Goal: Task Accomplishment & Management: Use online tool/utility

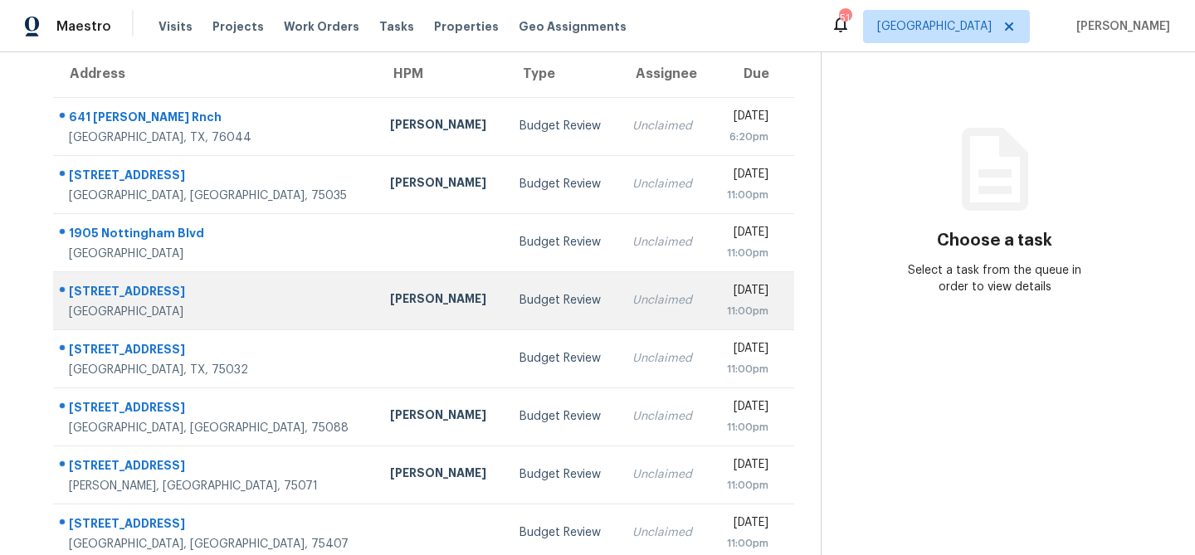
scroll to position [309, 0]
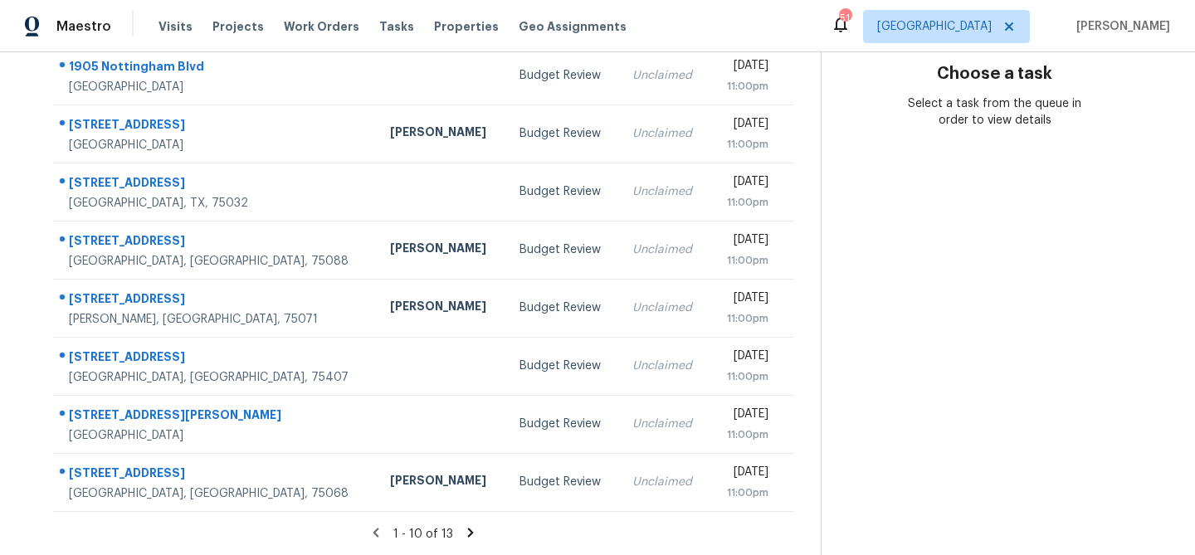
click at [468, 534] on icon at bounding box center [471, 532] width 6 height 9
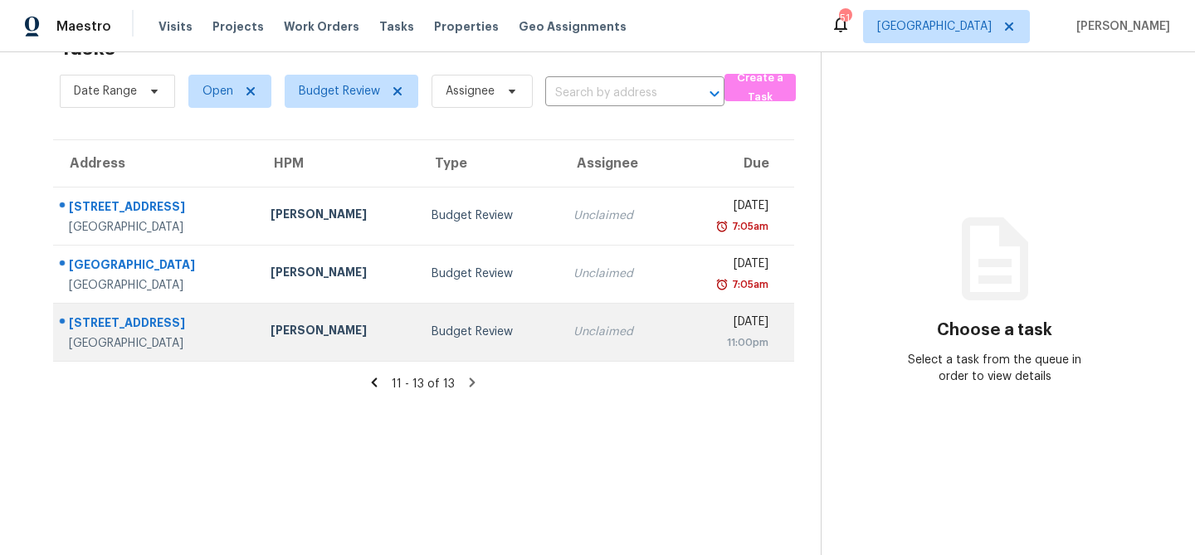
click at [433, 345] on td "Budget Review" at bounding box center [489, 332] width 142 height 58
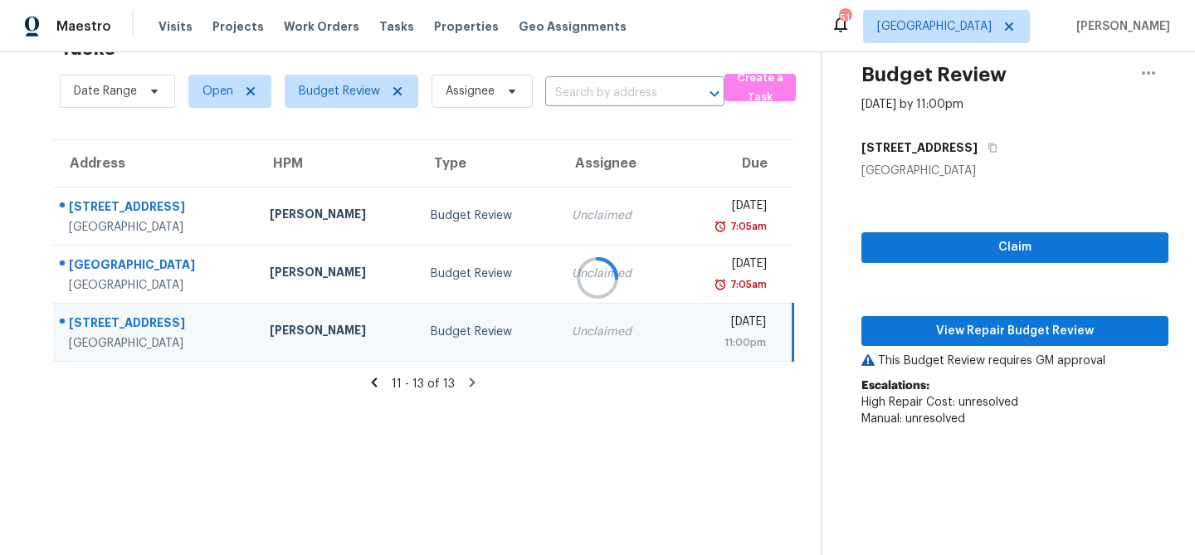
scroll to position [154, 0]
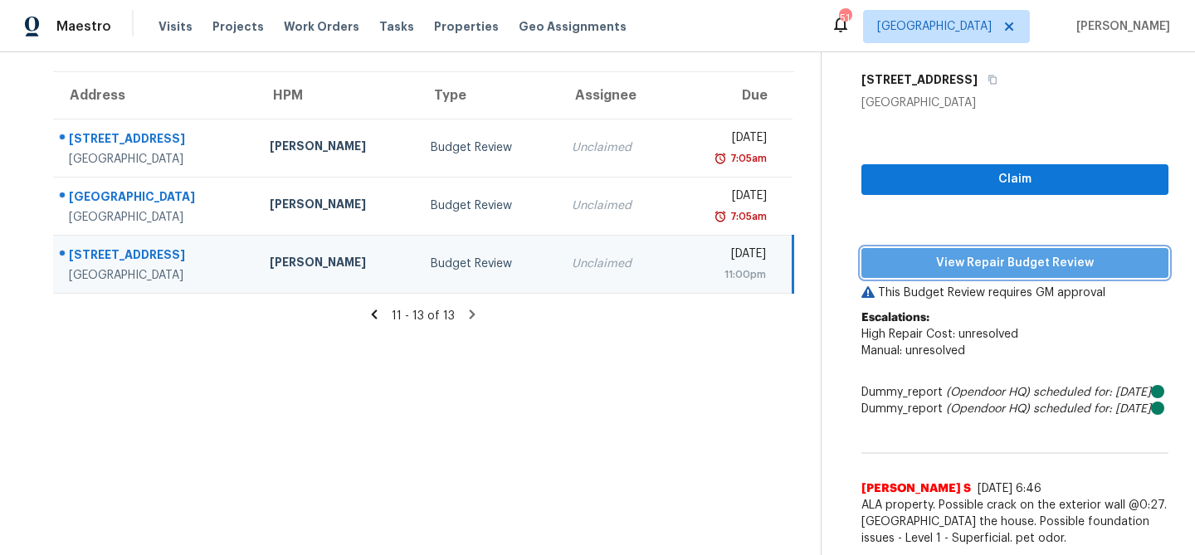
click at [960, 253] on span "View Repair Budget Review" at bounding box center [1015, 263] width 281 height 21
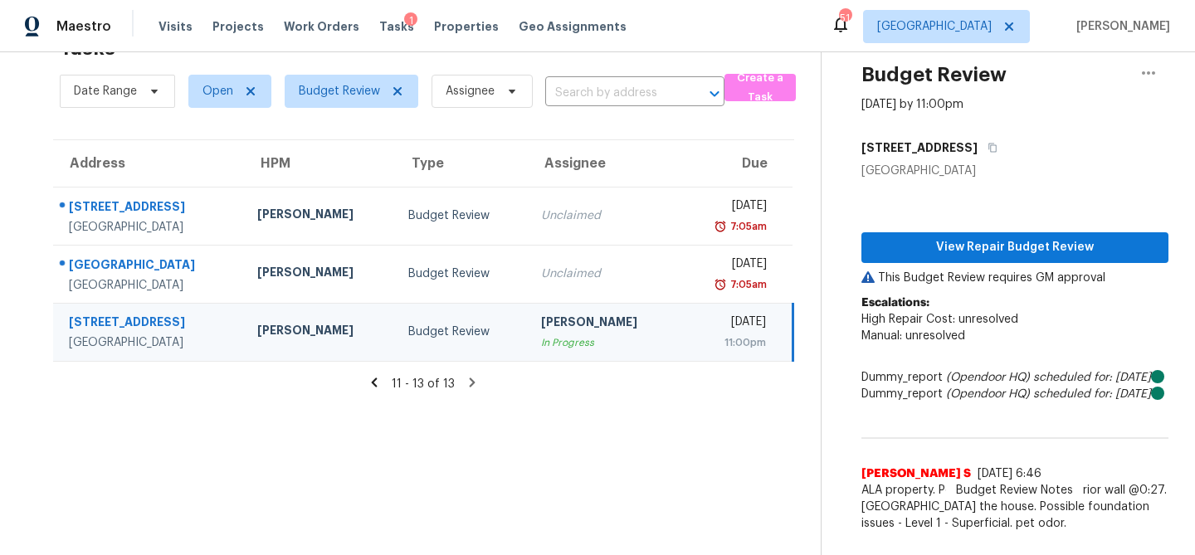
scroll to position [71, 0]
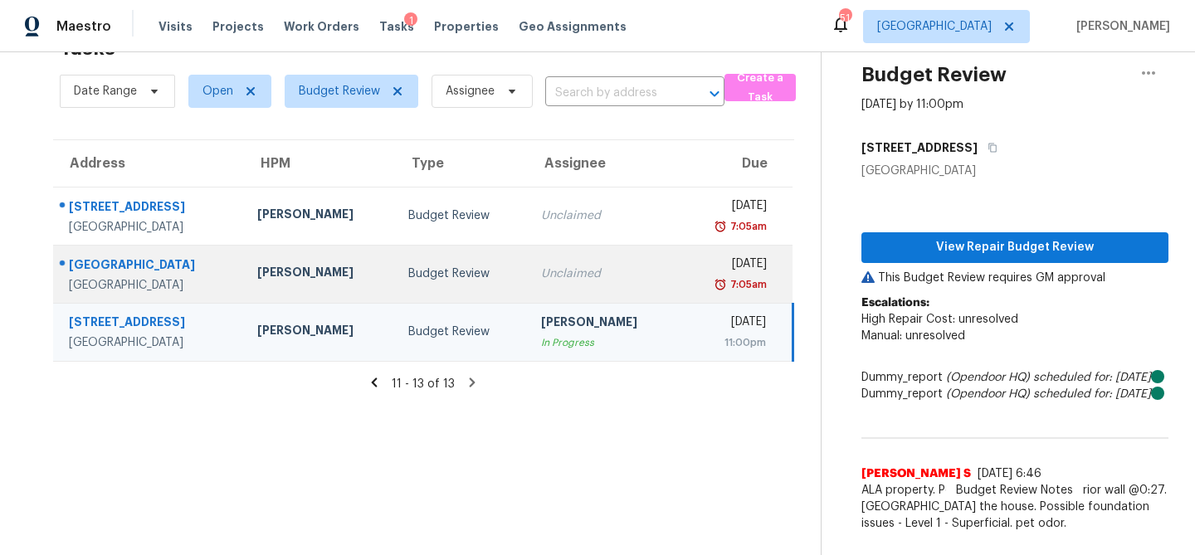
click at [595, 266] on div "Unclaimed" at bounding box center [603, 274] width 125 height 17
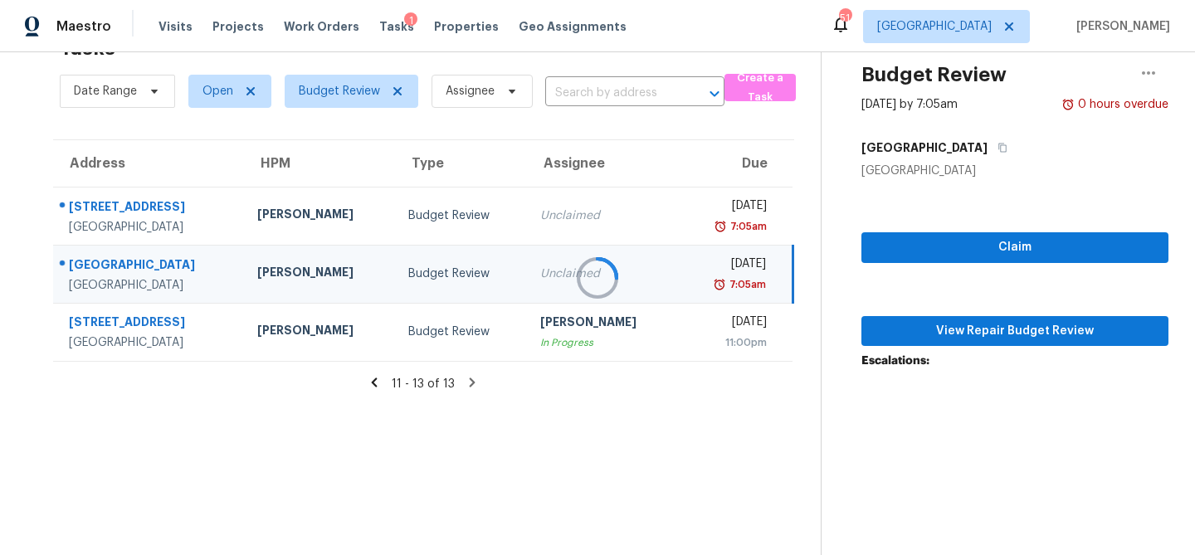
scroll to position [112, 0]
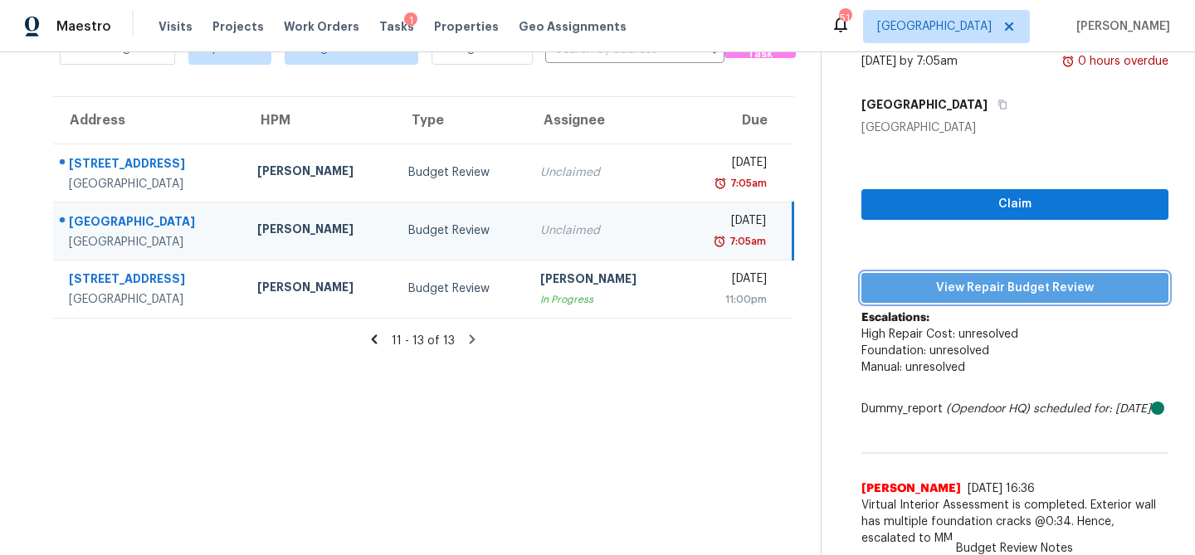
click at [1044, 278] on span "View Repair Budget Review" at bounding box center [1015, 288] width 281 height 21
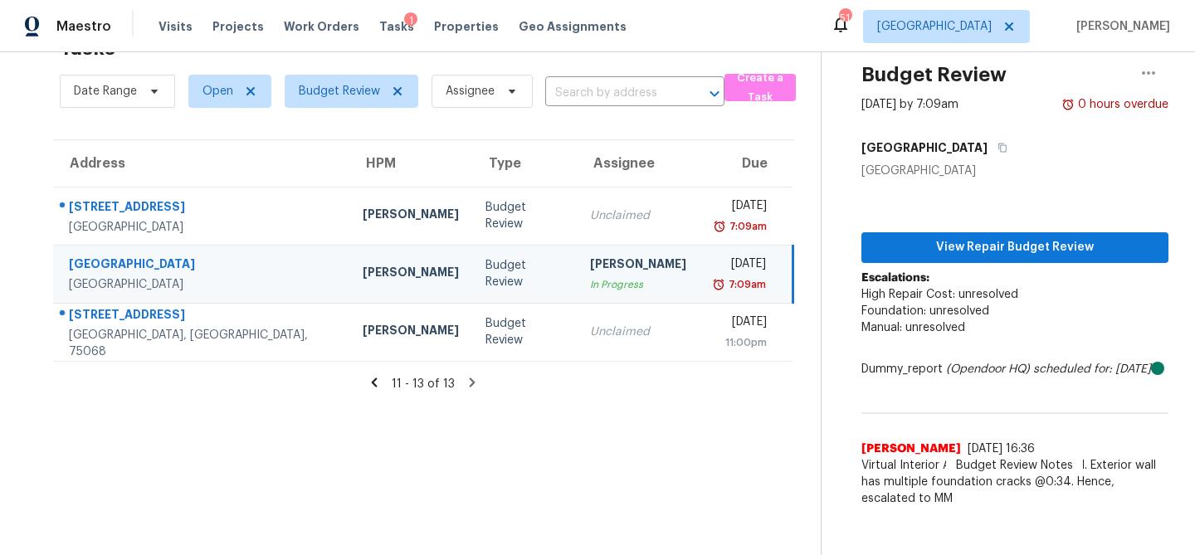
scroll to position [52, 0]
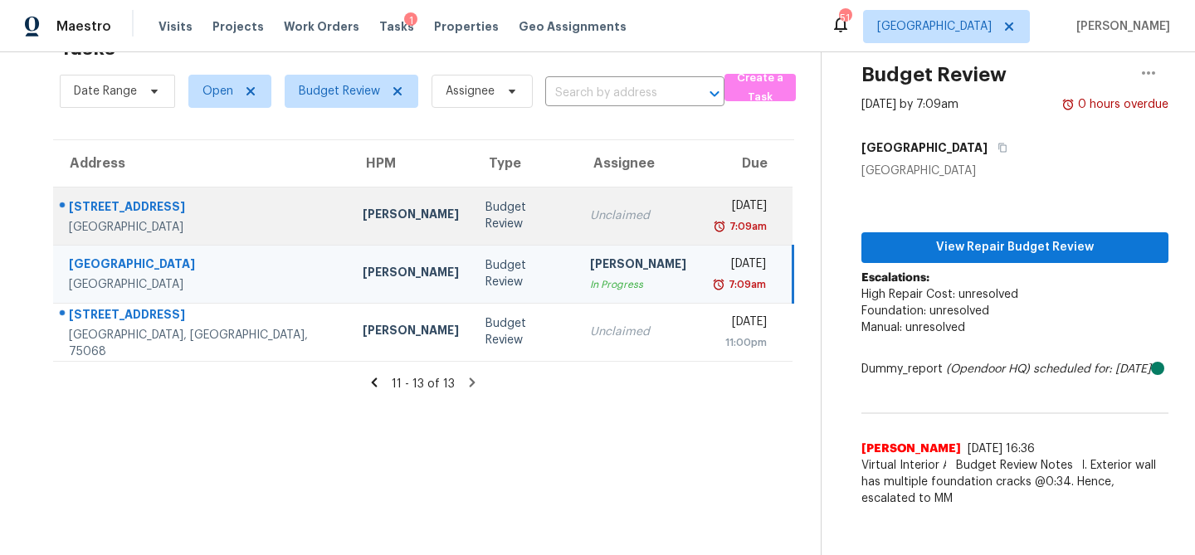
click at [590, 211] on div "Unclaimed" at bounding box center [638, 216] width 96 height 17
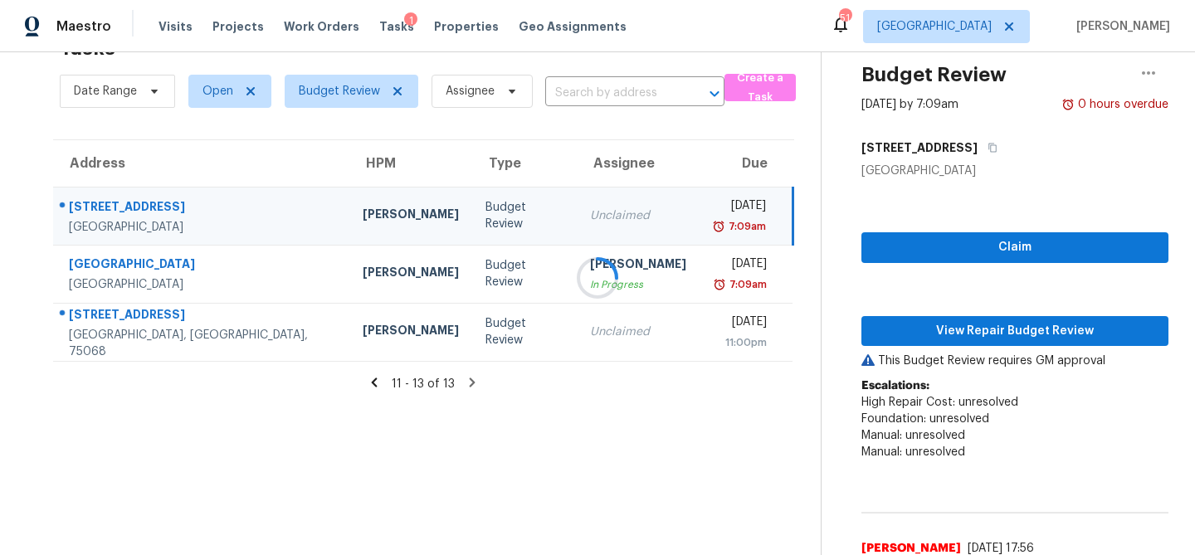
scroll to position [112, 0]
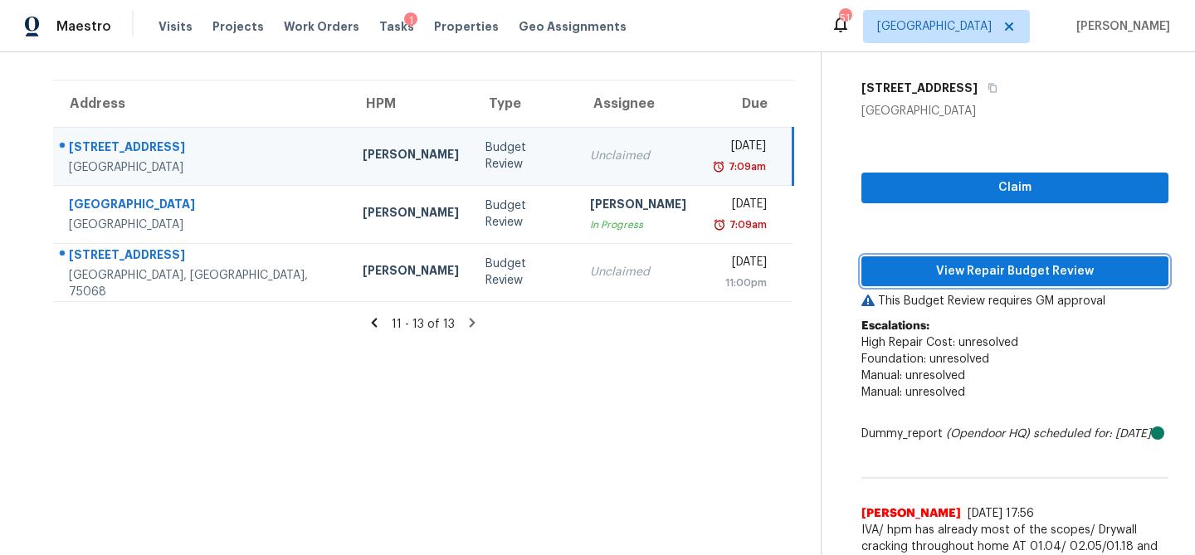
click at [926, 269] on span "View Repair Budget Review" at bounding box center [1015, 271] width 281 height 21
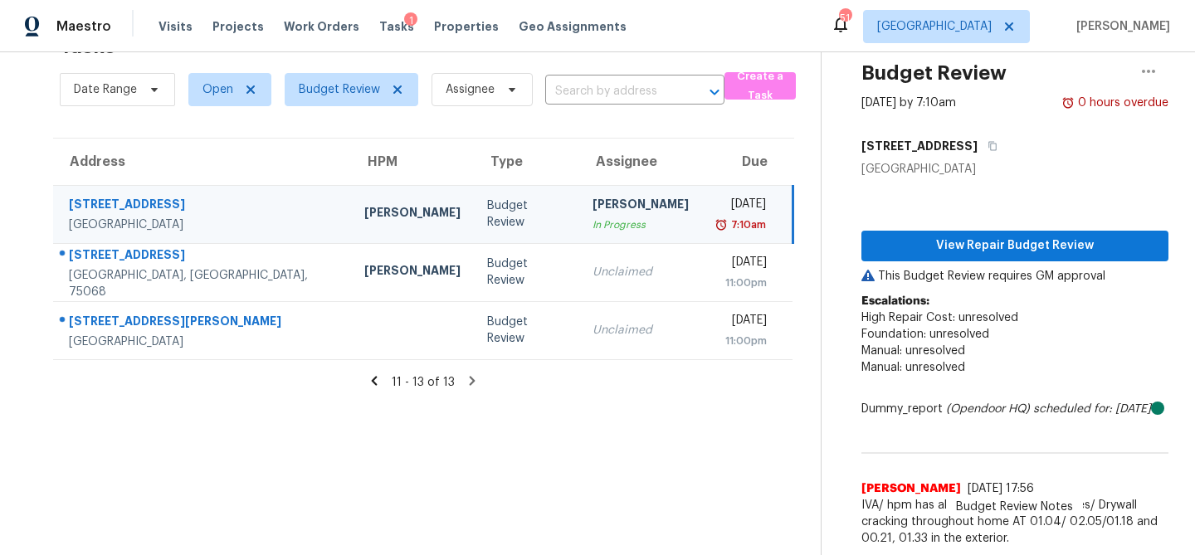
scroll to position [0, 0]
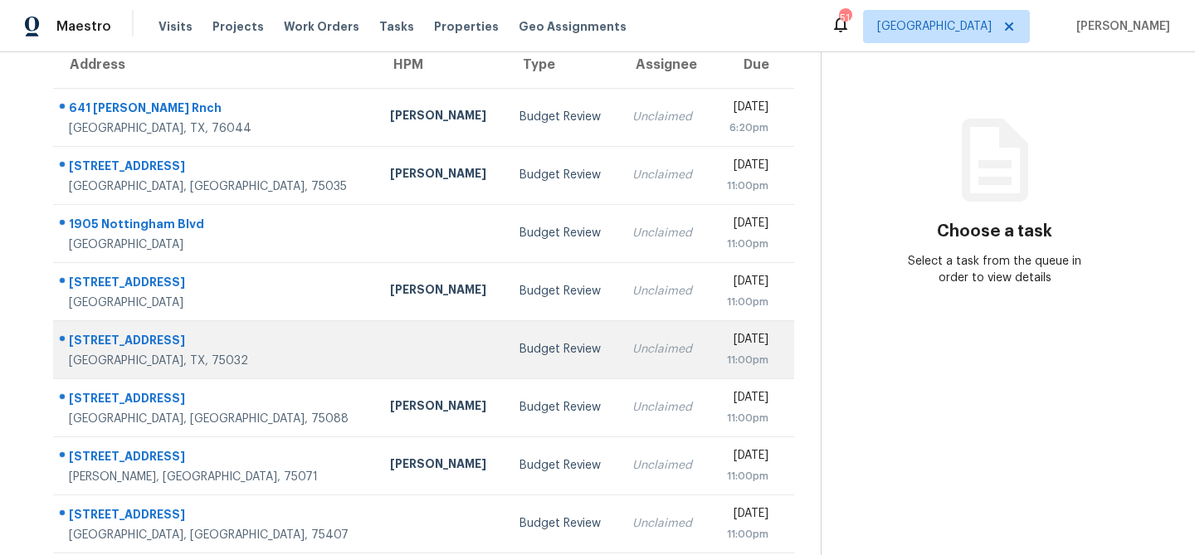
scroll to position [278, 0]
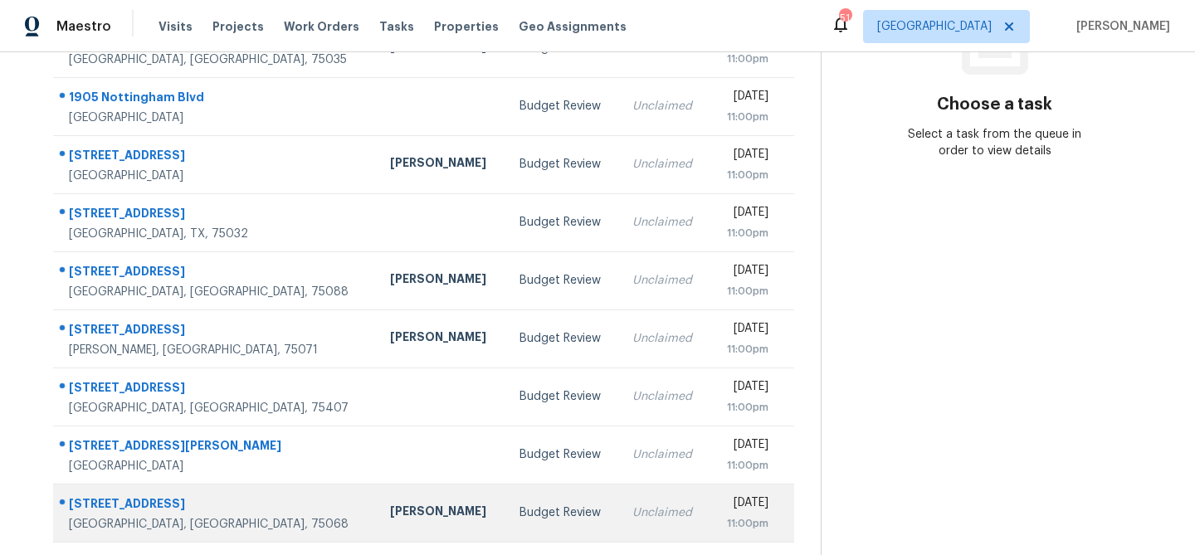
click at [520, 514] on div "Budget Review" at bounding box center [563, 513] width 86 height 17
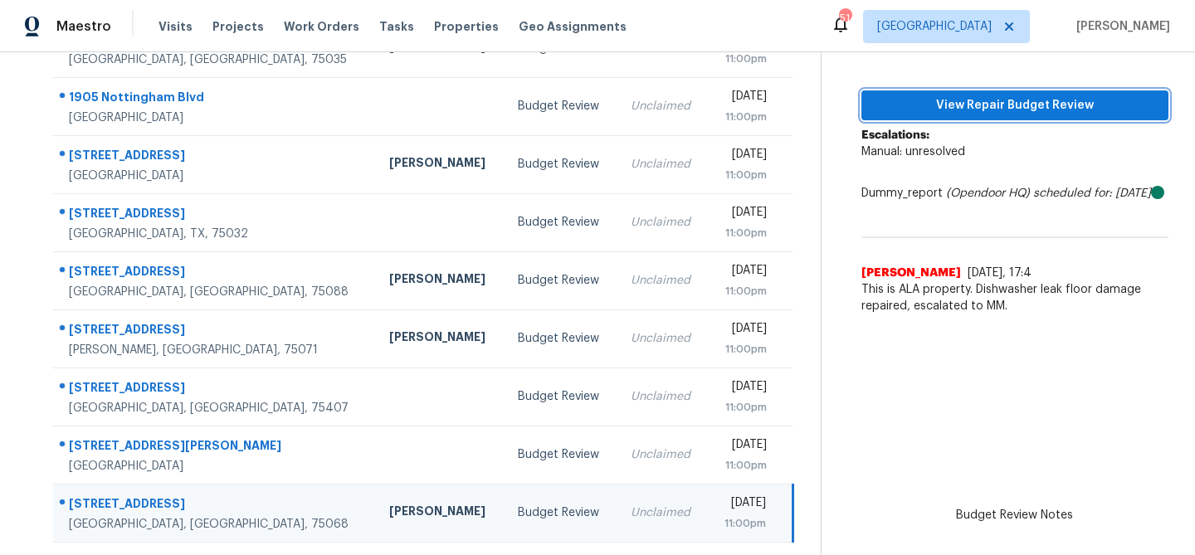
click at [933, 112] on span "View Repair Budget Review" at bounding box center [1015, 105] width 281 height 21
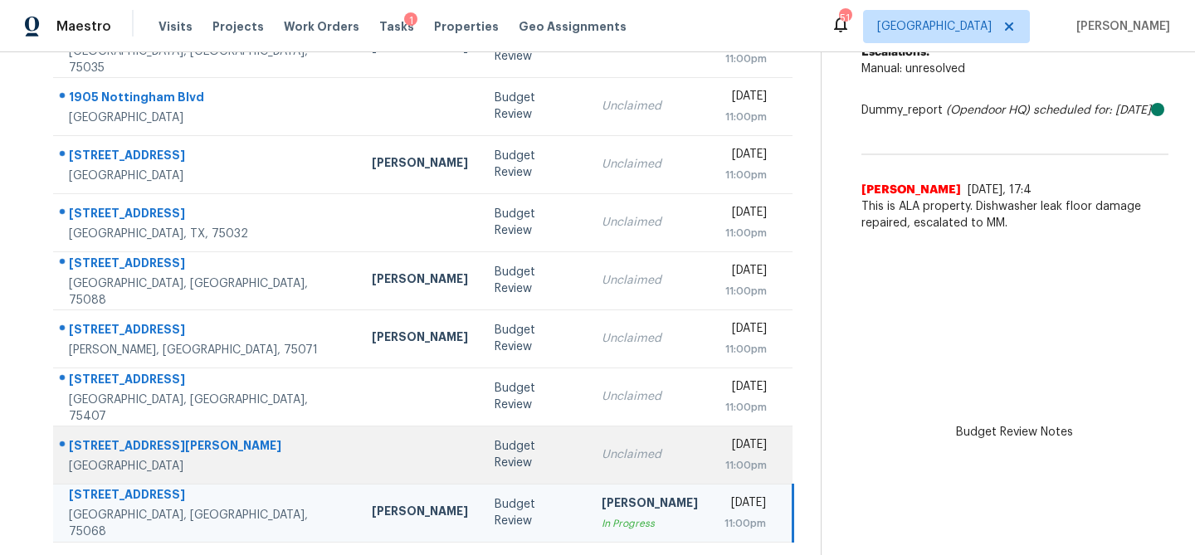
click at [602, 447] on div "Unclaimed" at bounding box center [650, 455] width 96 height 17
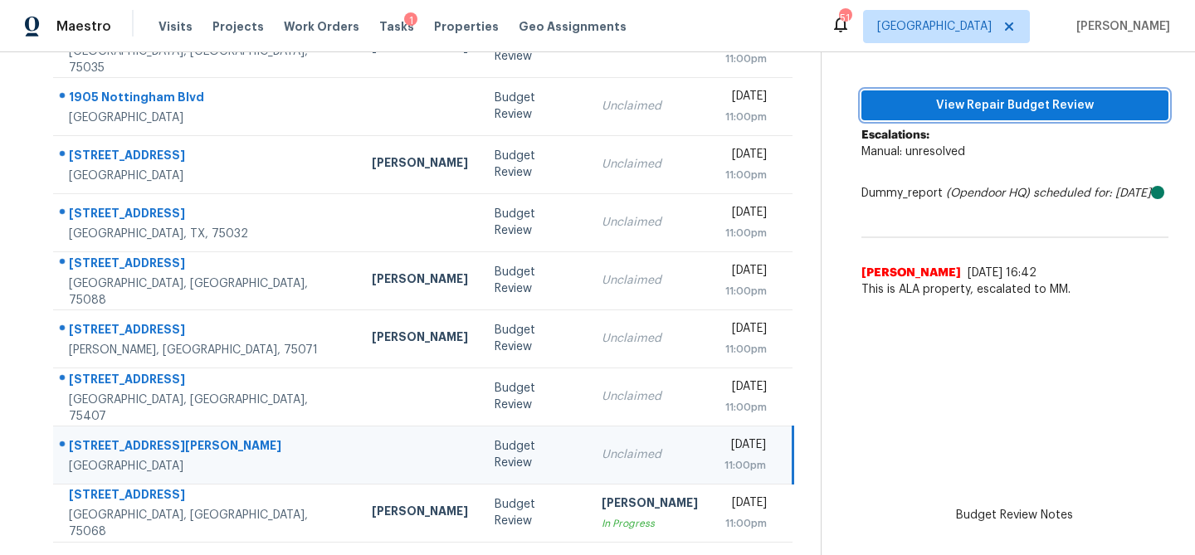
click at [947, 110] on span "View Repair Budget Review" at bounding box center [1015, 105] width 281 height 21
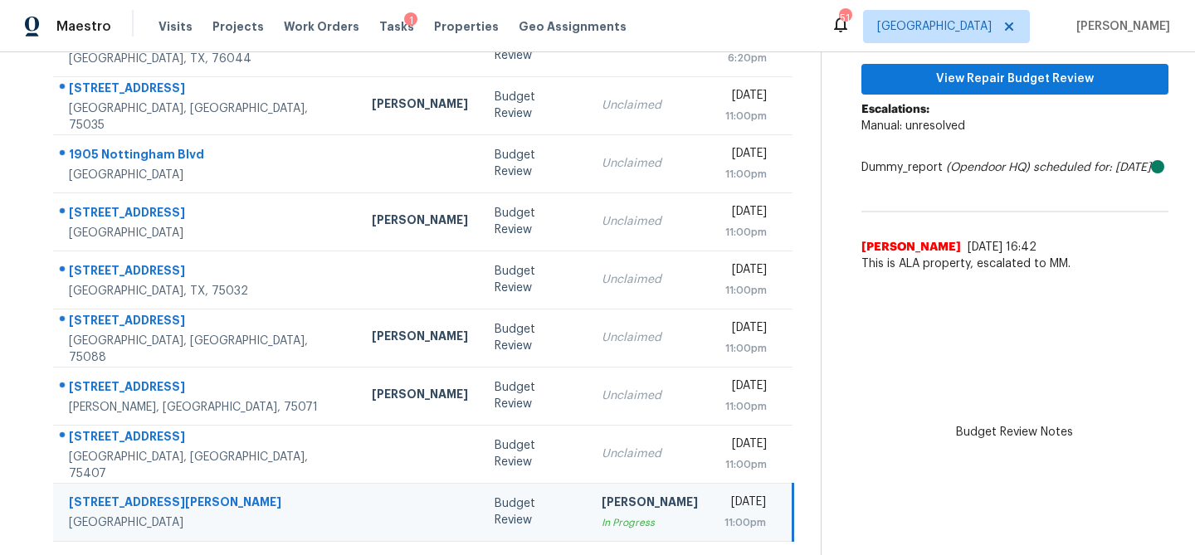
scroll to position [220, 0]
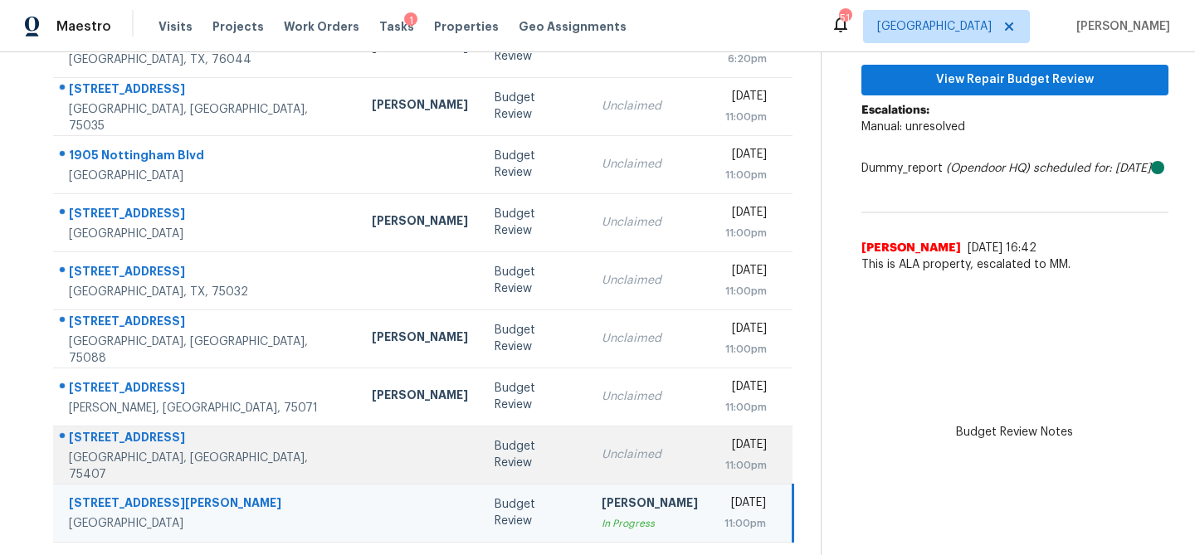
click at [602, 454] on div "Unclaimed" at bounding box center [650, 455] width 96 height 17
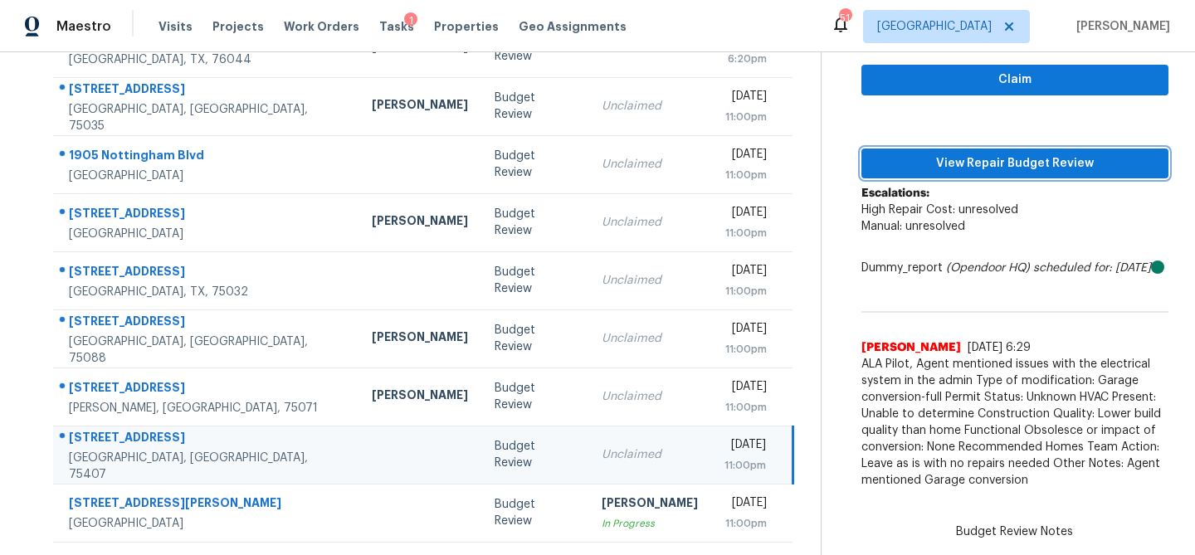
click at [955, 154] on span "View Repair Budget Review" at bounding box center [1015, 164] width 281 height 21
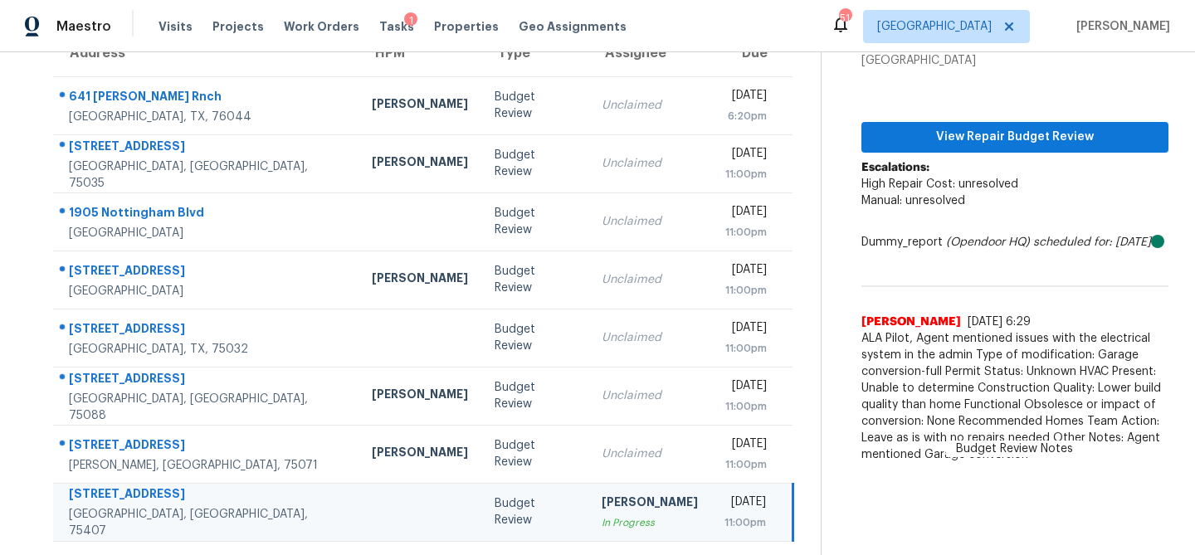
scroll to position [162, 0]
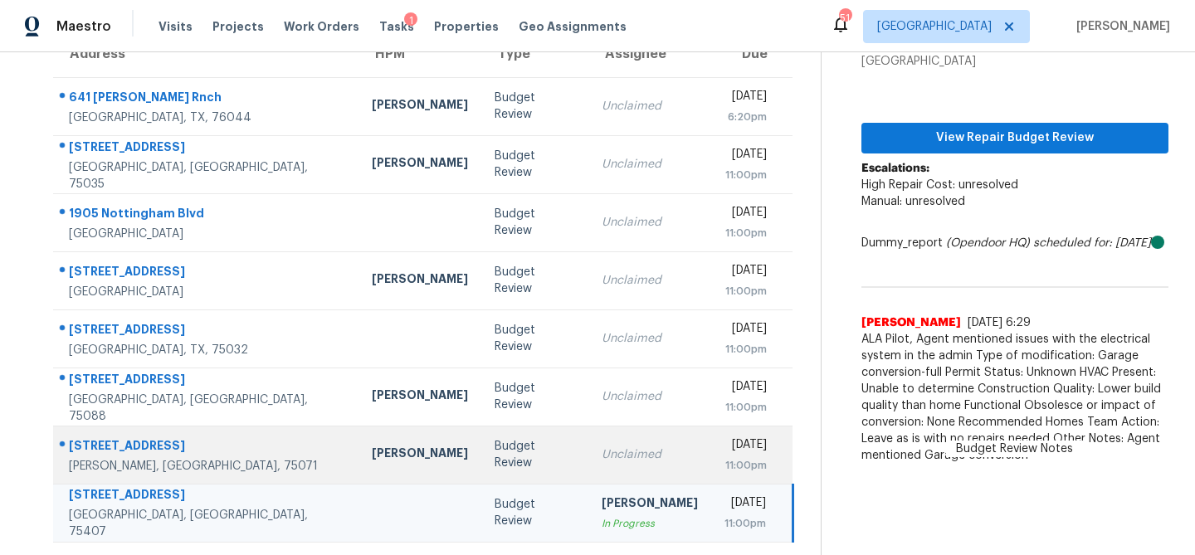
click at [602, 452] on div "Unclaimed" at bounding box center [650, 455] width 96 height 17
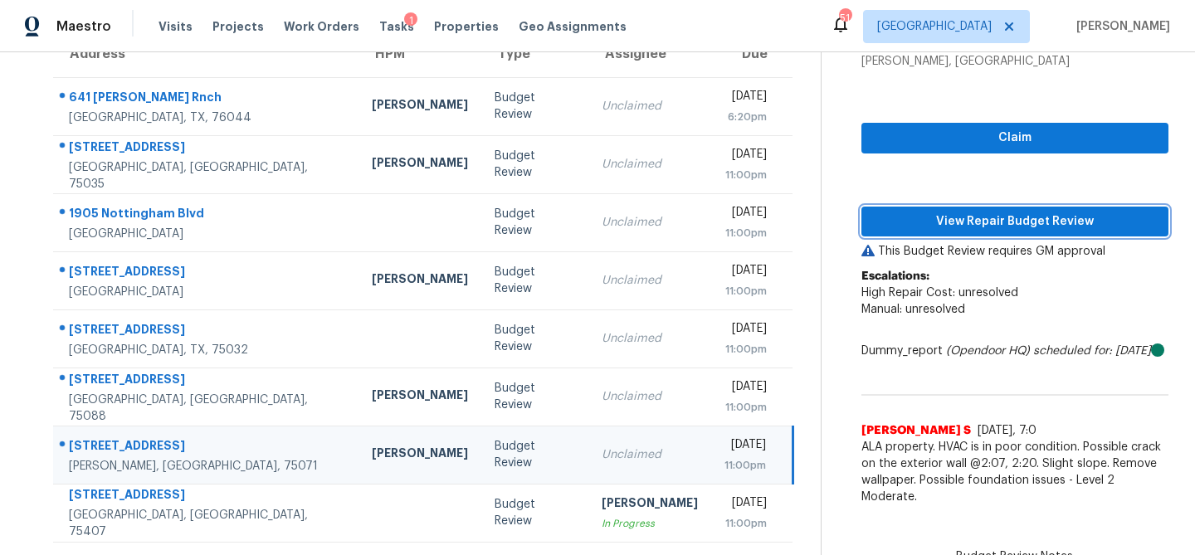
click at [915, 229] on span "View Repair Budget Review" at bounding box center [1015, 222] width 281 height 21
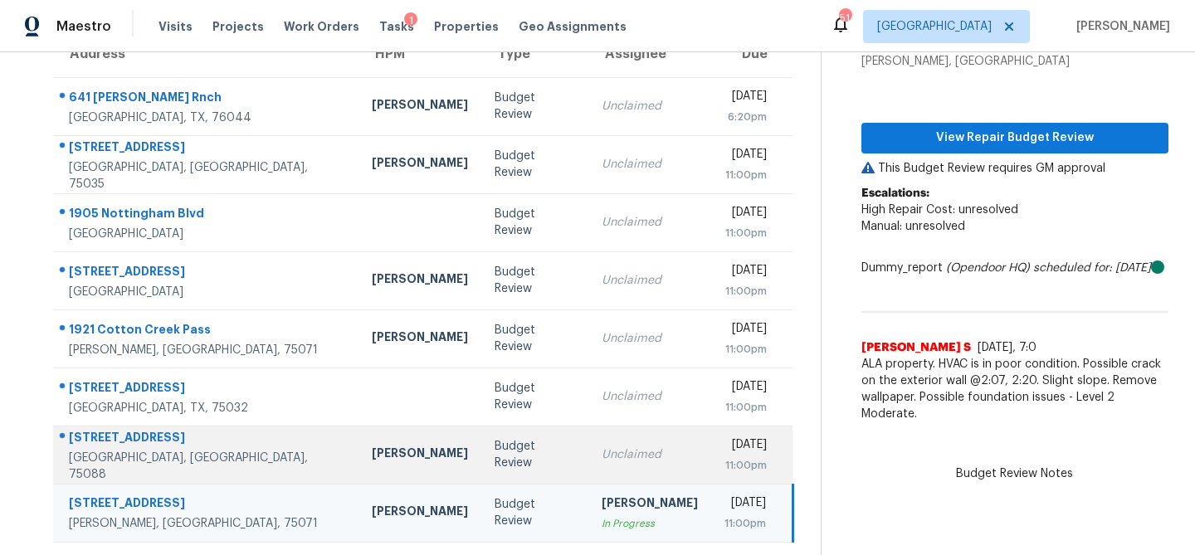
click at [589, 446] on td "Unclaimed" at bounding box center [650, 455] width 123 height 58
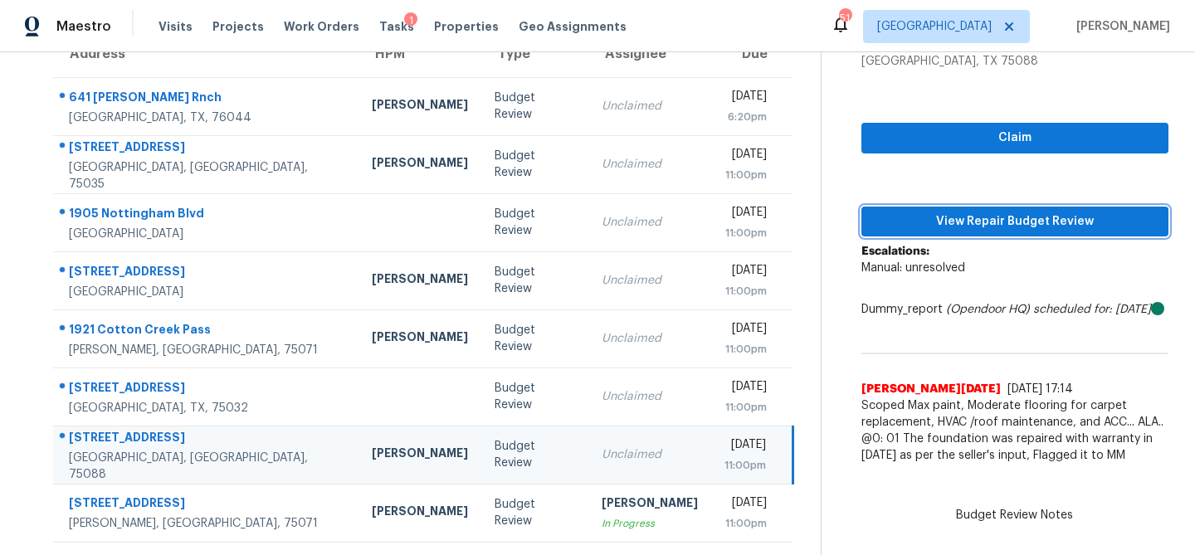
click at [918, 234] on button "View Repair Budget Review" at bounding box center [1015, 222] width 307 height 31
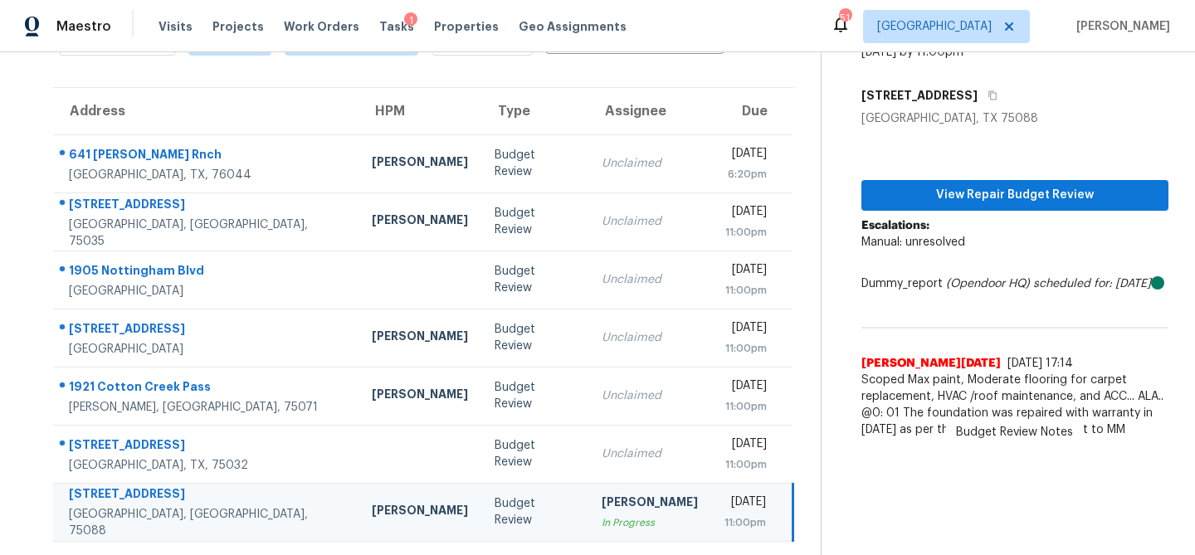
scroll to position [104, 0]
click at [602, 496] on div "[PERSON_NAME]" at bounding box center [650, 505] width 96 height 21
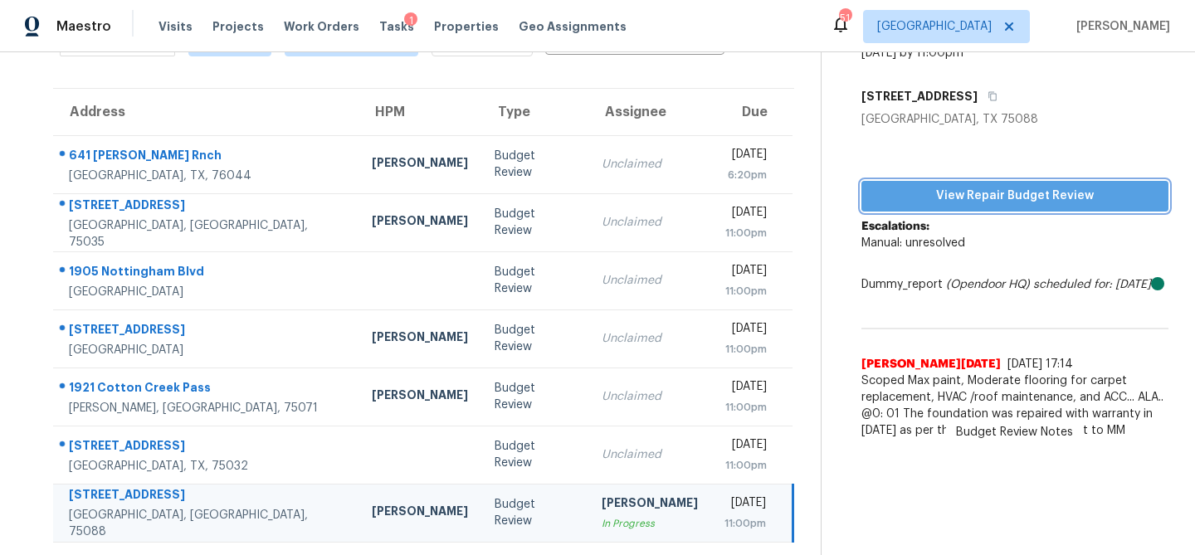
click at [959, 187] on span "View Repair Budget Review" at bounding box center [1015, 196] width 281 height 21
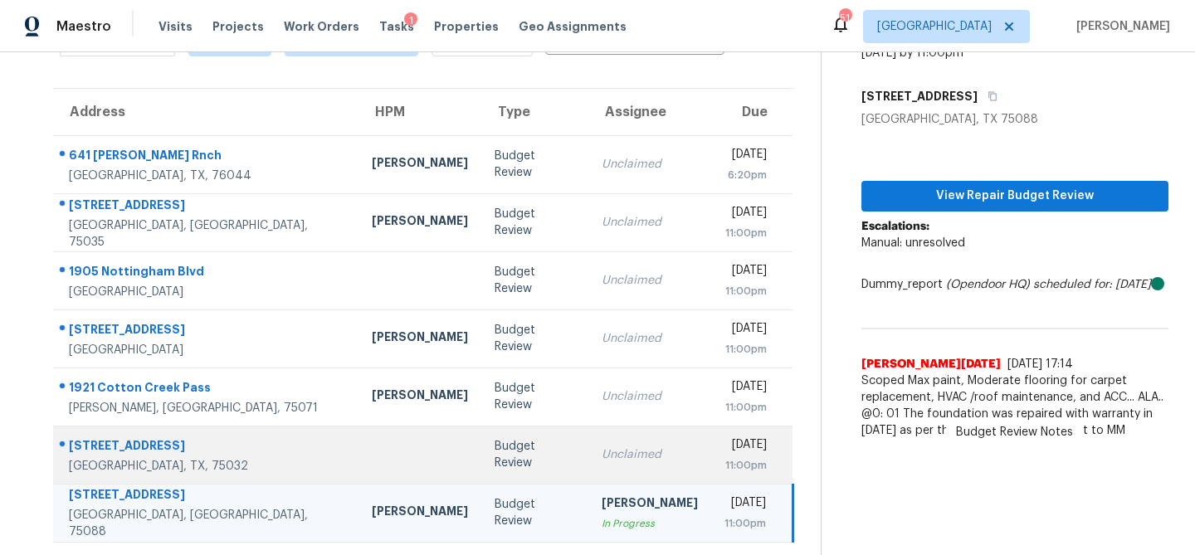
click at [589, 450] on td "Unclaimed" at bounding box center [650, 455] width 123 height 58
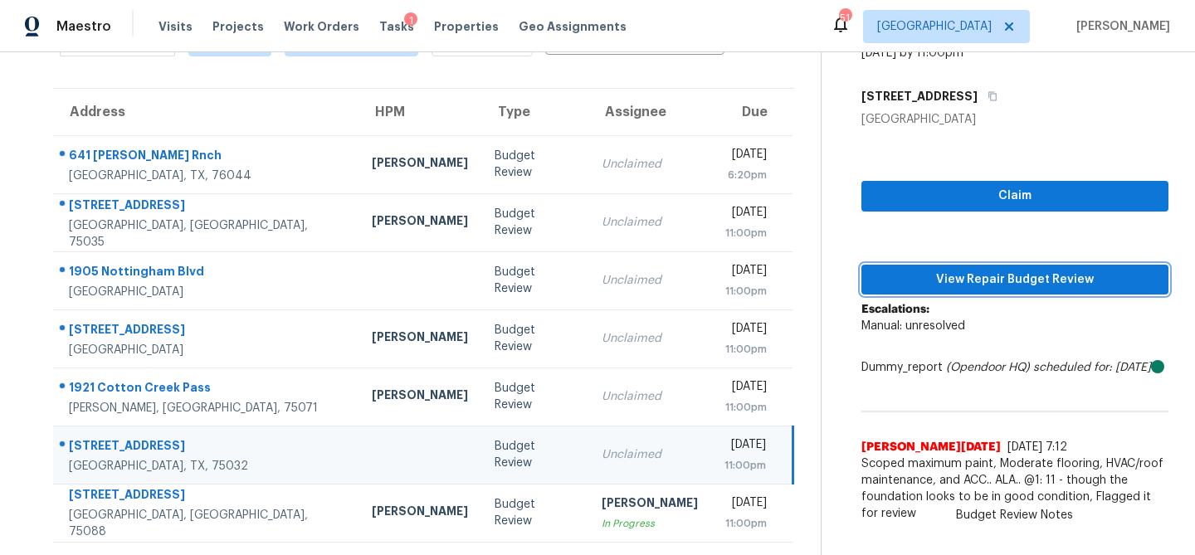
click at [939, 281] on span "View Repair Budget Review" at bounding box center [1015, 280] width 281 height 21
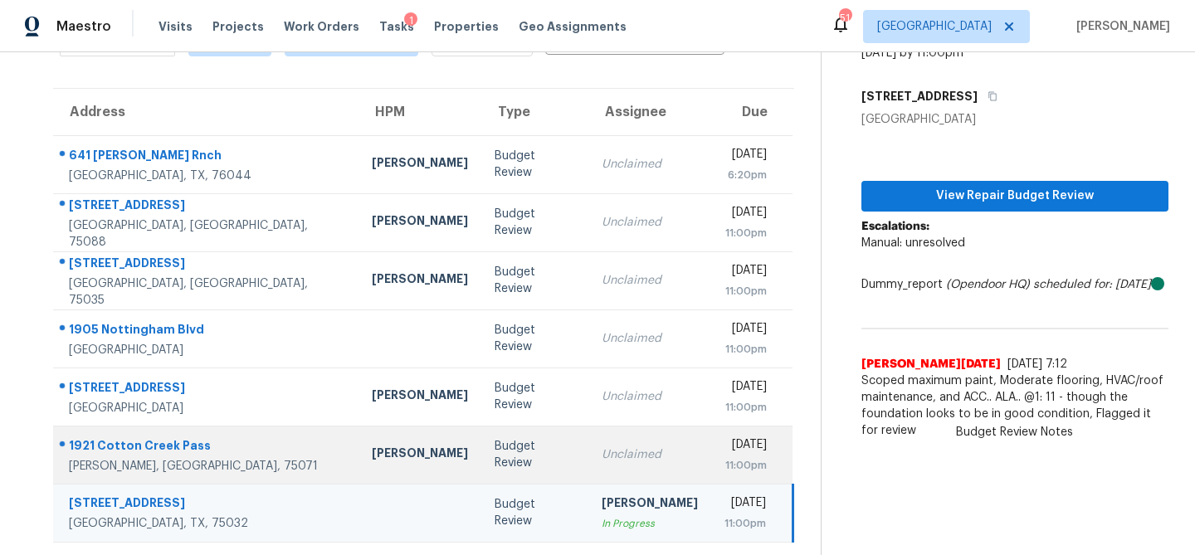
click at [589, 467] on td "Unclaimed" at bounding box center [650, 455] width 123 height 58
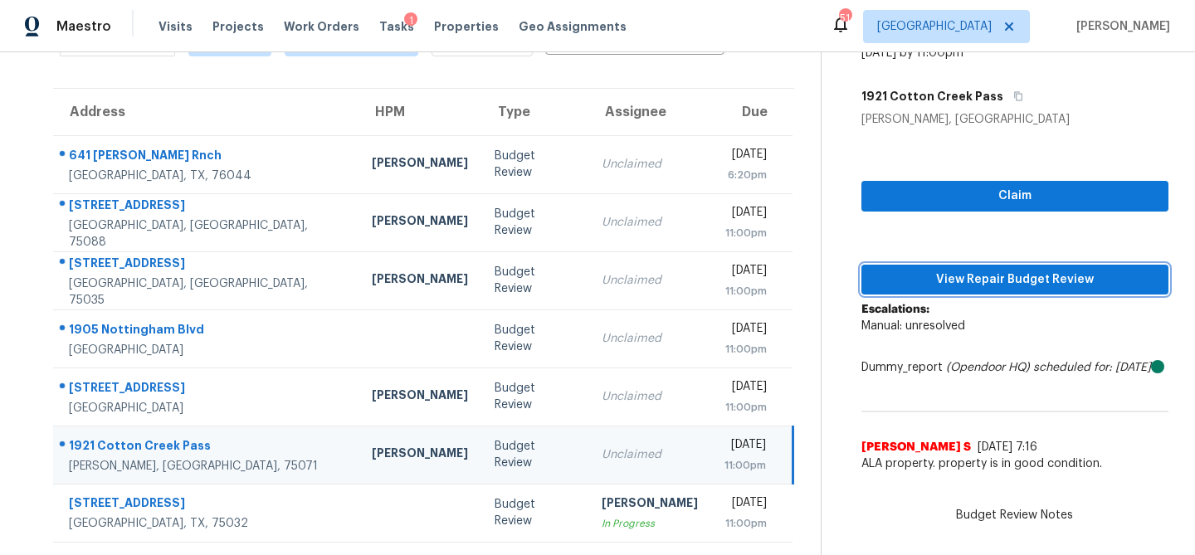
click at [920, 274] on span "View Repair Budget Review" at bounding box center [1015, 280] width 281 height 21
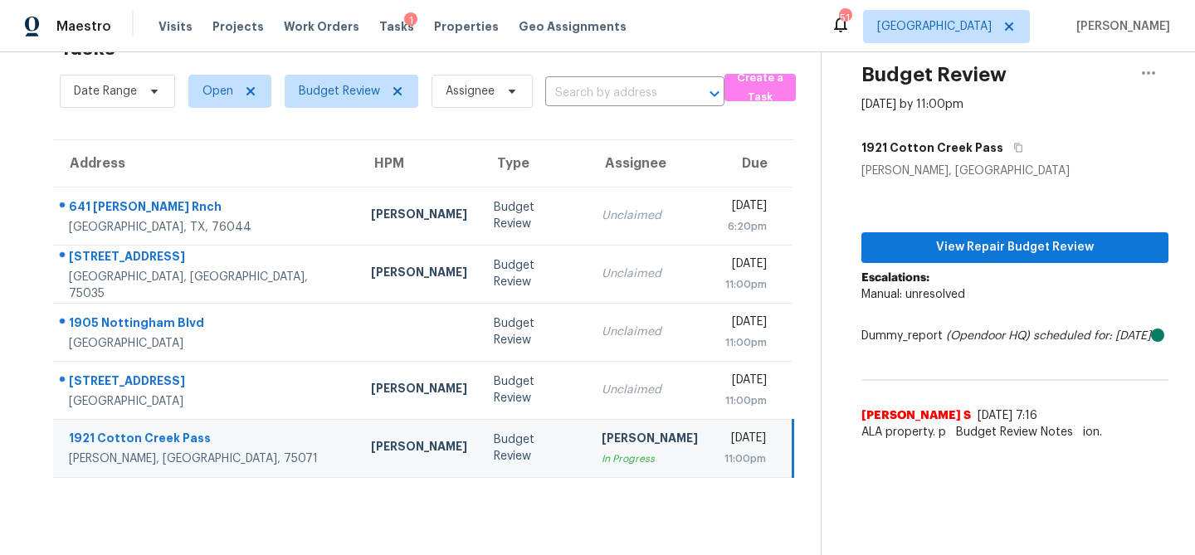
scroll to position [52, 0]
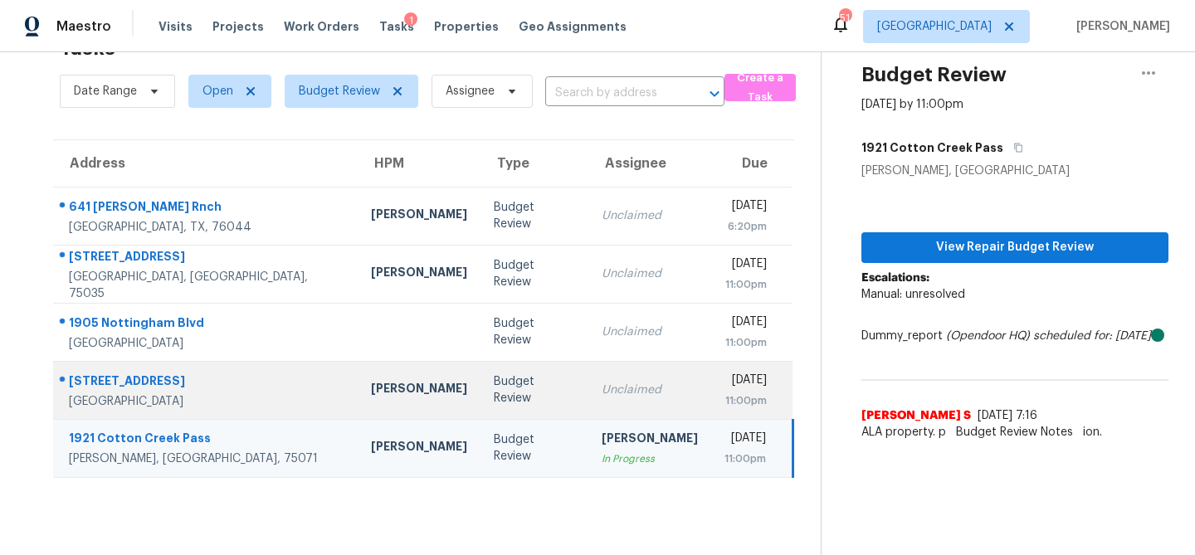
click at [624, 378] on td "Unclaimed" at bounding box center [650, 390] width 123 height 58
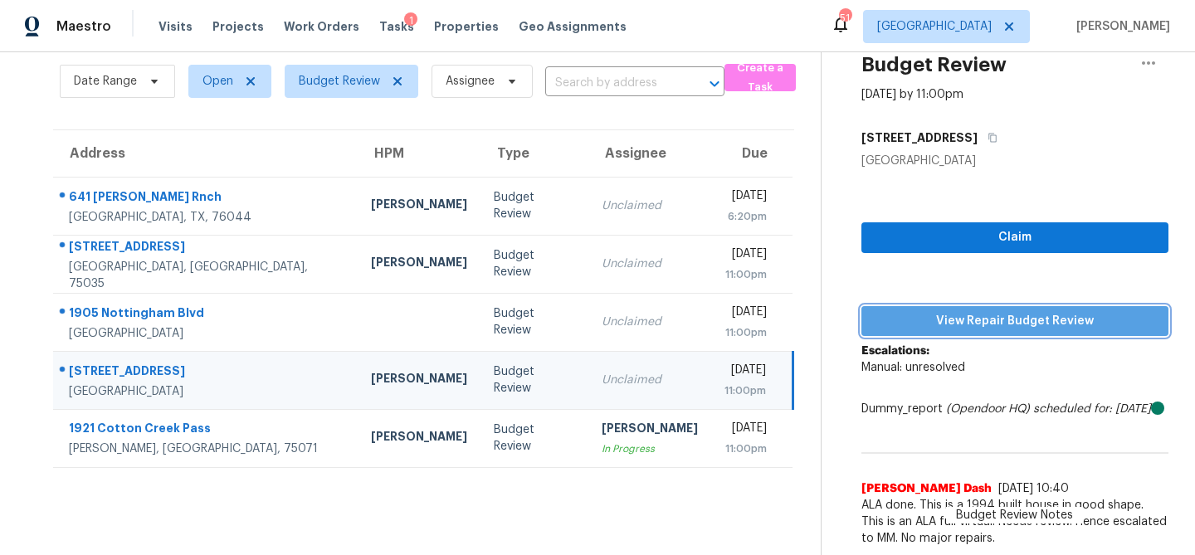
click at [927, 311] on span "View Repair Budget Review" at bounding box center [1015, 321] width 281 height 21
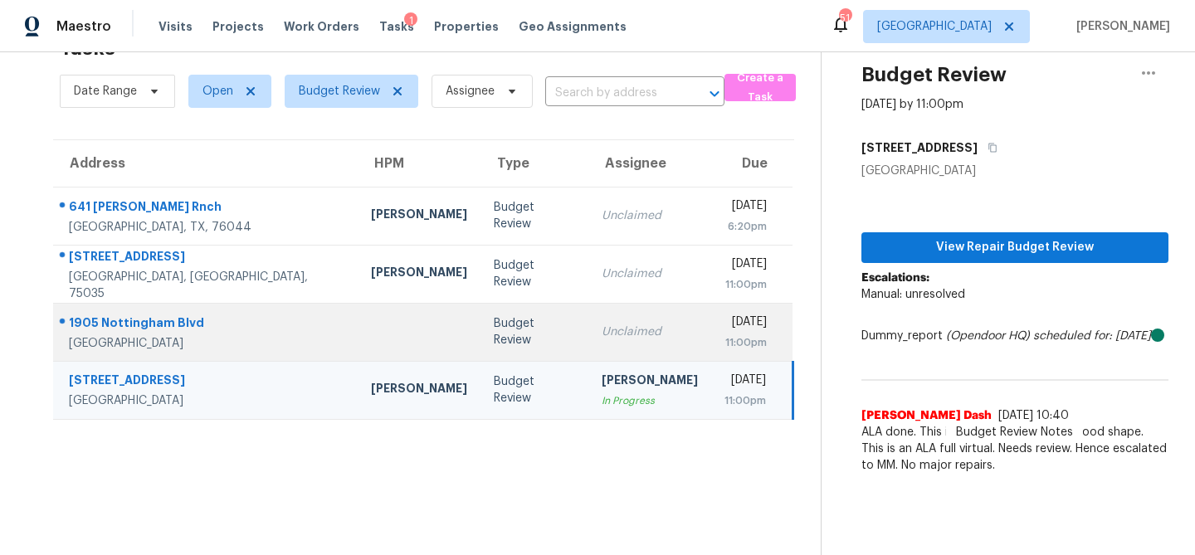
click at [616, 318] on td "Unclaimed" at bounding box center [650, 332] width 123 height 58
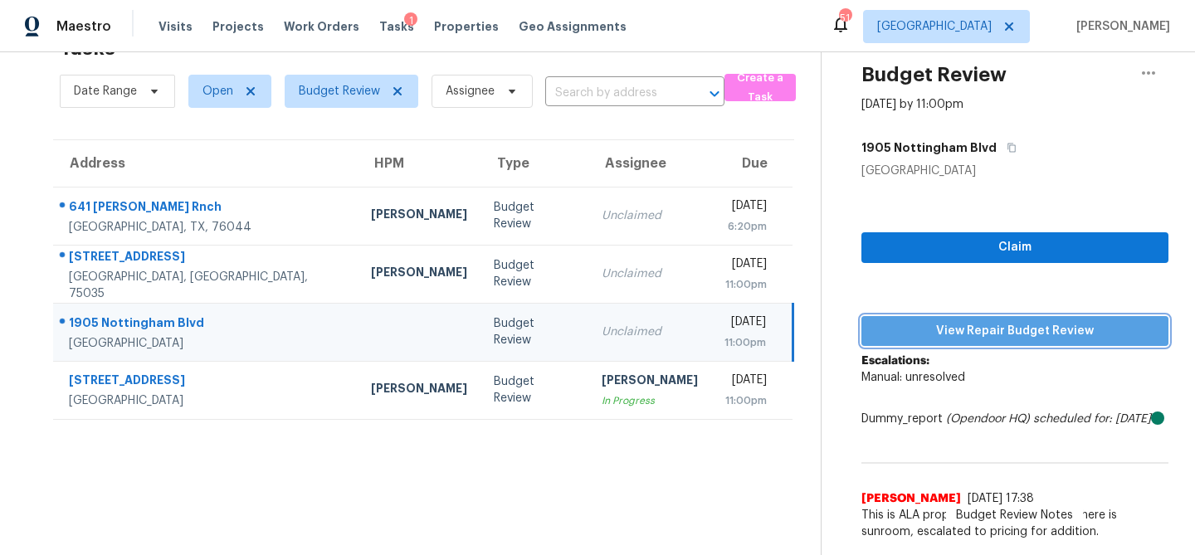
click at [917, 322] on span "View Repair Budget Review" at bounding box center [1015, 331] width 281 height 21
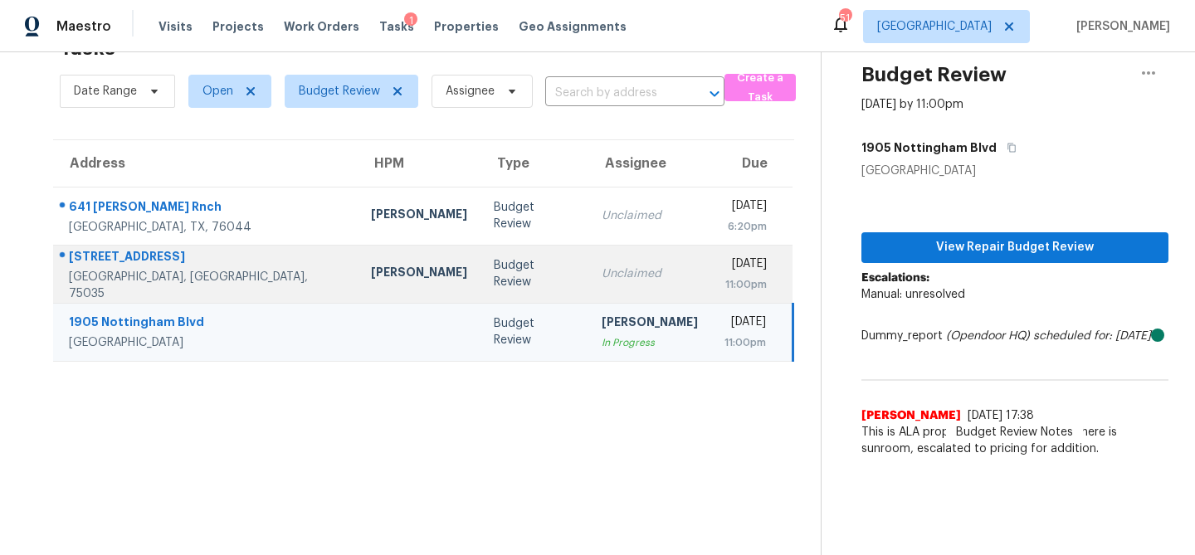
click at [602, 276] on div "Unclaimed" at bounding box center [650, 274] width 96 height 17
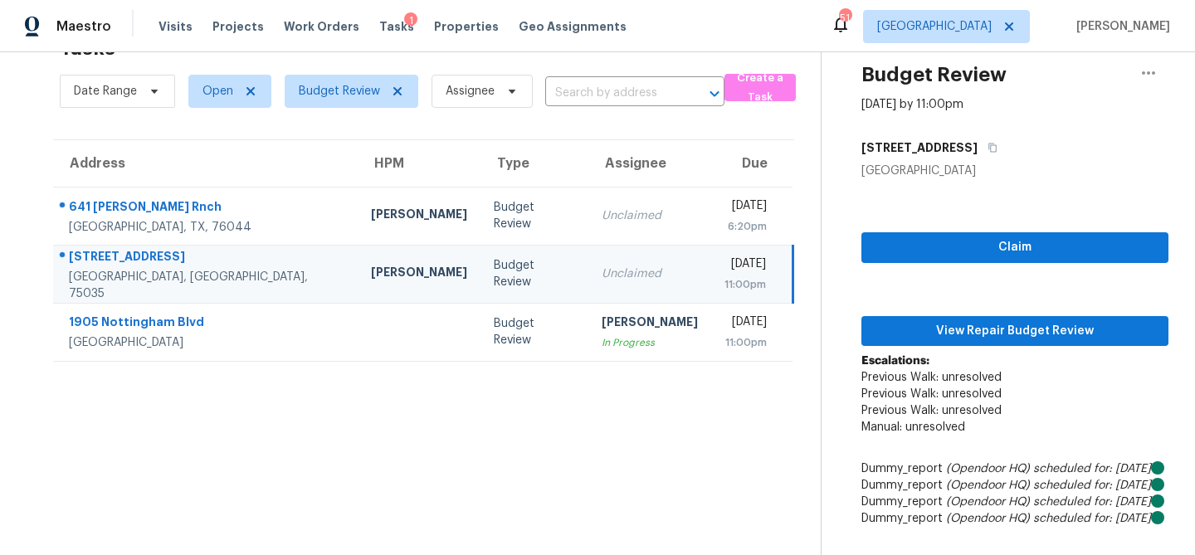
scroll to position [62, 0]
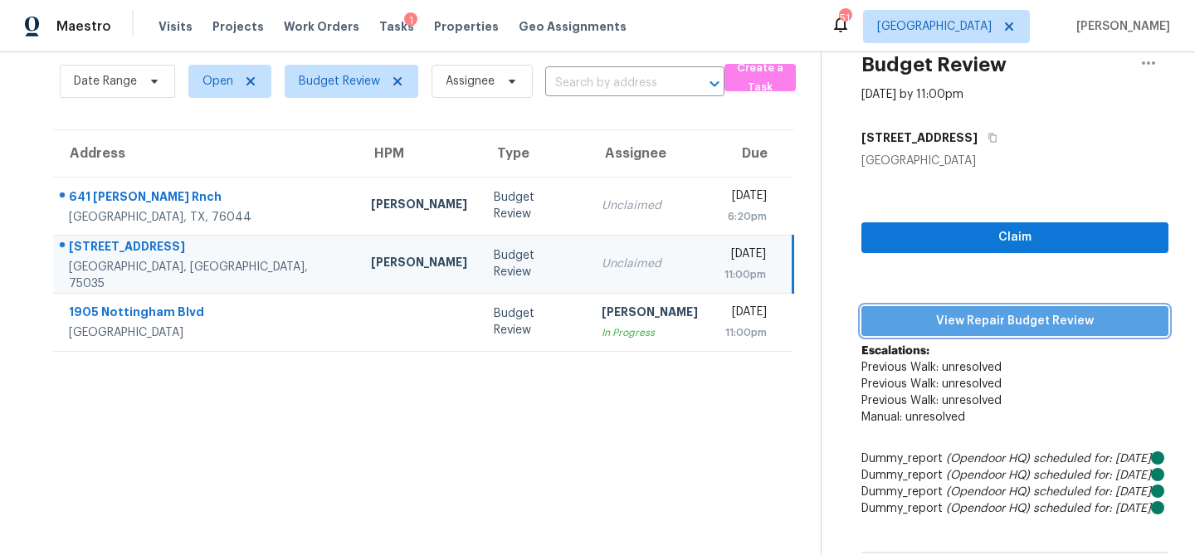
click at [946, 311] on span "View Repair Budget Review" at bounding box center [1015, 321] width 281 height 21
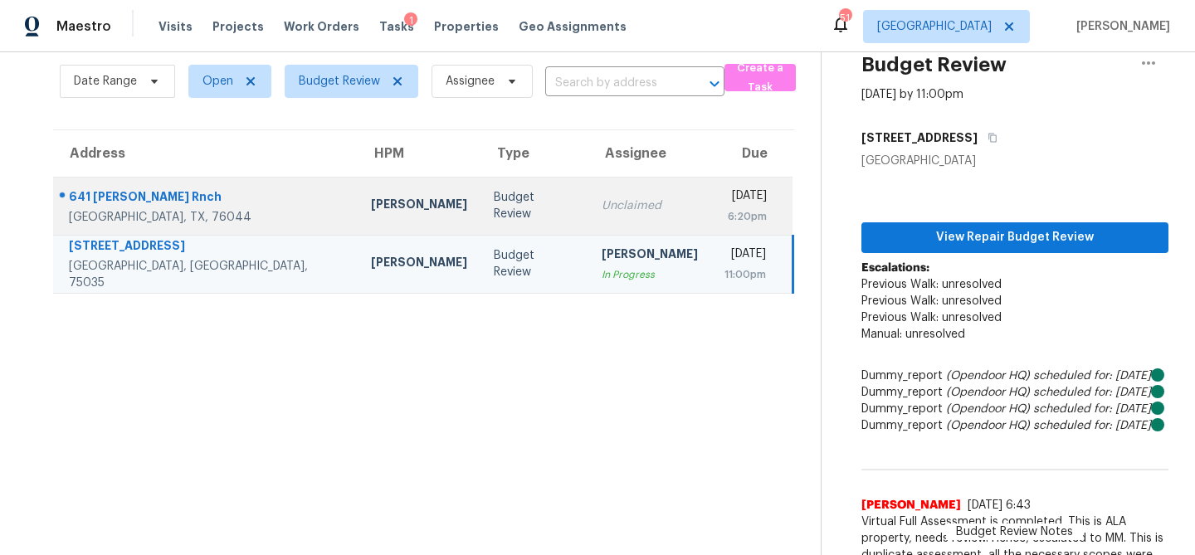
click at [602, 200] on div "Unclaimed" at bounding box center [650, 206] width 96 height 17
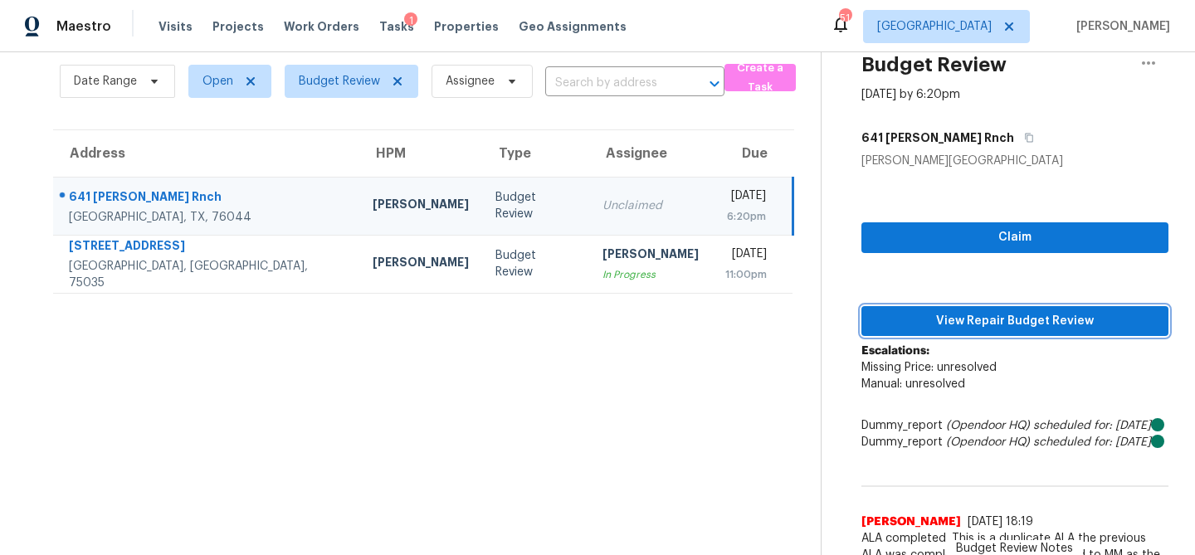
click at [916, 306] on button "View Repair Budget Review" at bounding box center [1015, 321] width 307 height 31
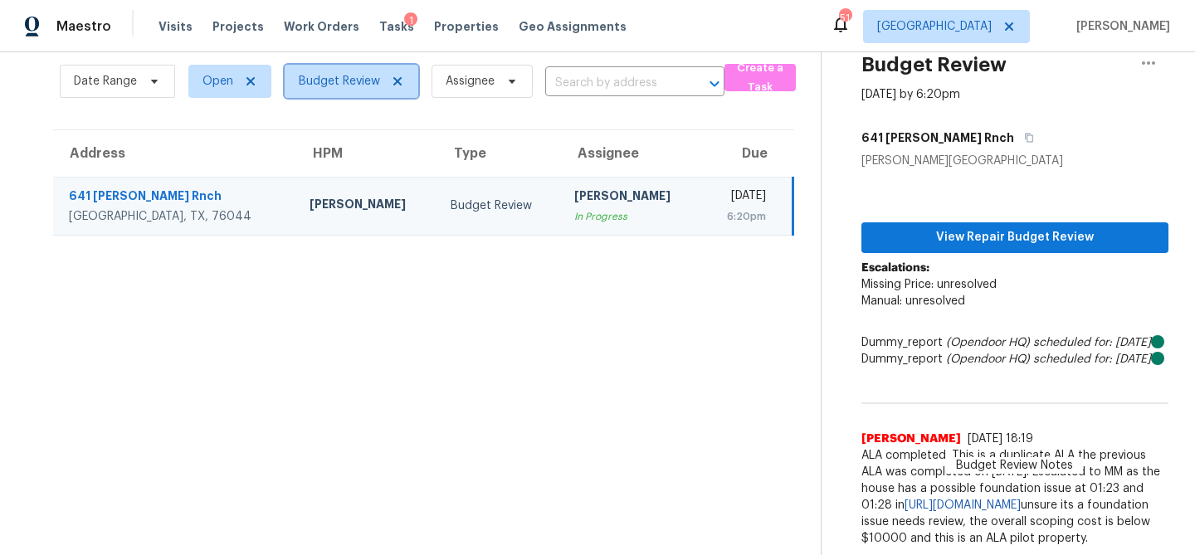
click at [367, 77] on span "Budget Review" at bounding box center [339, 81] width 81 height 17
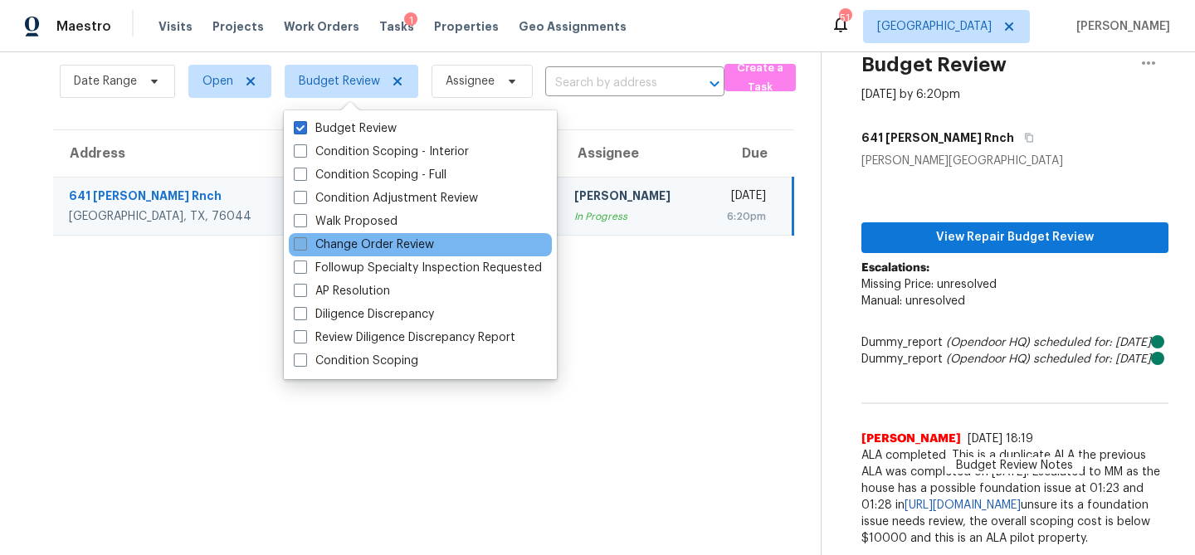
click at [349, 252] on label "Change Order Review" at bounding box center [364, 245] width 140 height 17
click at [305, 247] on input "Change Order Review" at bounding box center [299, 242] width 11 height 11
checkbox input "true"
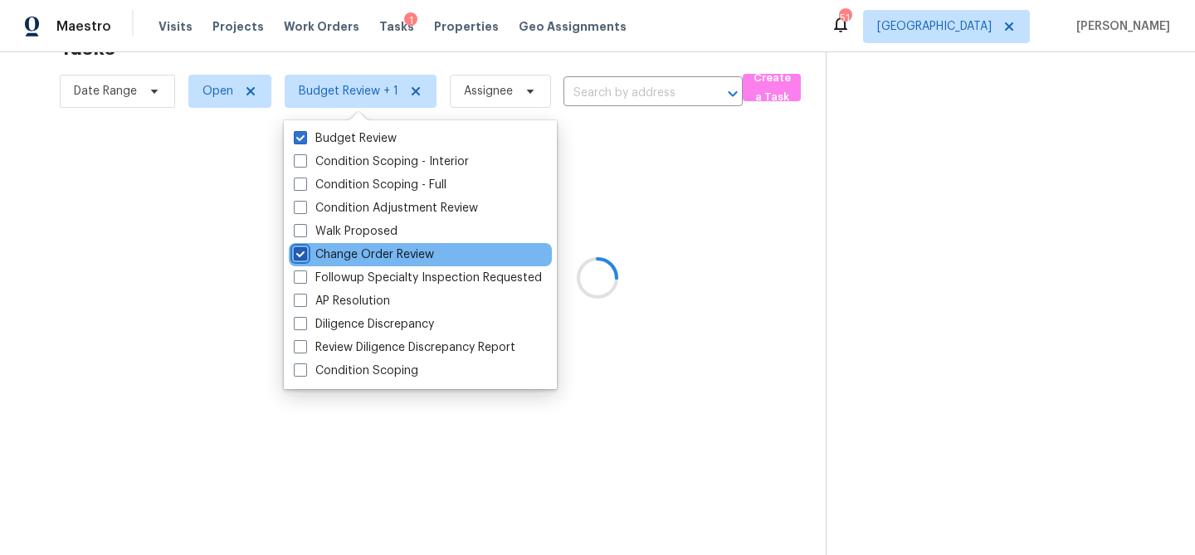
scroll to position [52, 0]
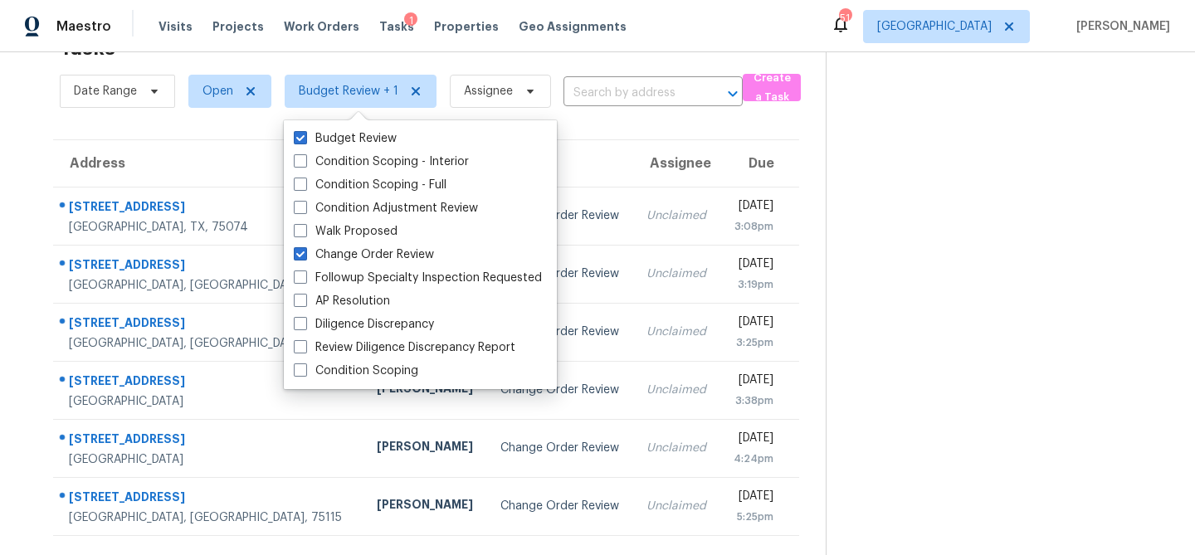
click at [198, 125] on section "Tasks 6 Results Date Range Open Budget Review + 1 Assignee ​ Create a Task Addr…" at bounding box center [426, 291] width 799 height 529
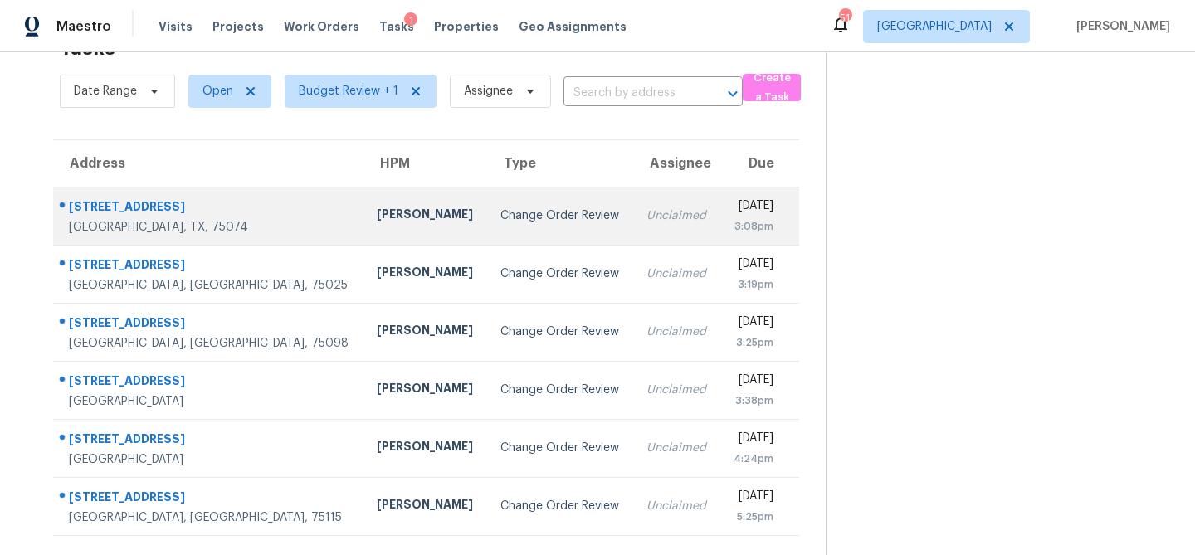
click at [377, 217] on div "[PERSON_NAME]" at bounding box center [425, 216] width 97 height 21
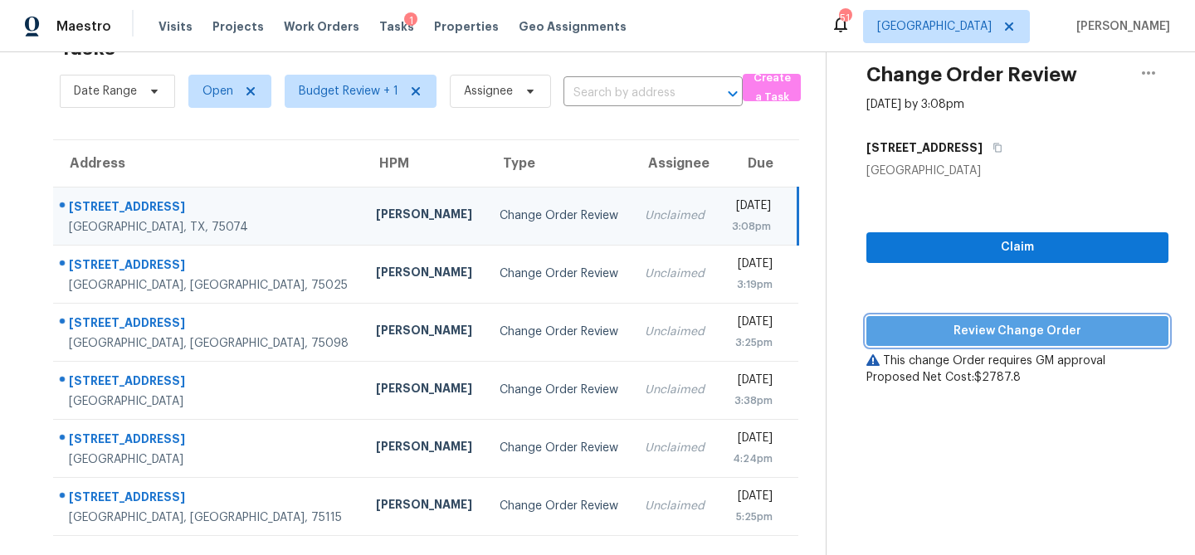
click at [971, 338] on span "Review Change Order" at bounding box center [1018, 331] width 276 height 21
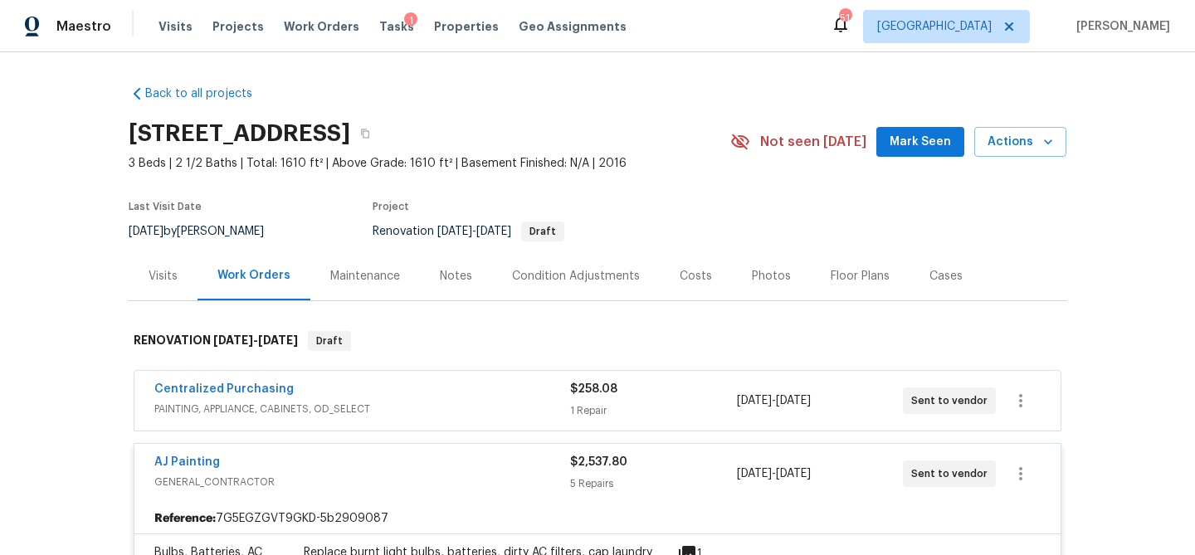
click at [690, 280] on div "Costs" at bounding box center [696, 276] width 32 height 17
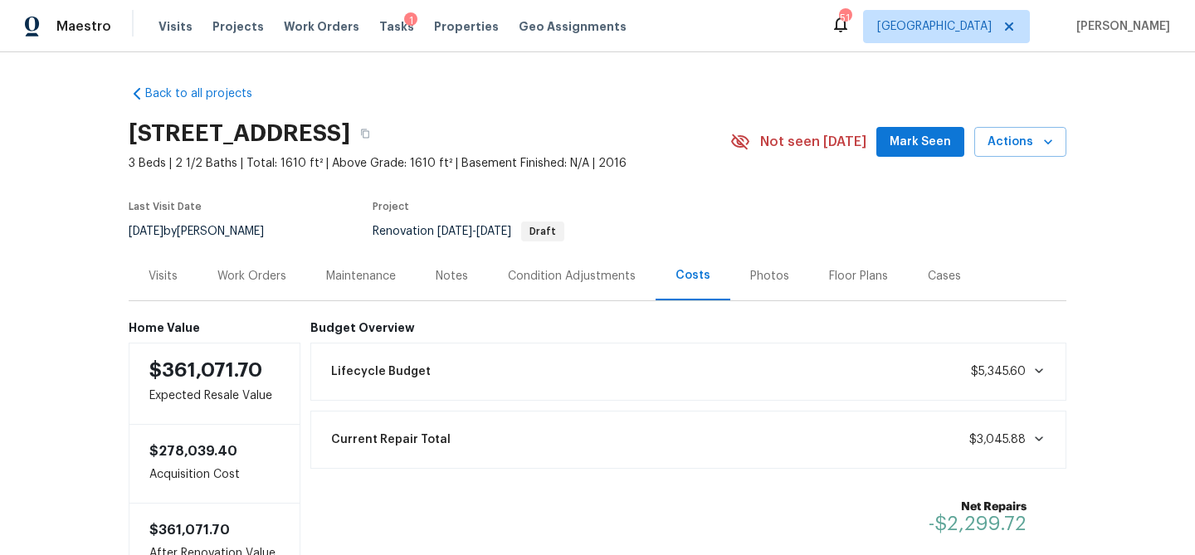
click at [247, 277] on div "Work Orders" at bounding box center [251, 276] width 69 height 17
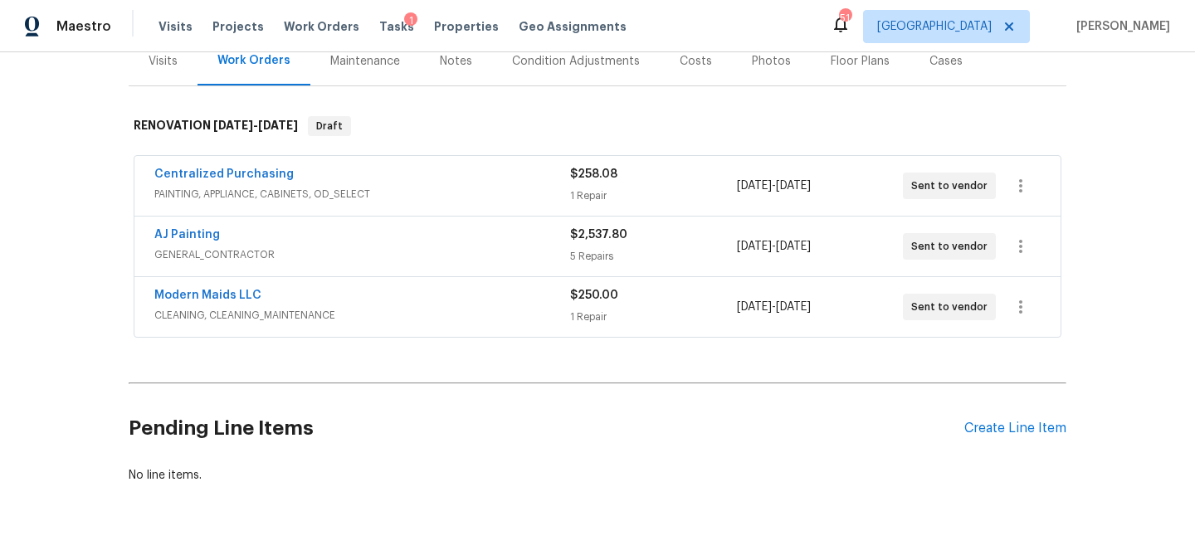
scroll to position [214, 0]
click at [193, 236] on link "AJ Painting" at bounding box center [187, 236] width 66 height 12
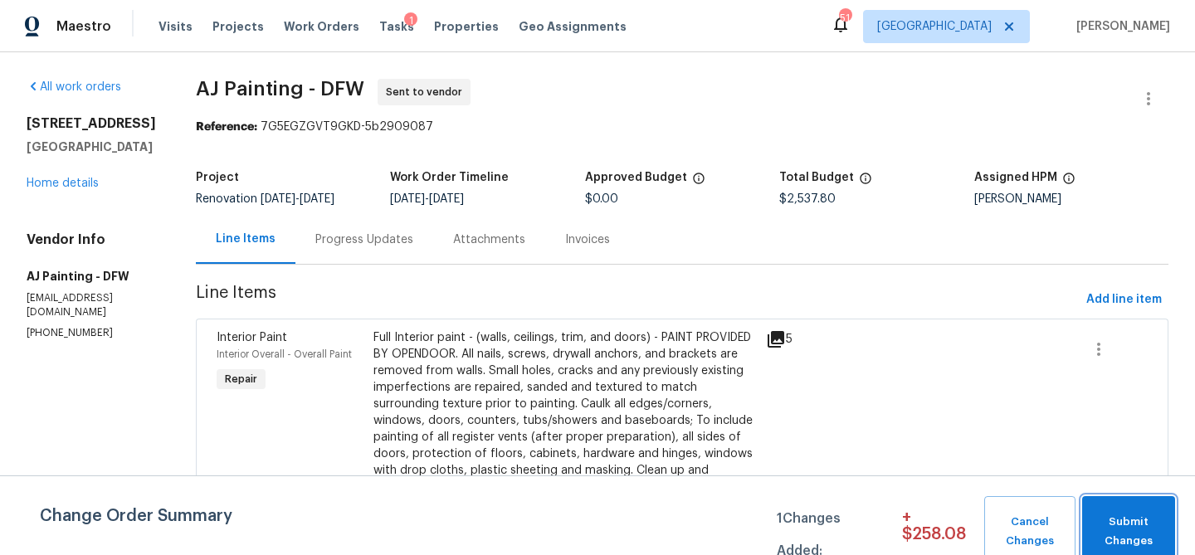
click at [1105, 508] on button "Submit Changes" at bounding box center [1129, 531] width 93 height 71
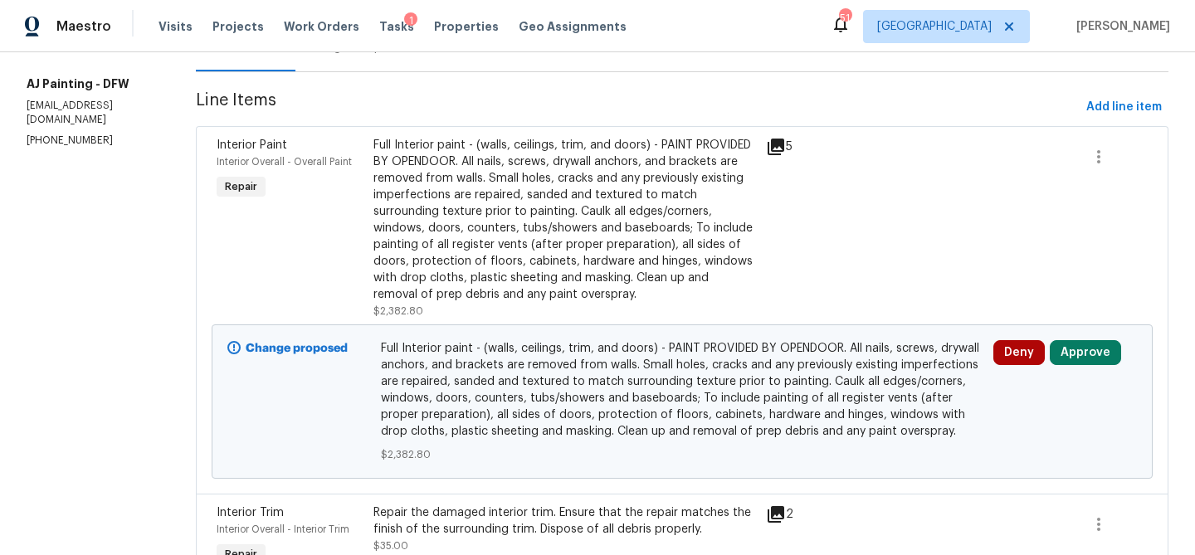
scroll to position [211, 0]
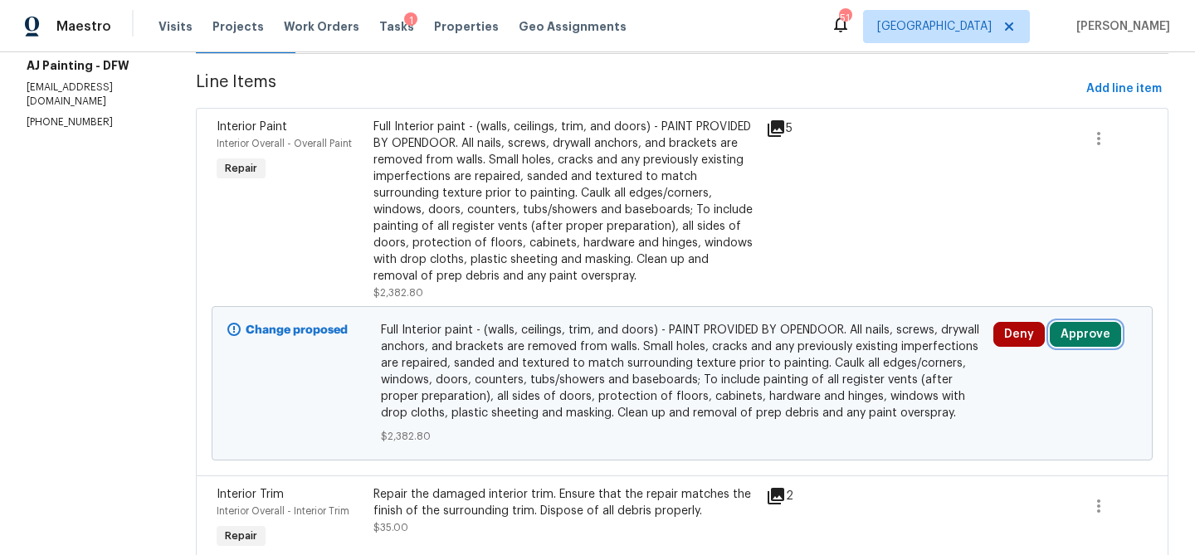
click at [1095, 331] on button "Approve" at bounding box center [1085, 334] width 71 height 25
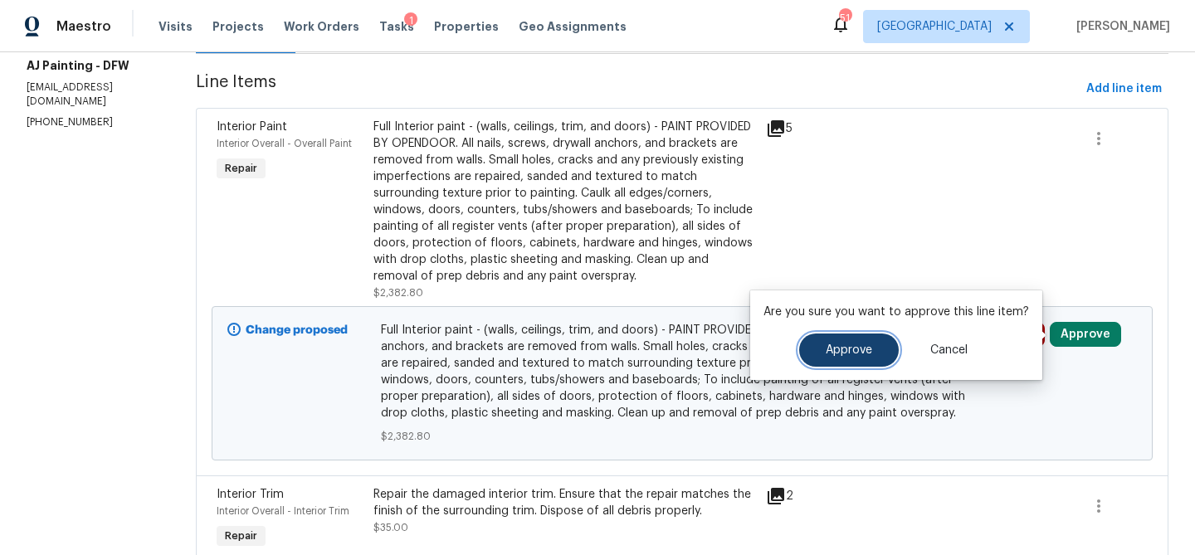
click at [873, 349] on button "Approve" at bounding box center [849, 350] width 100 height 33
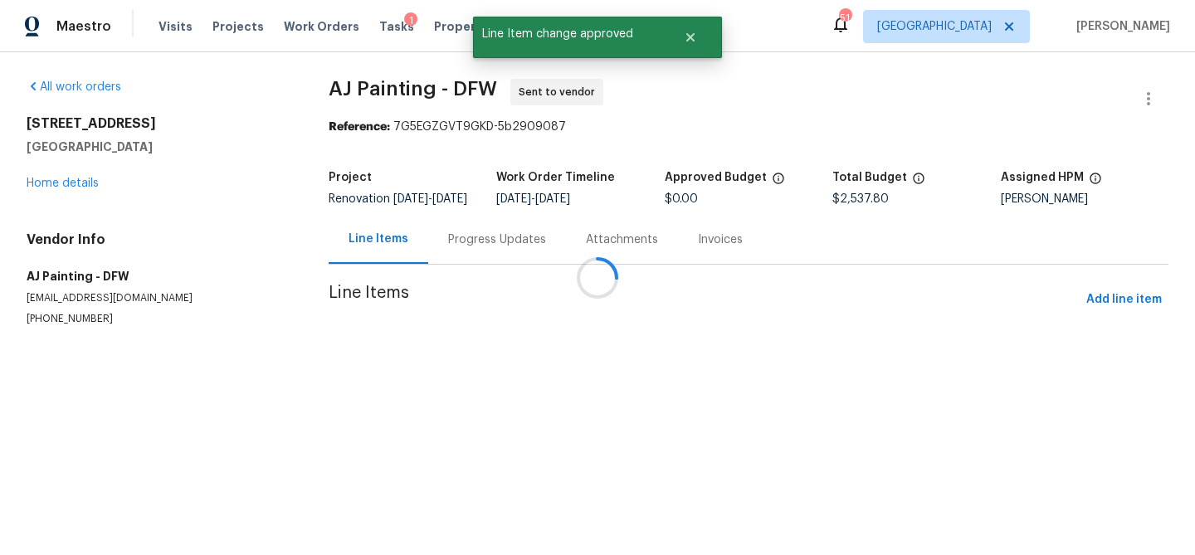
scroll to position [0, 0]
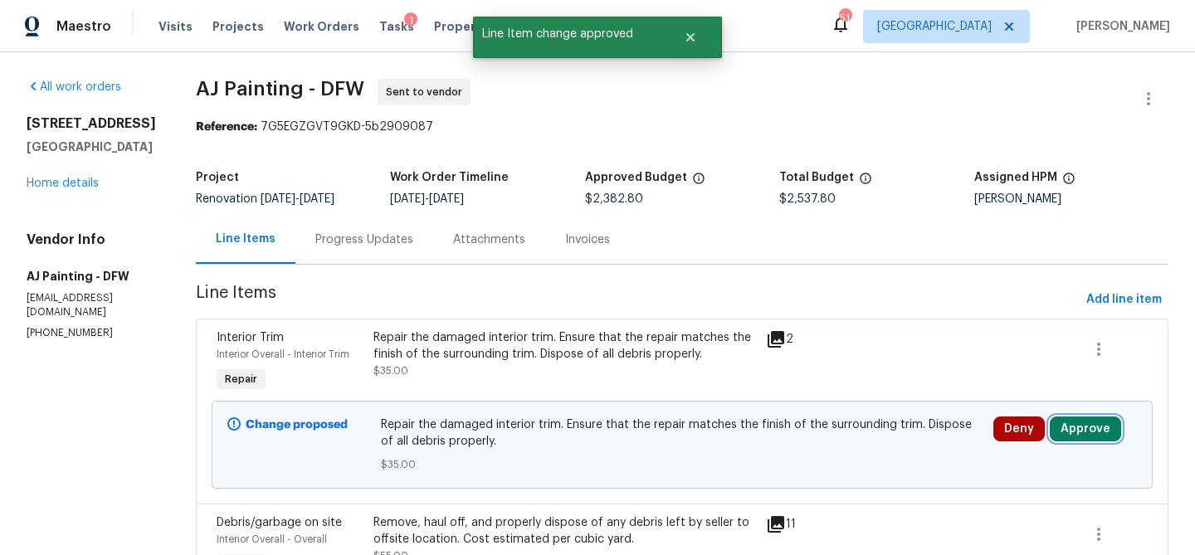
click at [1085, 423] on button "Approve" at bounding box center [1085, 429] width 71 height 25
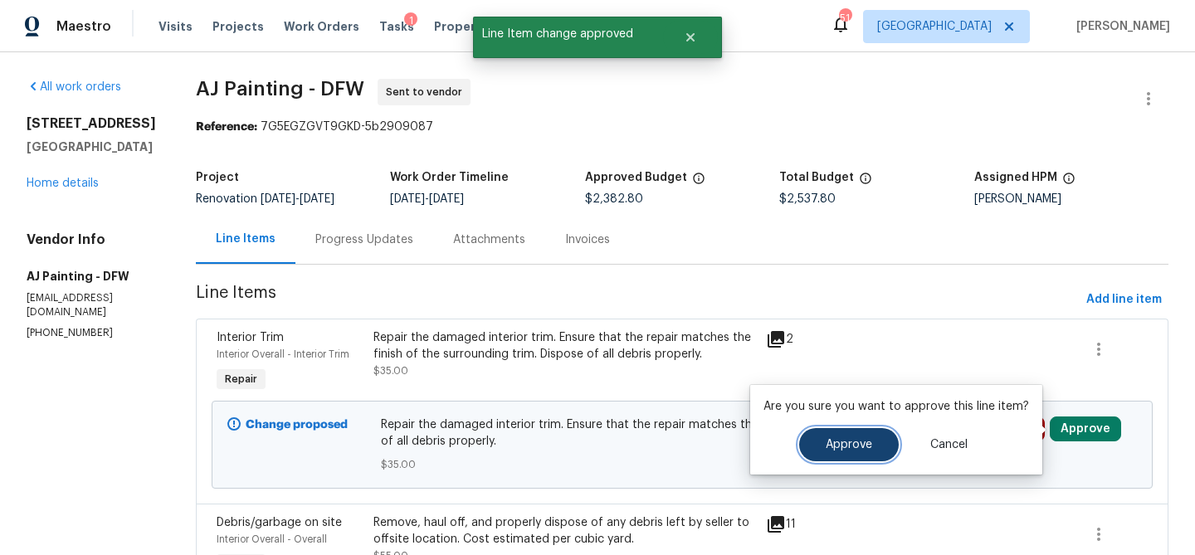
click at [850, 440] on span "Approve" at bounding box center [849, 445] width 46 height 12
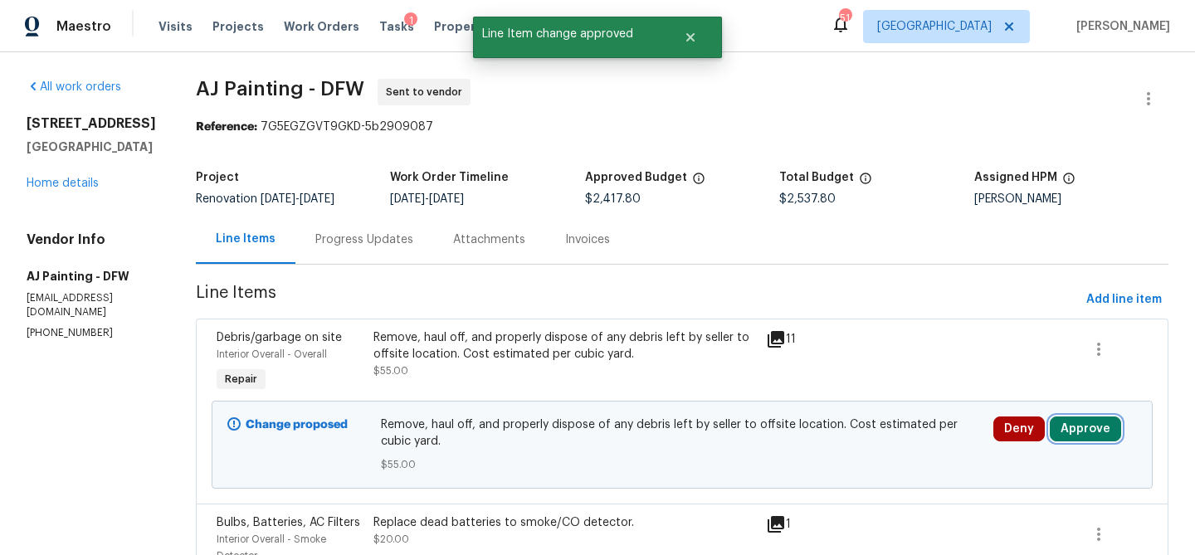
click at [1063, 431] on button "Approve" at bounding box center [1085, 429] width 71 height 25
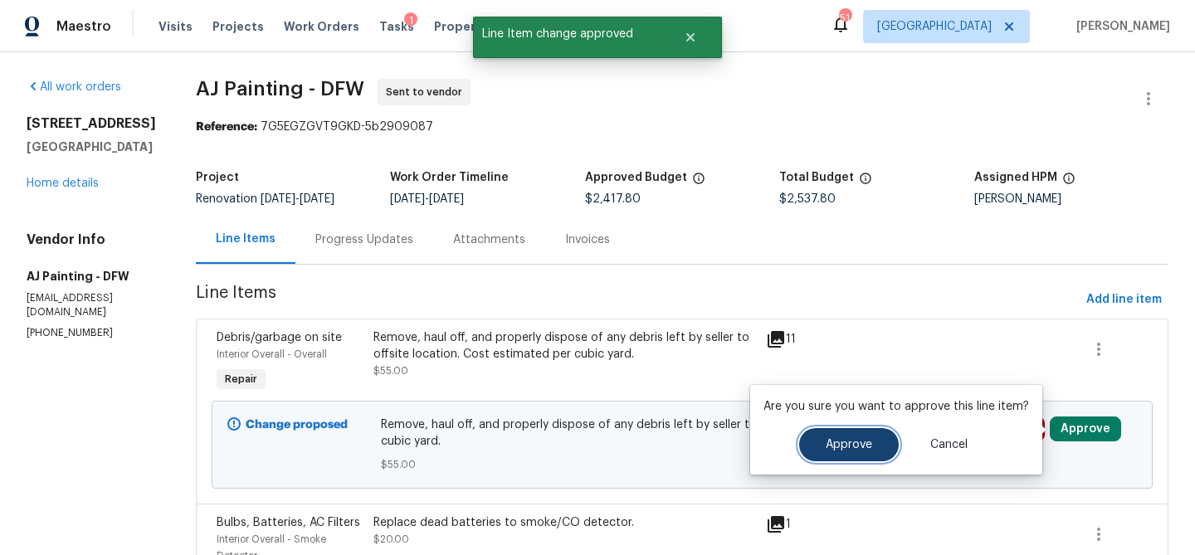
click at [867, 446] on span "Approve" at bounding box center [849, 445] width 46 height 12
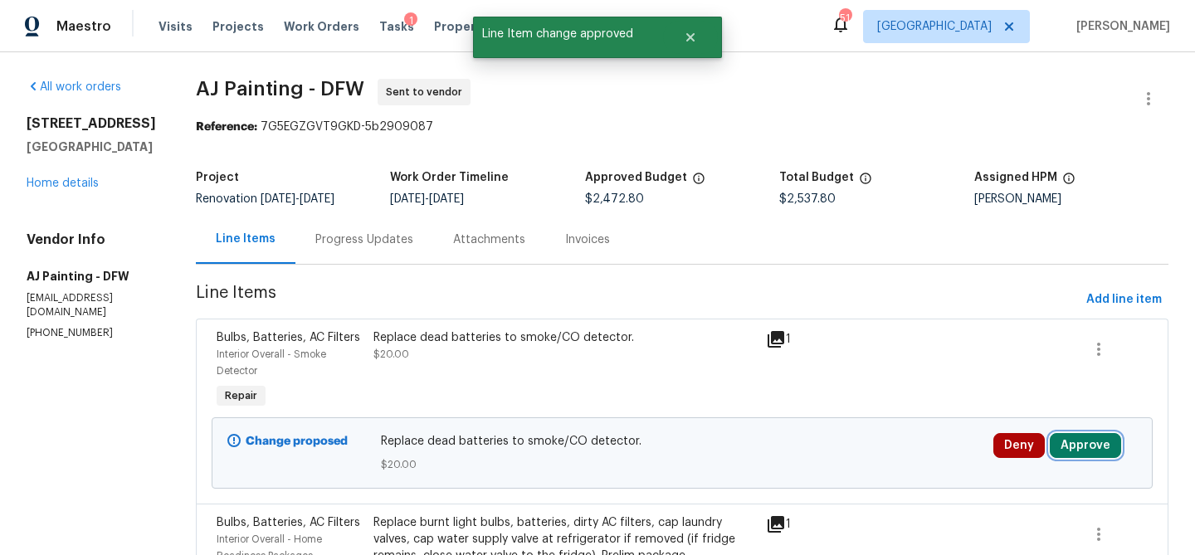
click at [1065, 439] on button "Approve" at bounding box center [1085, 445] width 71 height 25
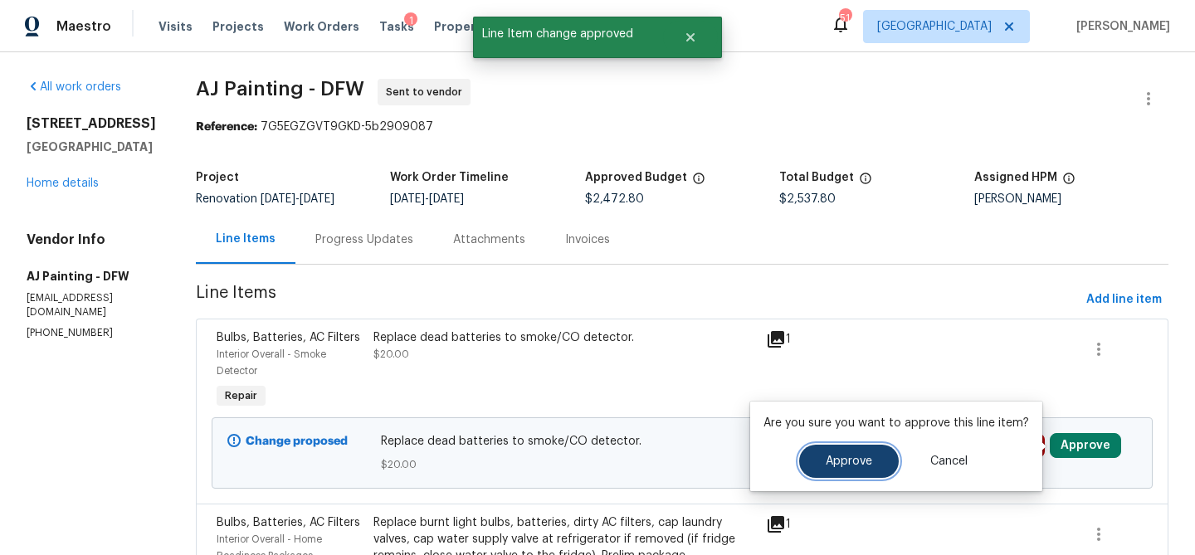
click at [862, 462] on span "Approve" at bounding box center [849, 462] width 46 height 12
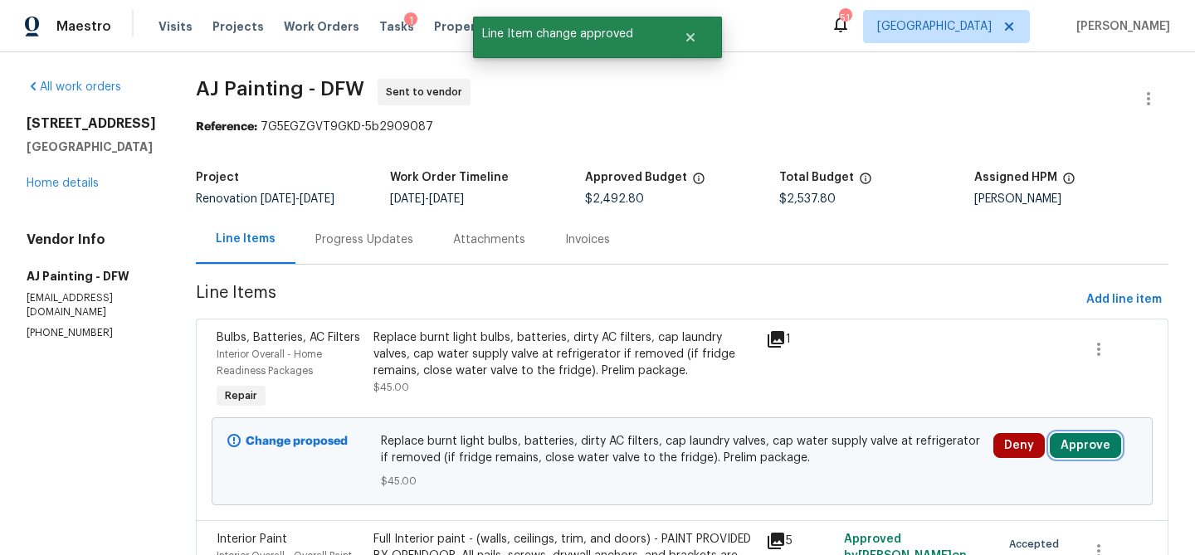
click at [1073, 448] on button "Approve" at bounding box center [1085, 445] width 71 height 25
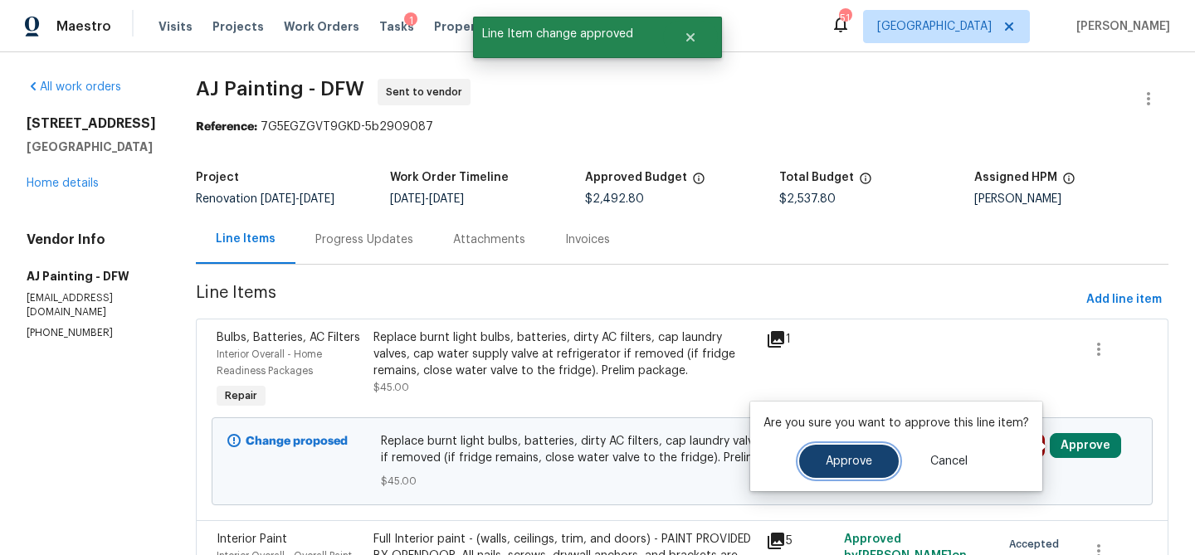
click at [854, 450] on button "Approve" at bounding box center [849, 461] width 100 height 33
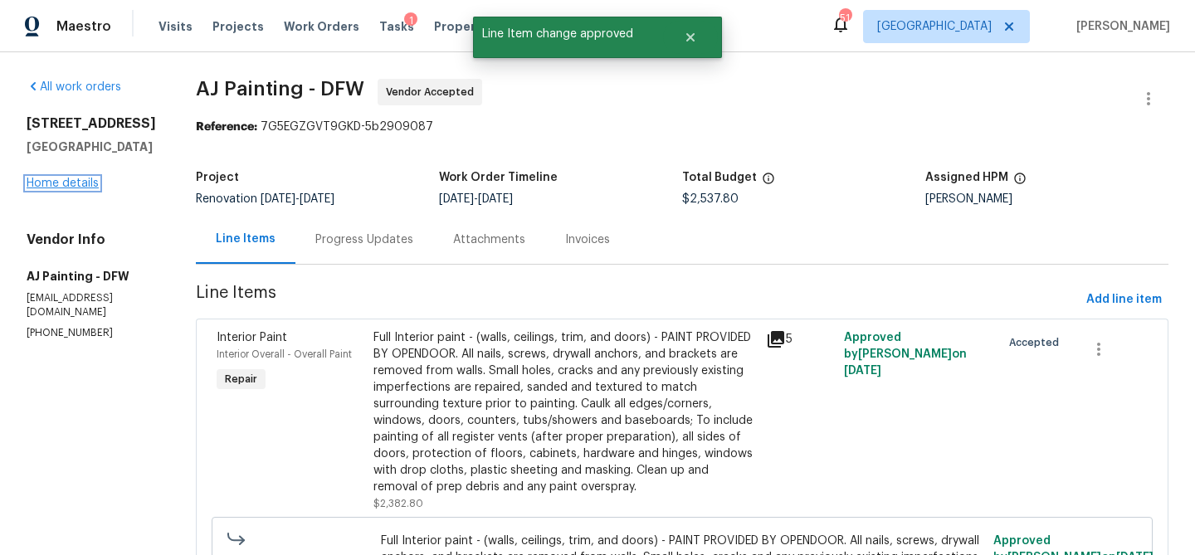
click at [64, 185] on link "Home details" at bounding box center [63, 184] width 72 height 12
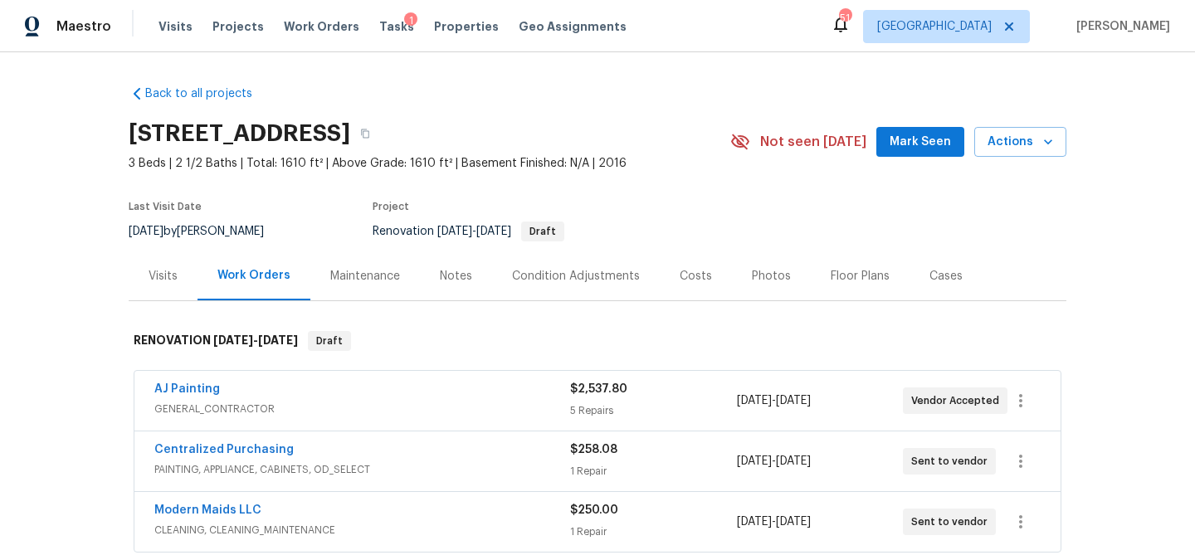
click at [584, 268] on div "Condition Adjustments" at bounding box center [576, 276] width 128 height 17
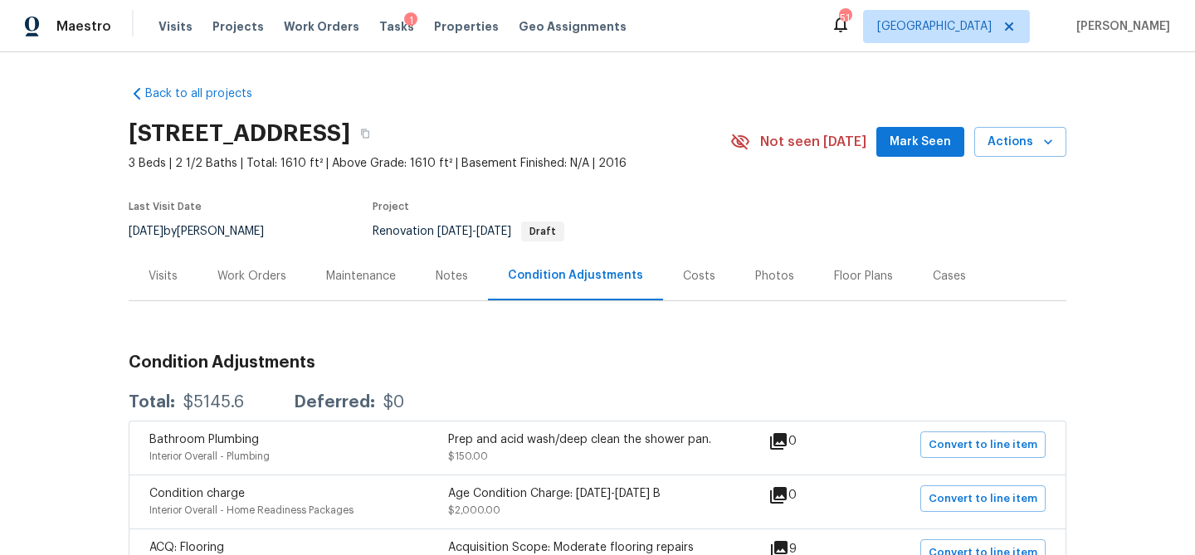
click at [458, 268] on div "Notes" at bounding box center [452, 276] width 32 height 17
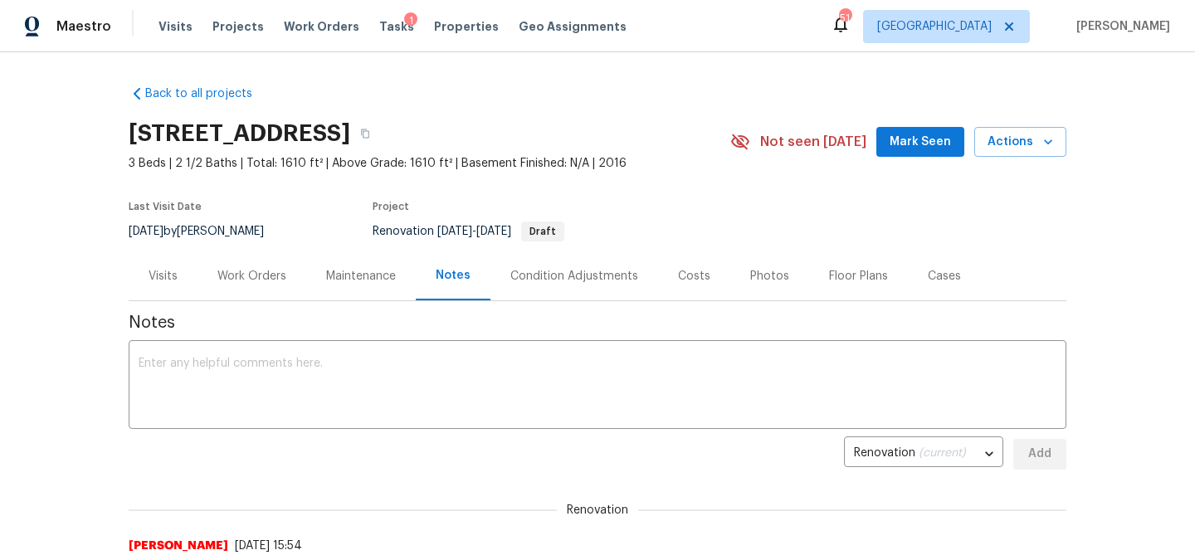
click at [381, 33] on div "Tasks 1" at bounding box center [396, 26] width 35 height 17
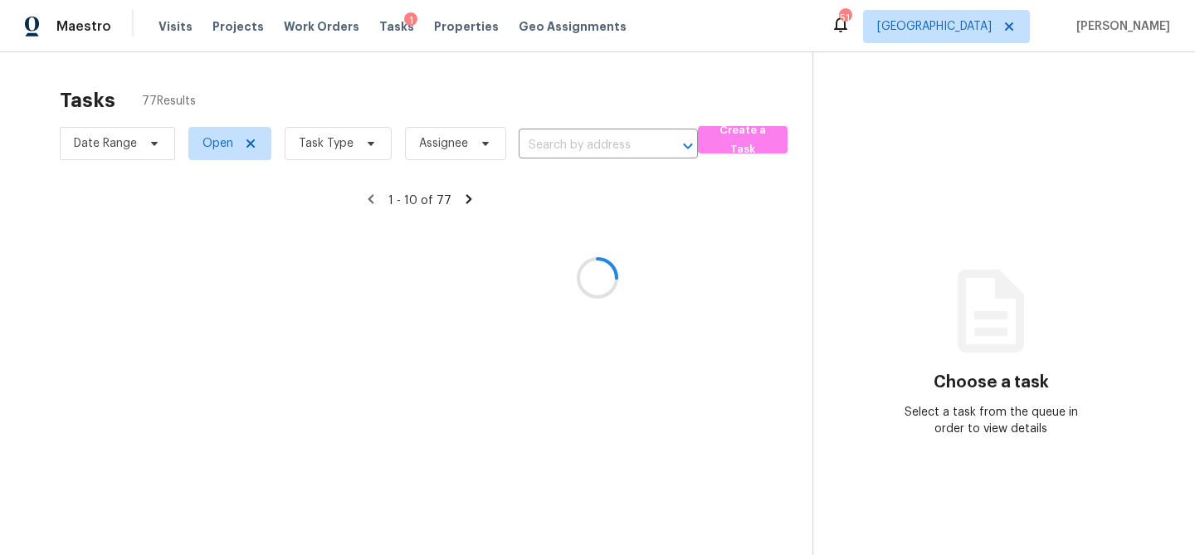
click at [365, 147] on div at bounding box center [597, 277] width 1195 height 555
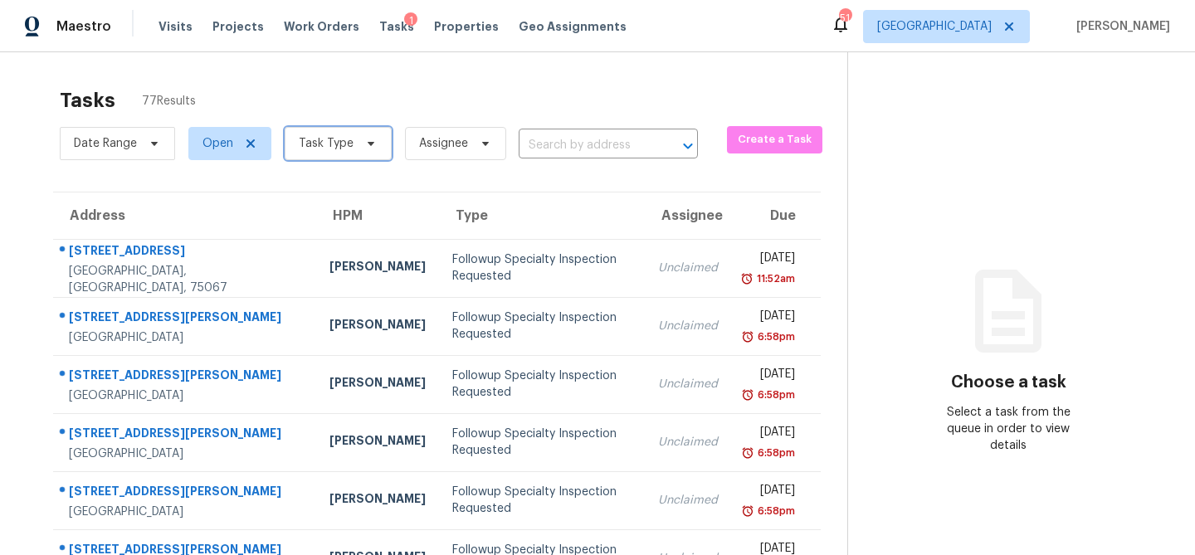
click at [365, 147] on icon at bounding box center [370, 143] width 13 height 13
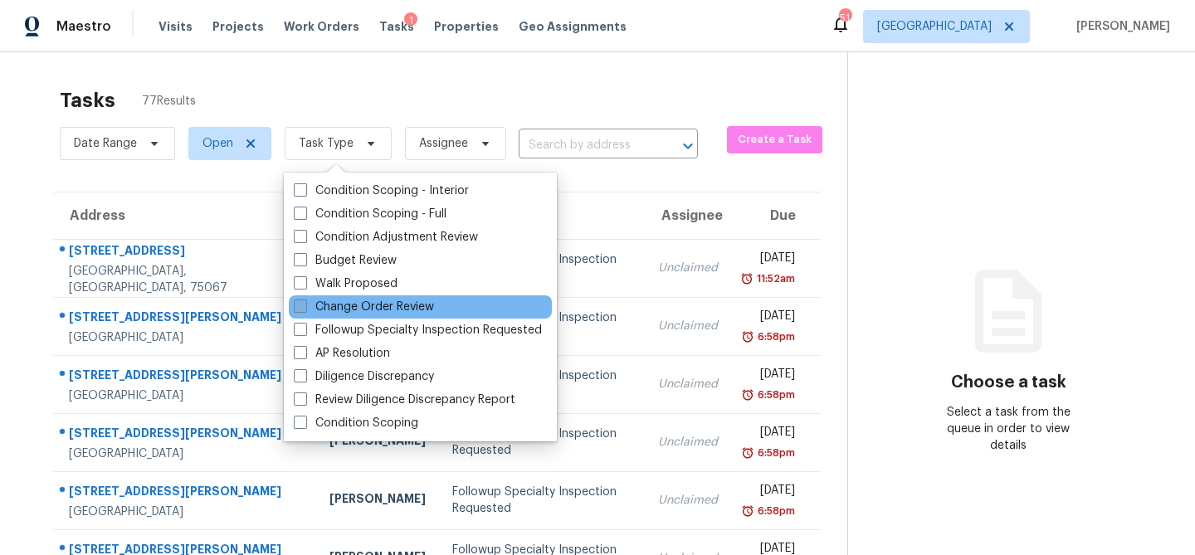
click at [359, 306] on label "Change Order Review" at bounding box center [364, 307] width 140 height 17
click at [305, 306] on input "Change Order Review" at bounding box center [299, 304] width 11 height 11
checkbox input "true"
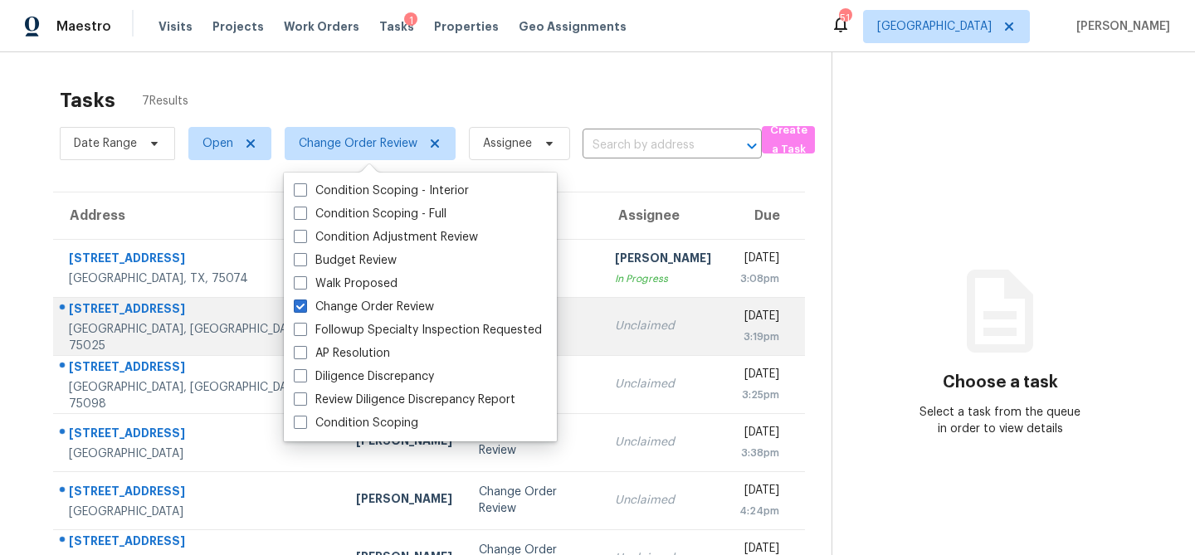
click at [356, 326] on div "[PERSON_NAME]" at bounding box center [404, 326] width 96 height 21
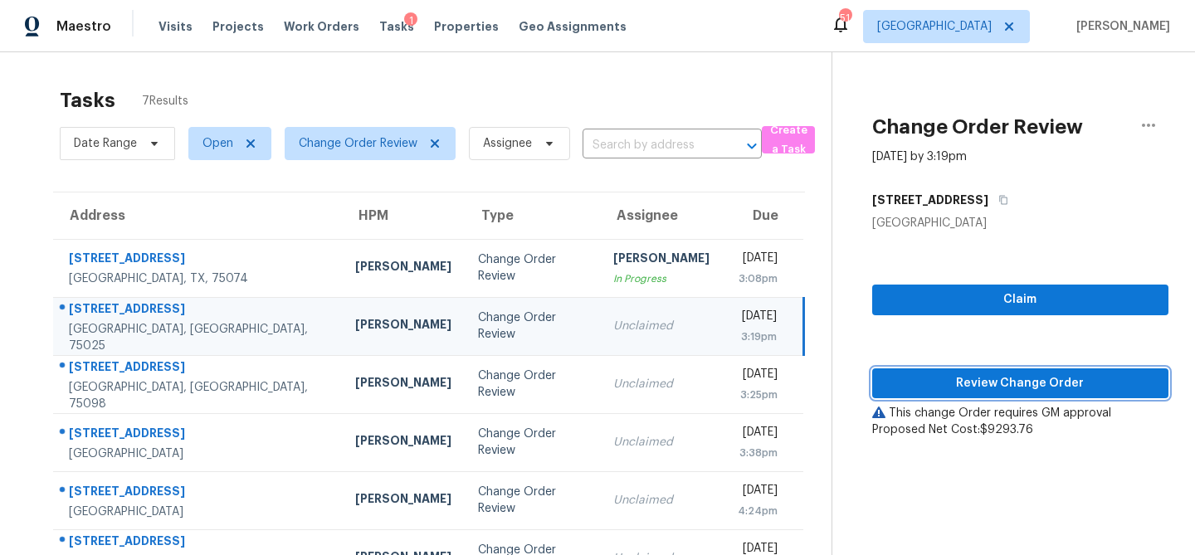
click at [960, 393] on span "Review Change Order" at bounding box center [1021, 384] width 270 height 21
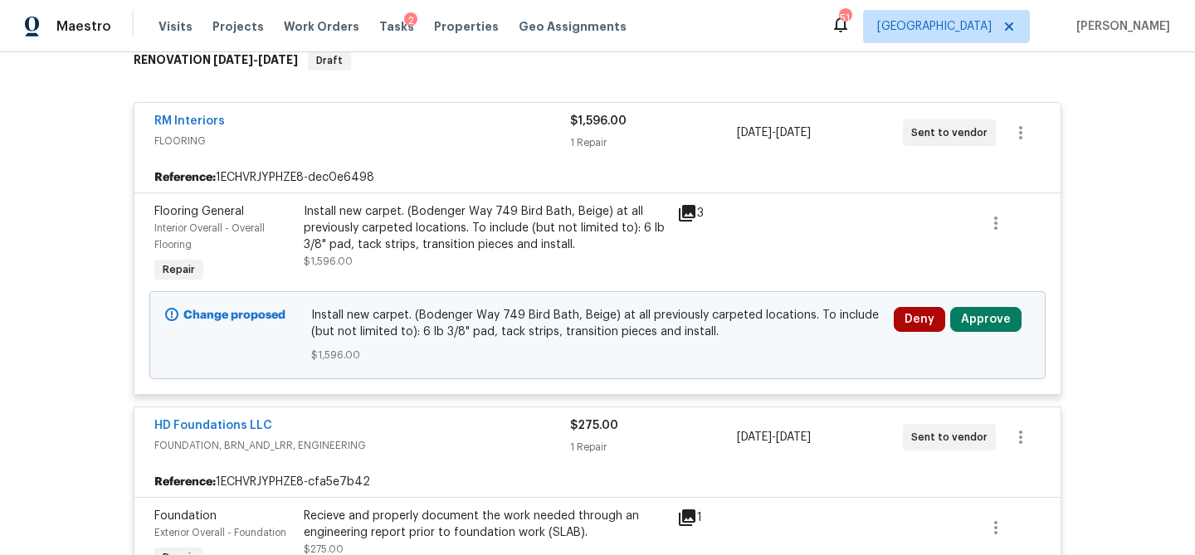
scroll to position [311, 0]
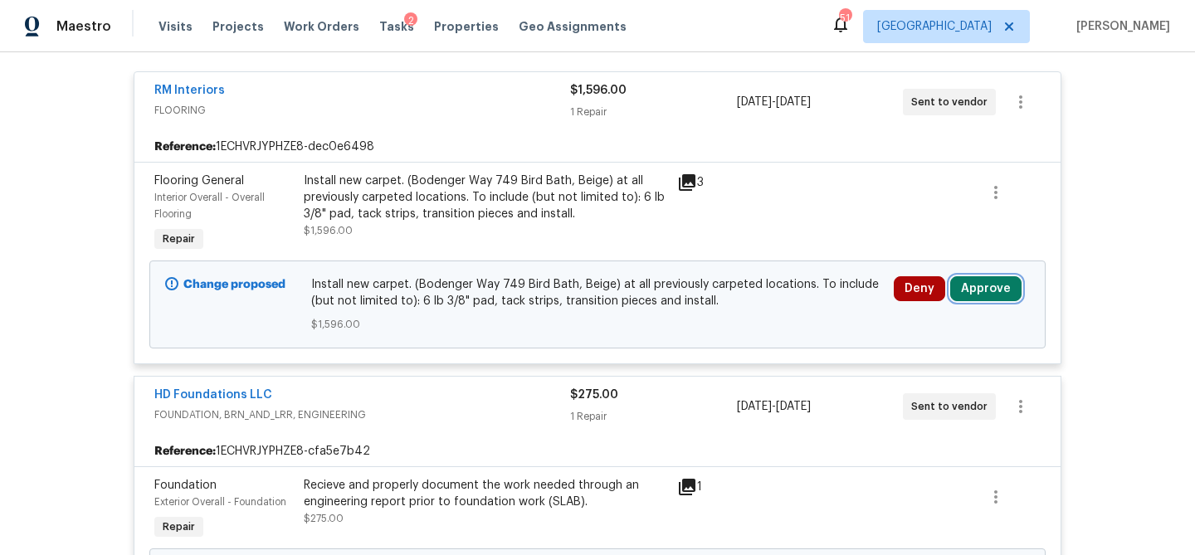
click at [981, 293] on button "Approve" at bounding box center [986, 288] width 71 height 25
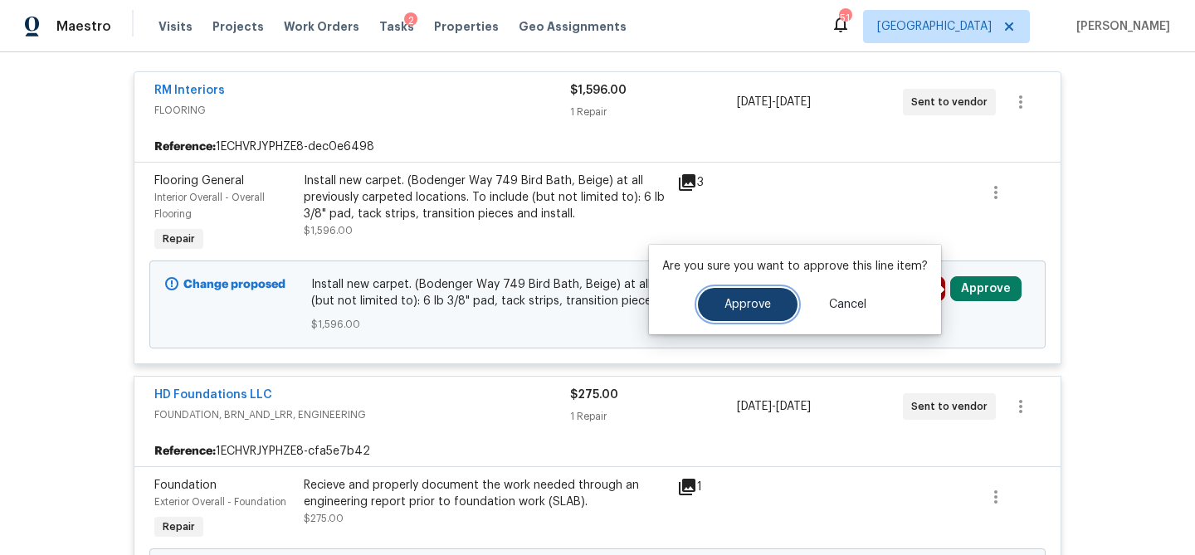
click at [729, 299] on span "Approve" at bounding box center [748, 305] width 46 height 12
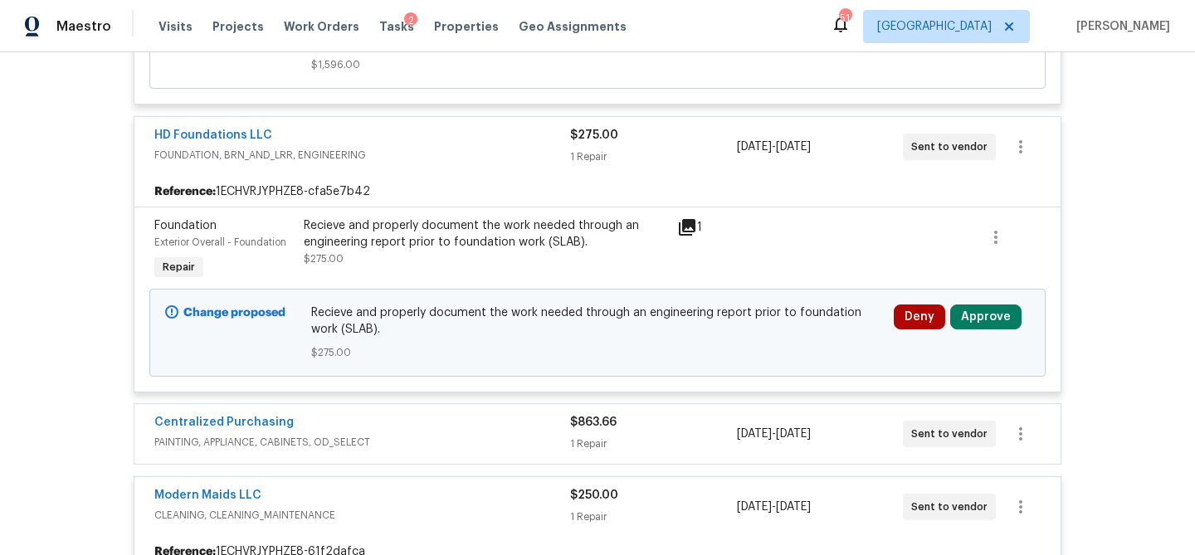
scroll to position [574, 0]
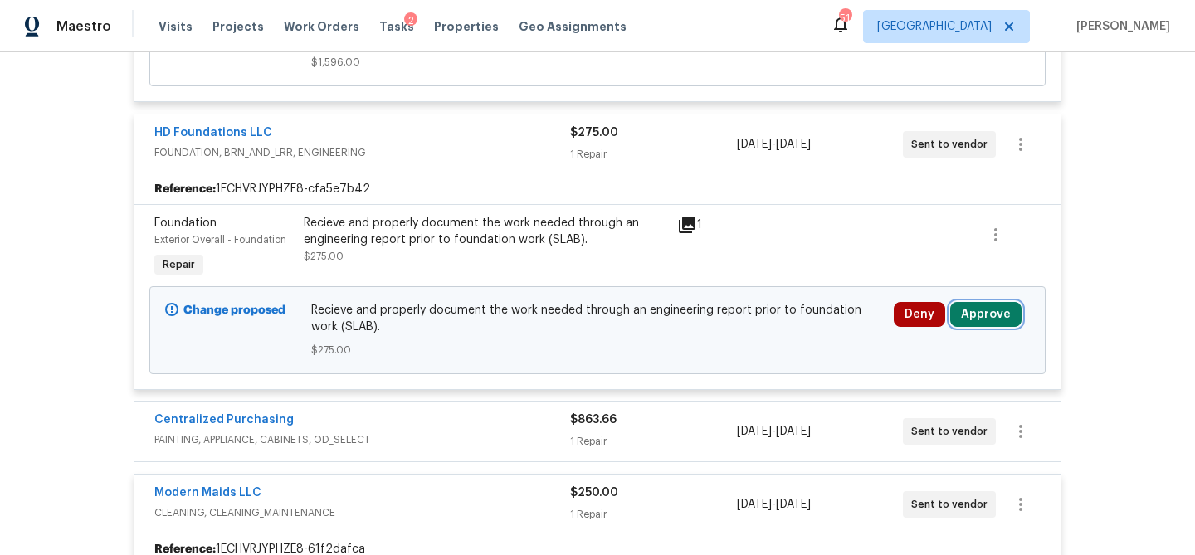
click at [1002, 315] on button "Approve" at bounding box center [986, 314] width 71 height 25
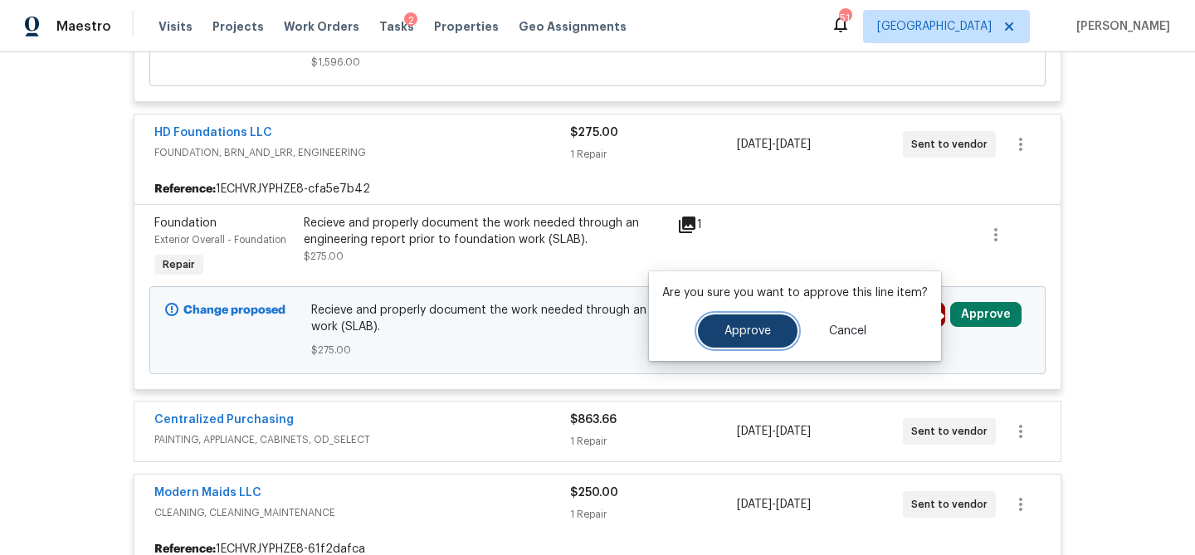
click at [770, 330] on button "Approve" at bounding box center [748, 331] width 100 height 33
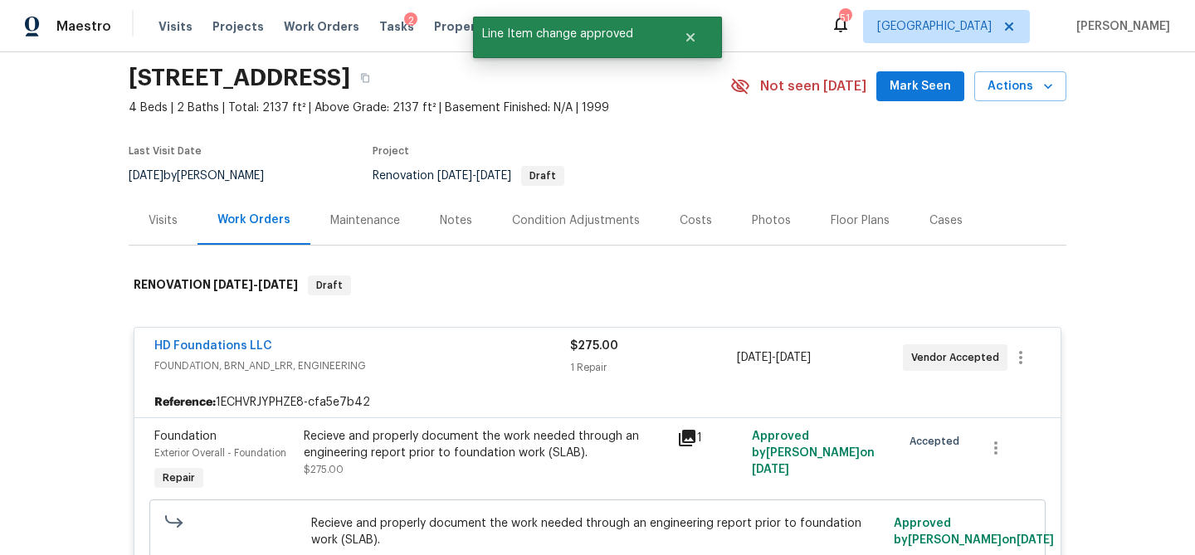
scroll to position [0, 0]
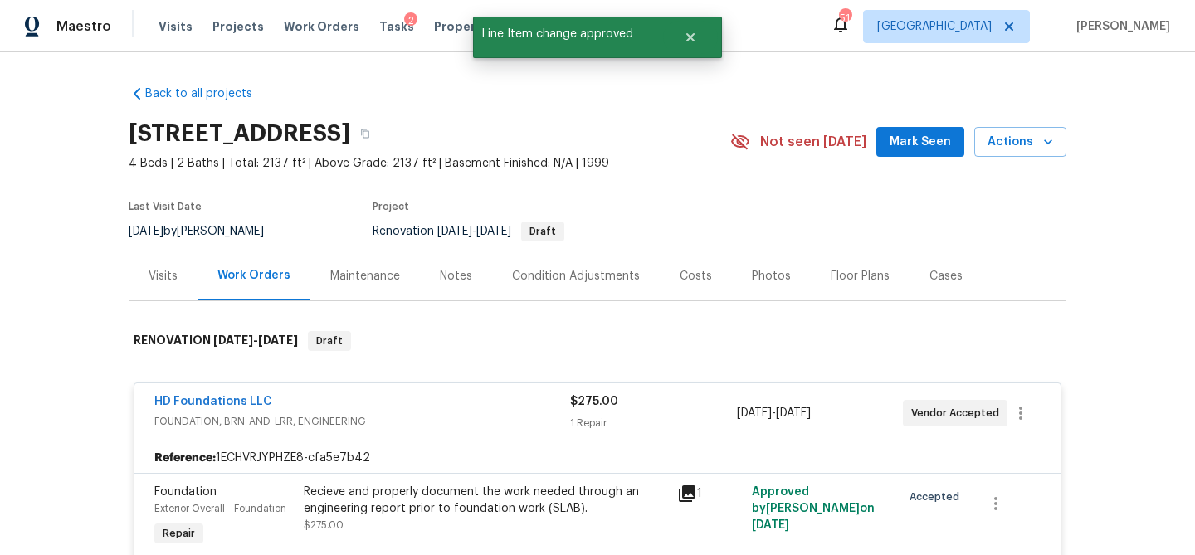
click at [689, 282] on div "Costs" at bounding box center [696, 276] width 32 height 17
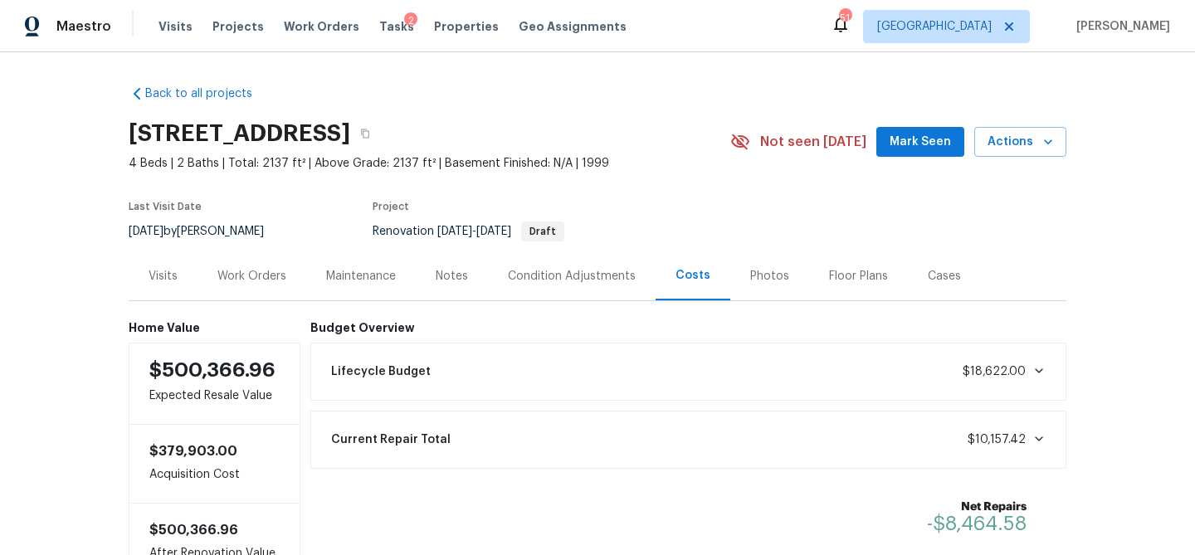
click at [274, 278] on div "Work Orders" at bounding box center [251, 276] width 69 height 17
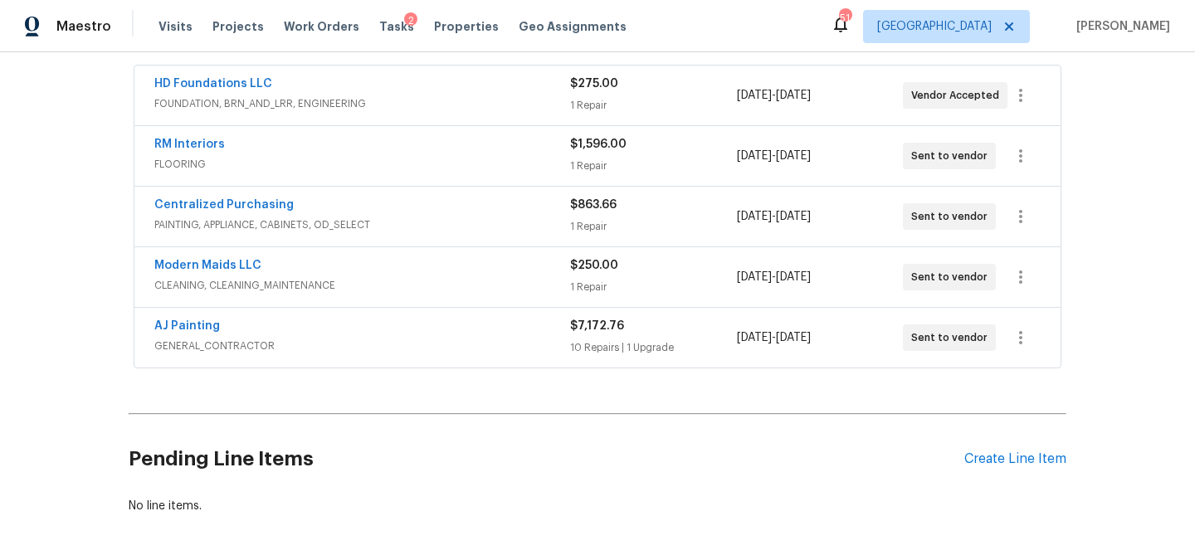
scroll to position [310, 0]
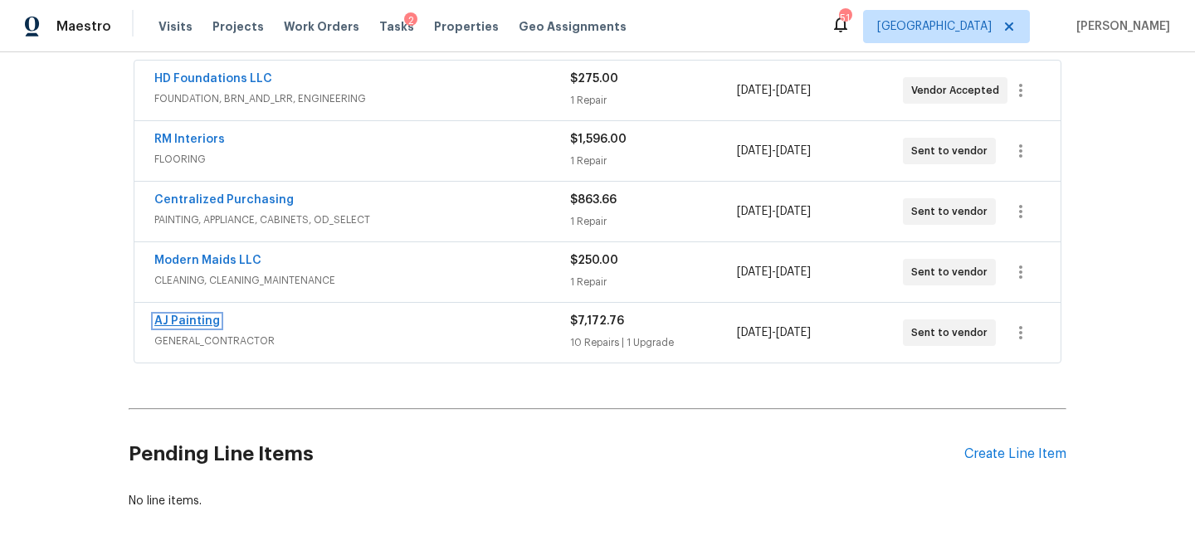
click at [206, 323] on link "AJ Painting" at bounding box center [187, 321] width 66 height 12
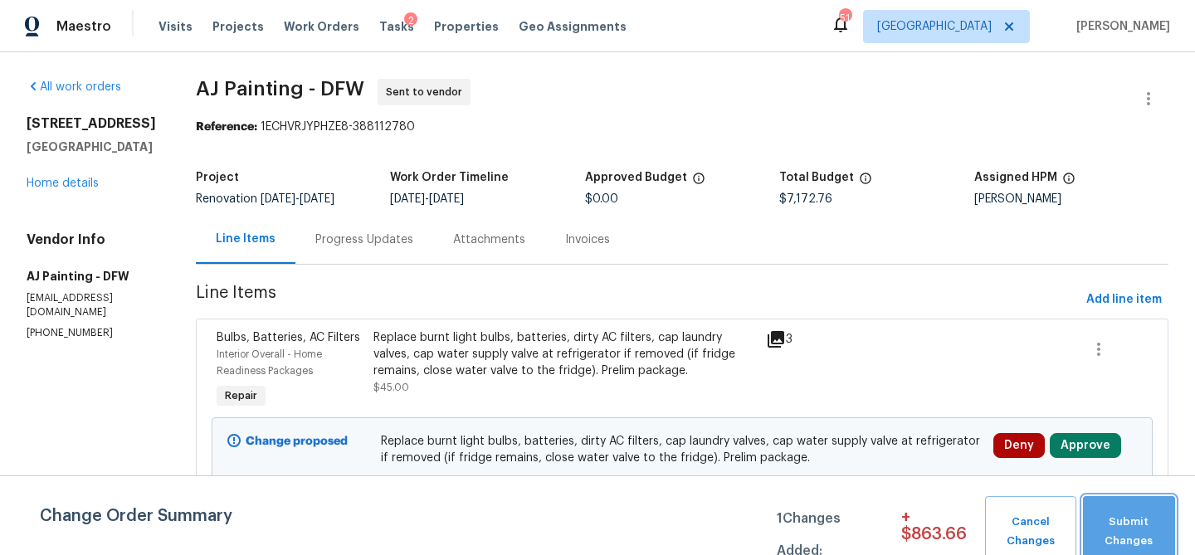
click at [1124, 518] on span "Submit Changes" at bounding box center [1130, 532] width 76 height 38
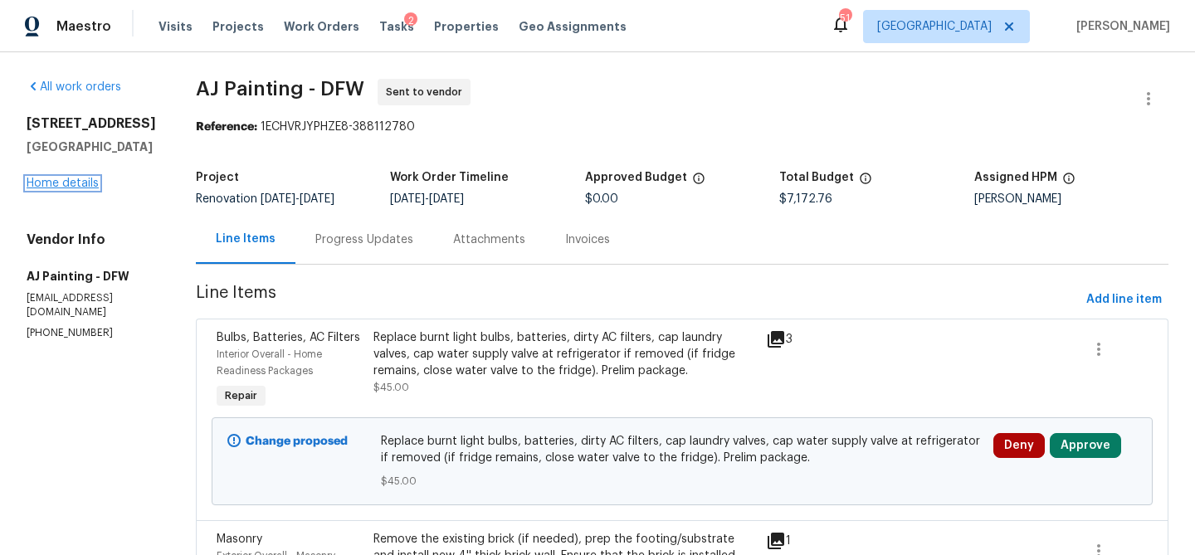
click at [90, 184] on link "Home details" at bounding box center [63, 184] width 72 height 12
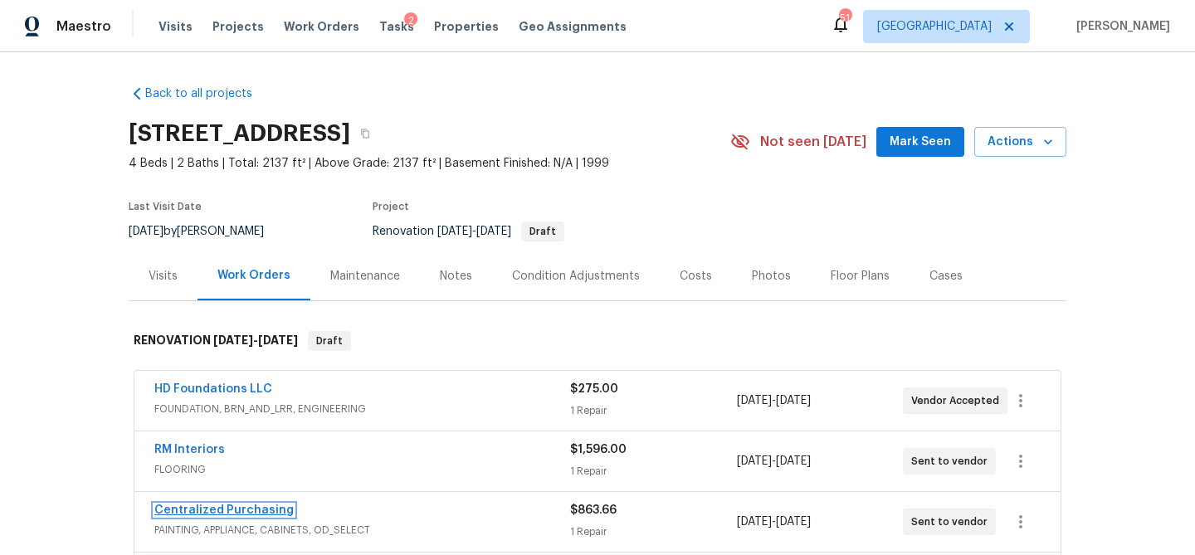
click at [202, 506] on link "Centralized Purchasing" at bounding box center [223, 511] width 139 height 12
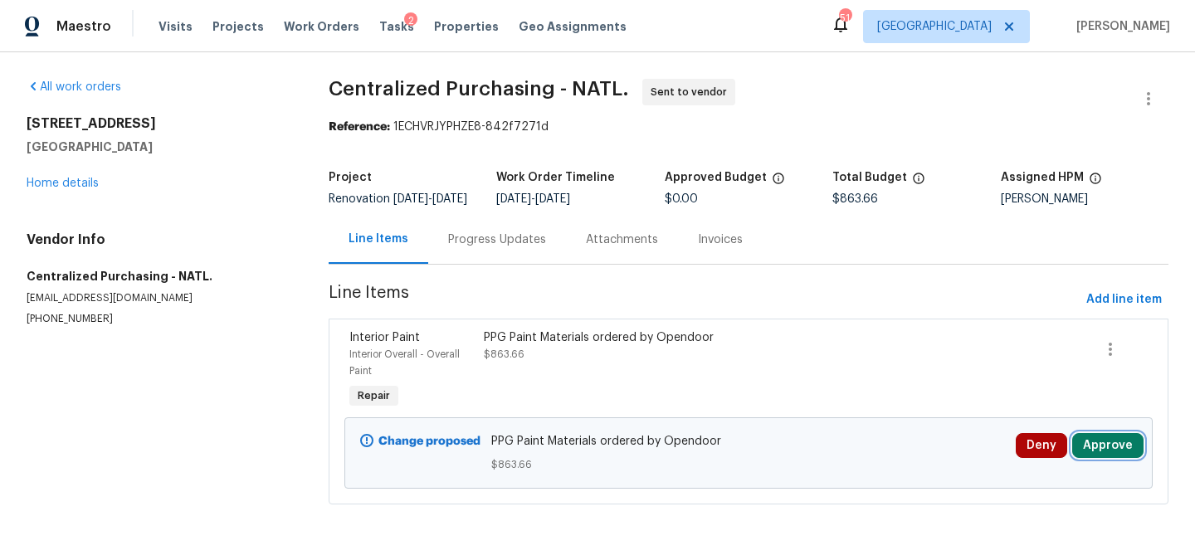
click at [1092, 451] on button "Approve" at bounding box center [1108, 445] width 71 height 25
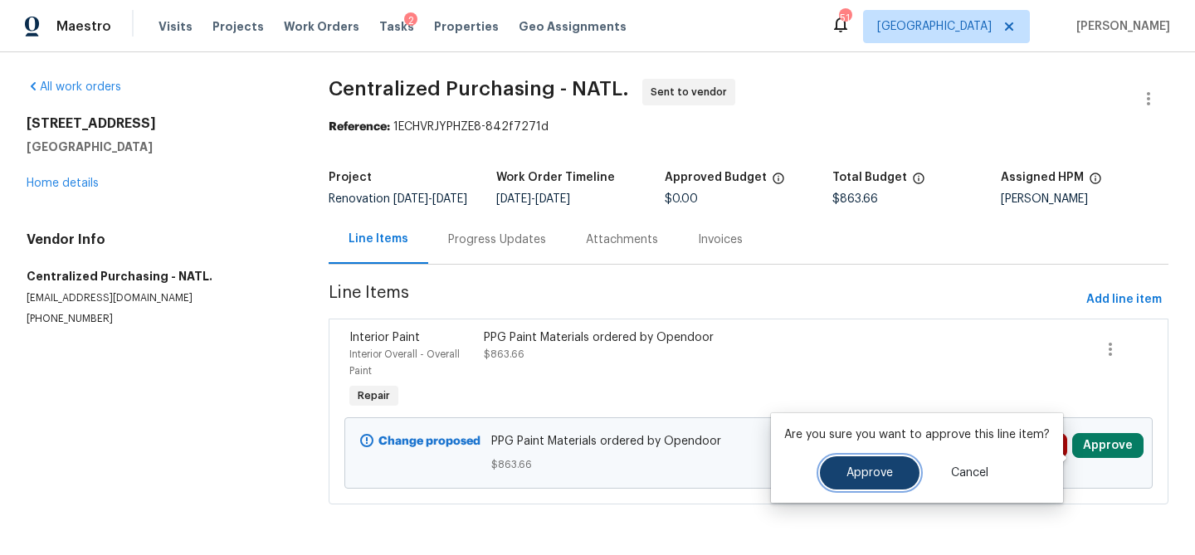
click at [843, 472] on button "Approve" at bounding box center [870, 473] width 100 height 33
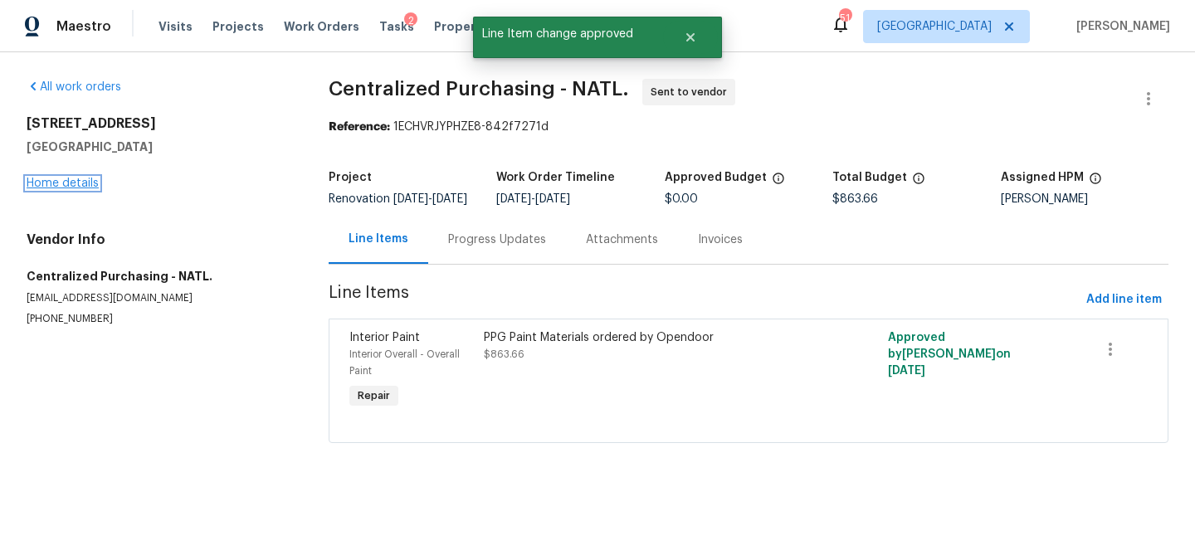
click at [95, 183] on link "Home details" at bounding box center [63, 184] width 72 height 12
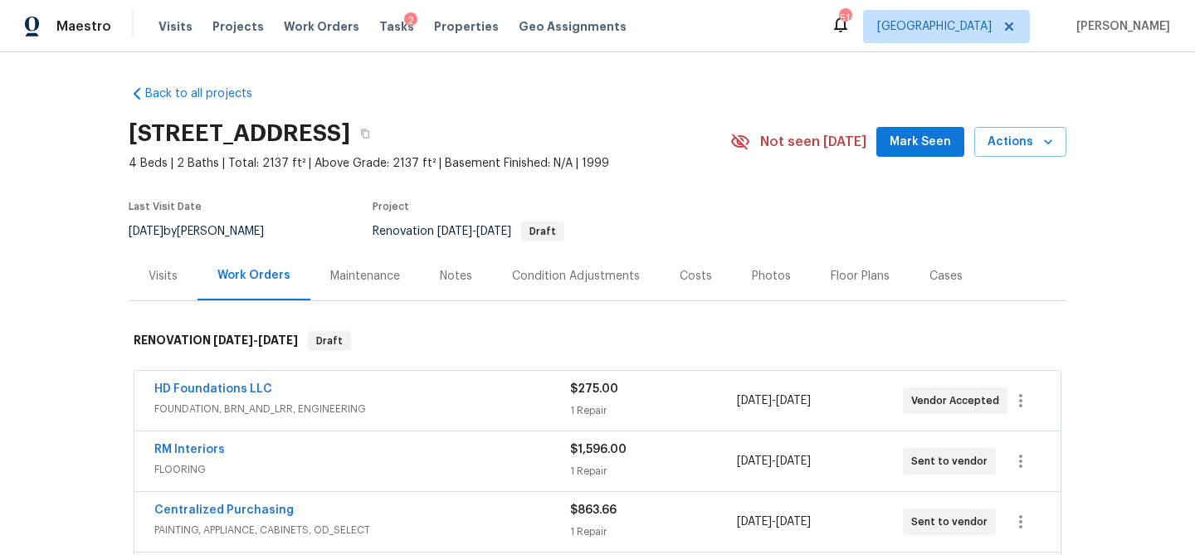
click at [696, 280] on div "Costs" at bounding box center [696, 276] width 32 height 17
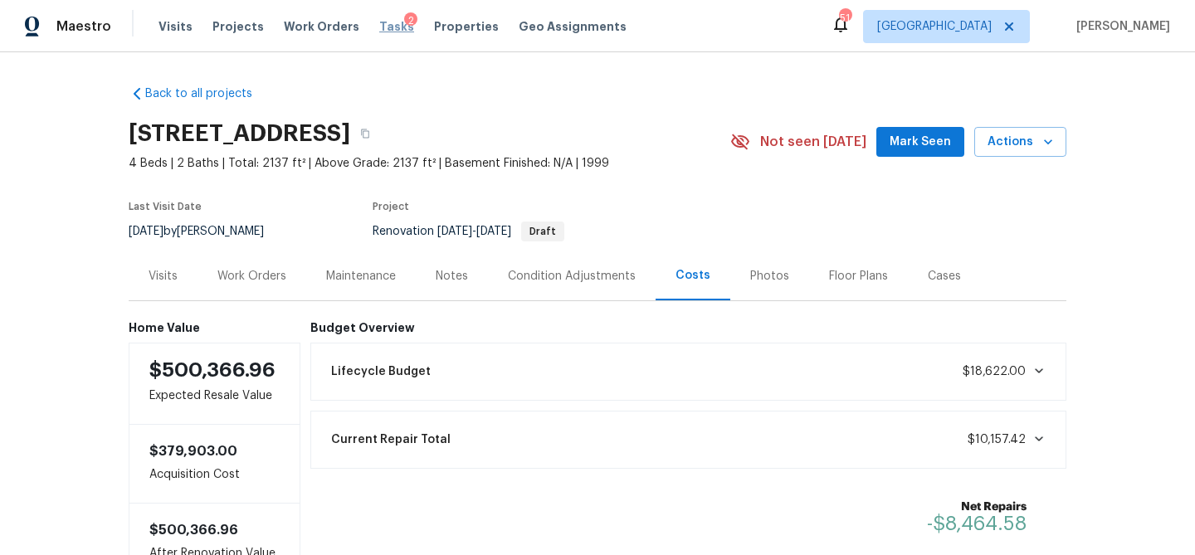
click at [387, 29] on span "Tasks" at bounding box center [396, 27] width 35 height 12
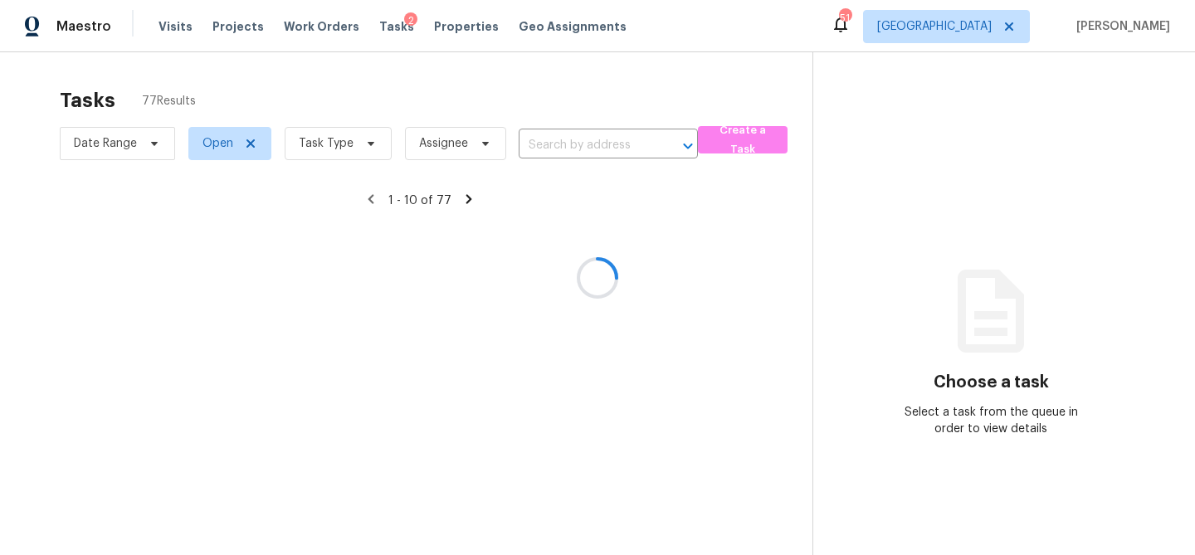
click at [367, 143] on div at bounding box center [597, 277] width 1195 height 555
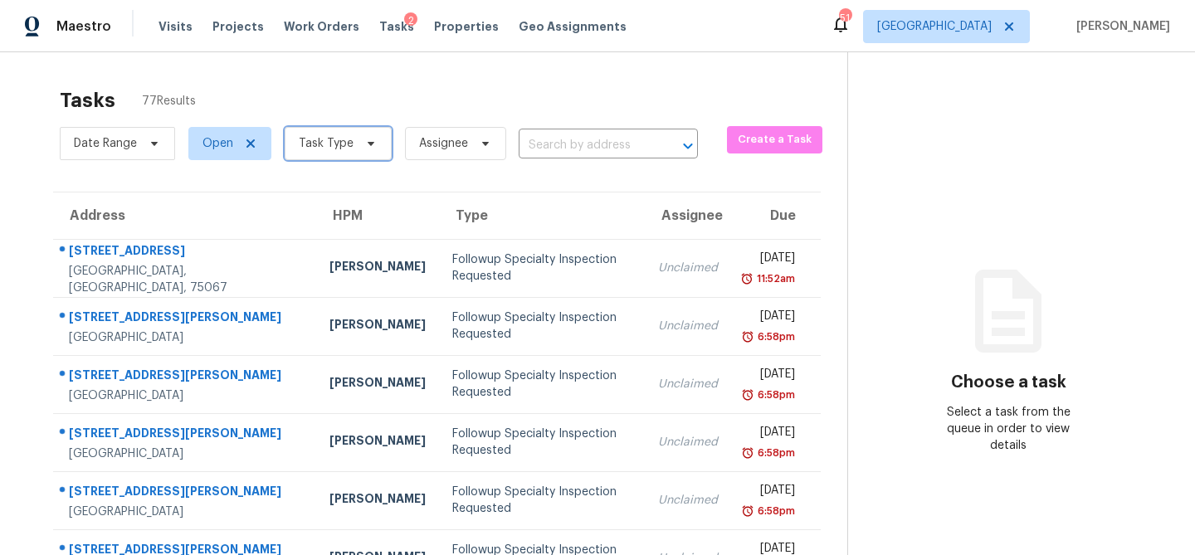
click at [368, 144] on icon at bounding box center [371, 144] width 7 height 4
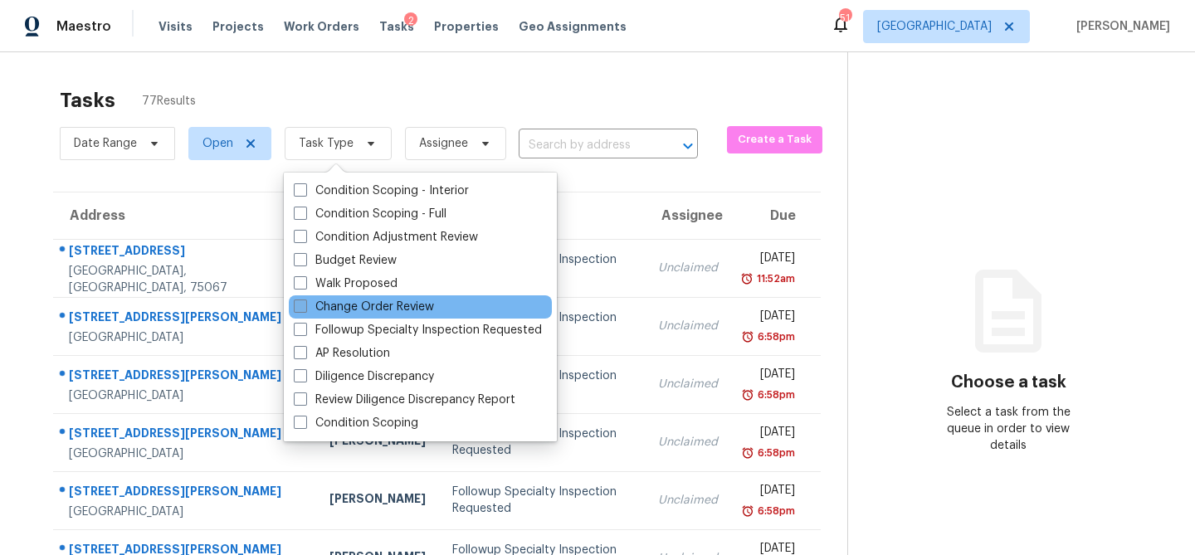
click at [346, 305] on label "Change Order Review" at bounding box center [364, 307] width 140 height 17
click at [305, 305] on input "Change Order Review" at bounding box center [299, 304] width 11 height 11
checkbox input "true"
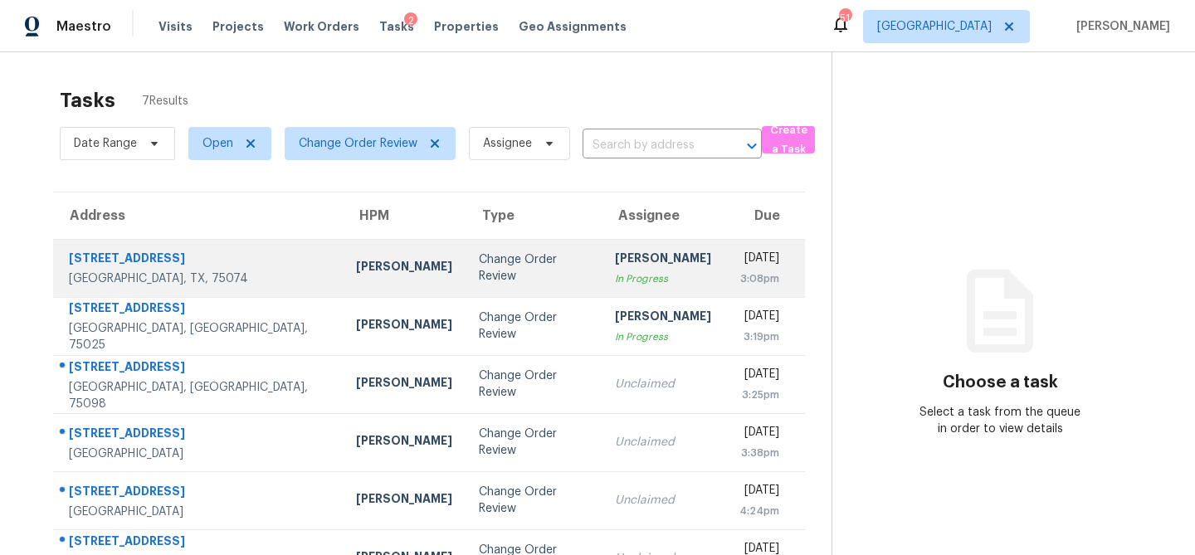
click at [343, 256] on td "[PERSON_NAME]" at bounding box center [404, 268] width 123 height 58
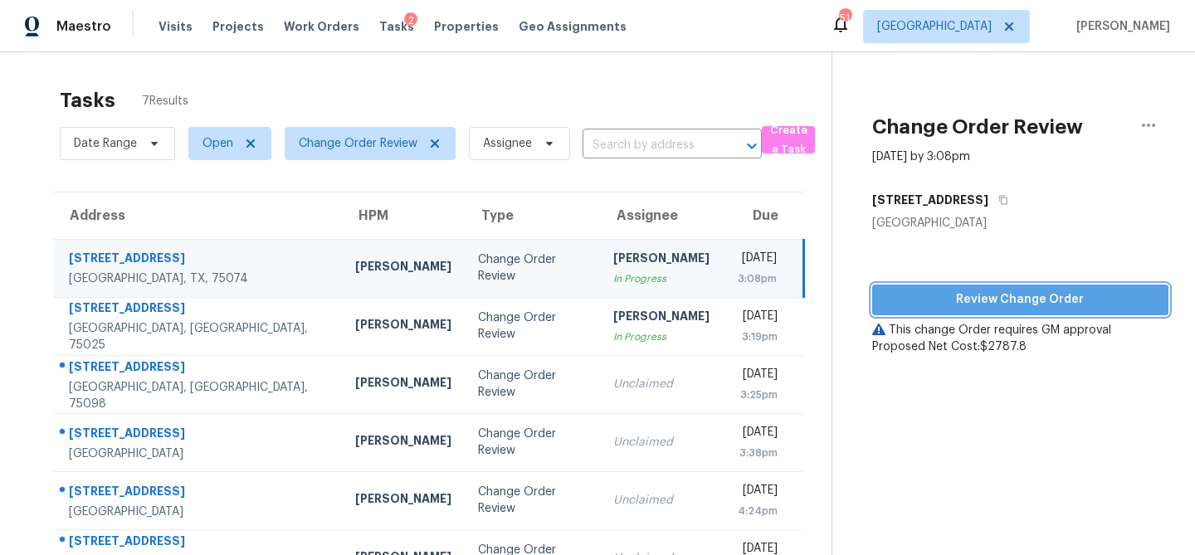
click at [892, 291] on span "Review Change Order" at bounding box center [1021, 300] width 270 height 21
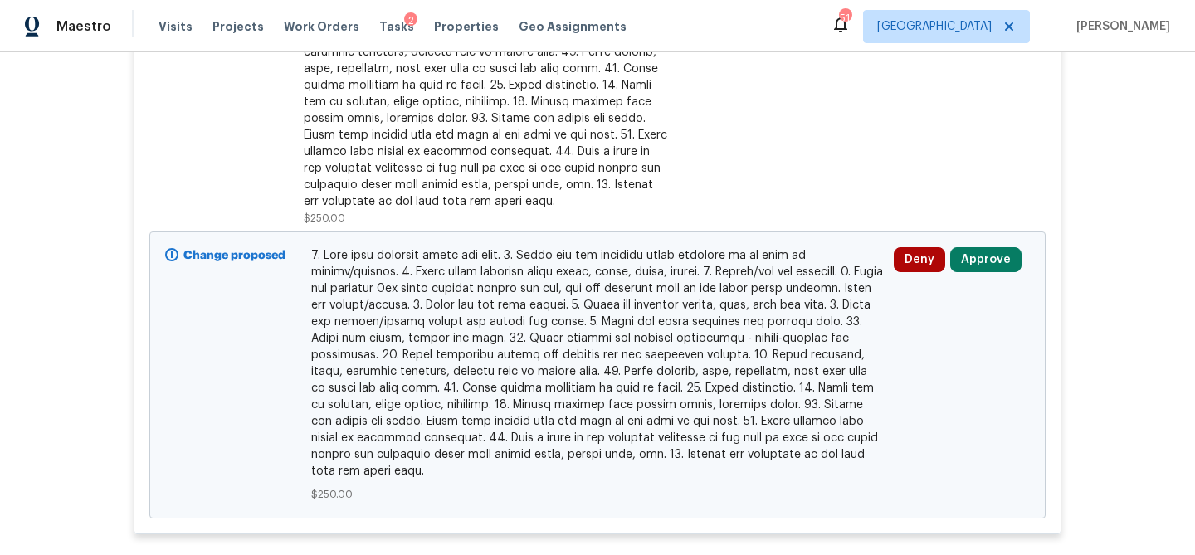
scroll to position [1990, 0]
click at [1014, 251] on button "Approve" at bounding box center [986, 259] width 71 height 25
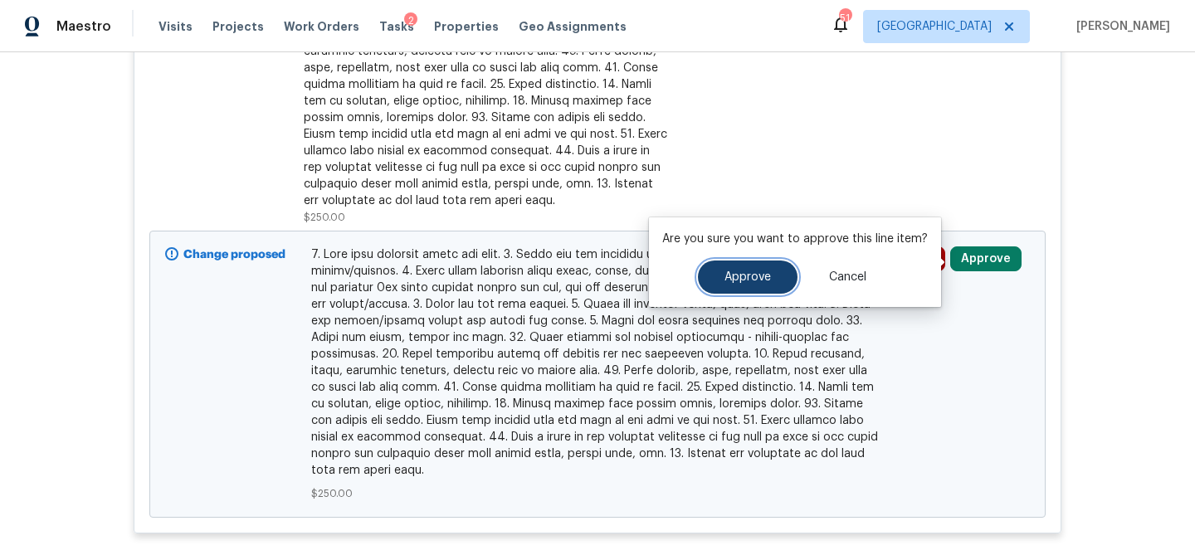
click at [774, 282] on button "Approve" at bounding box center [748, 277] width 100 height 33
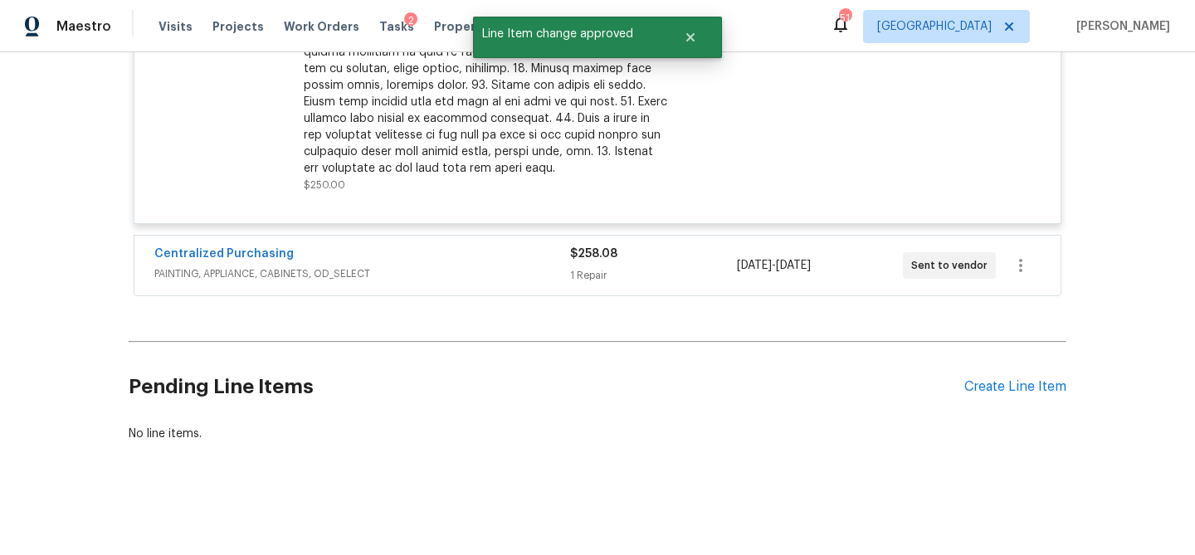
scroll to position [1496, 0]
click at [287, 255] on div "Centralized Purchasing" at bounding box center [362, 256] width 416 height 20
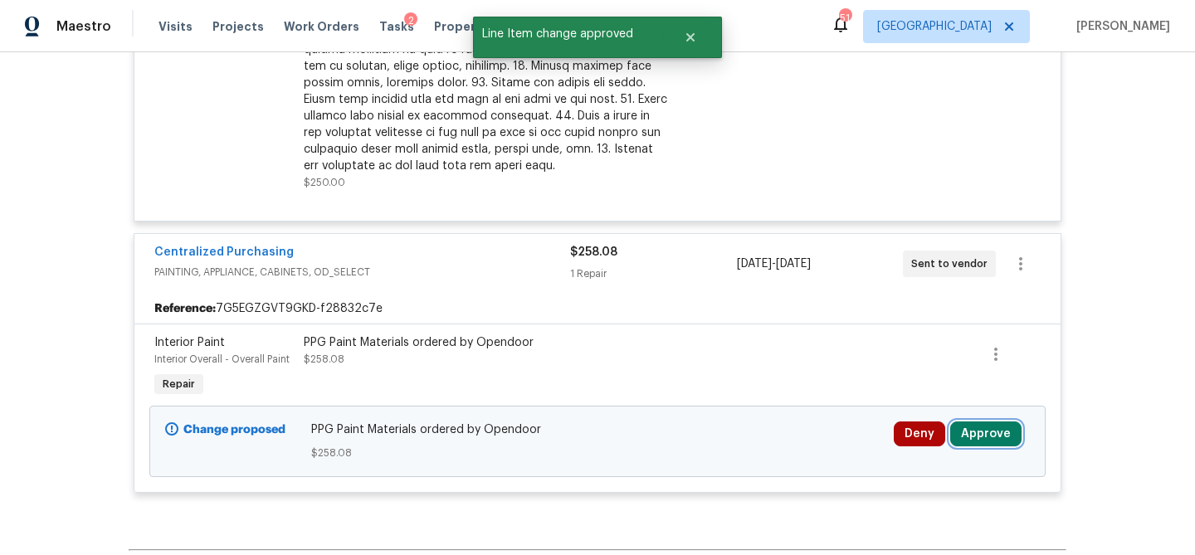
click at [989, 433] on button "Approve" at bounding box center [986, 434] width 71 height 25
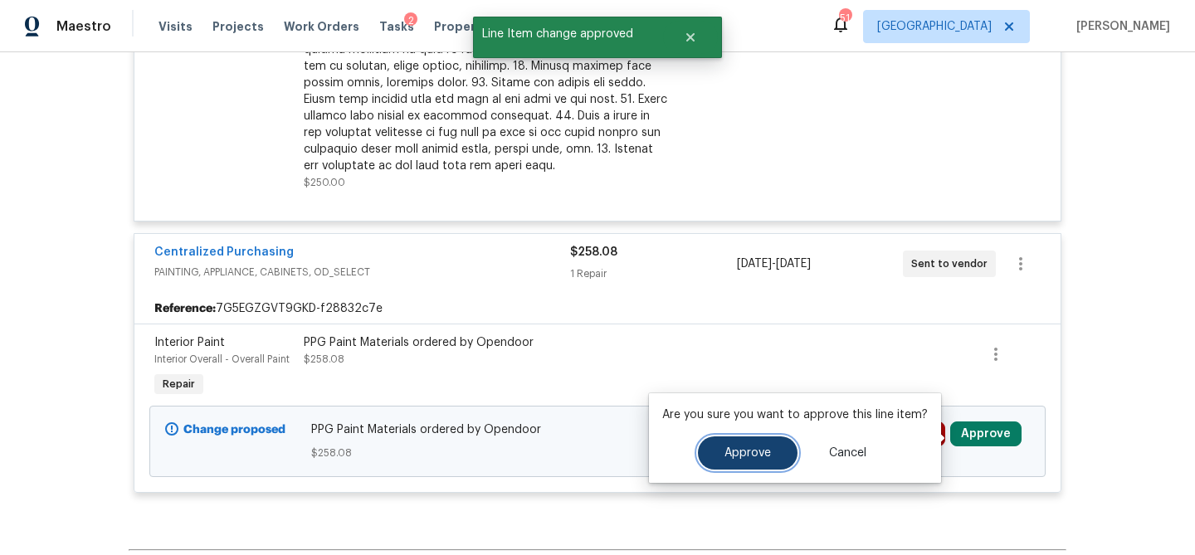
click at [761, 449] on span "Approve" at bounding box center [748, 453] width 46 height 12
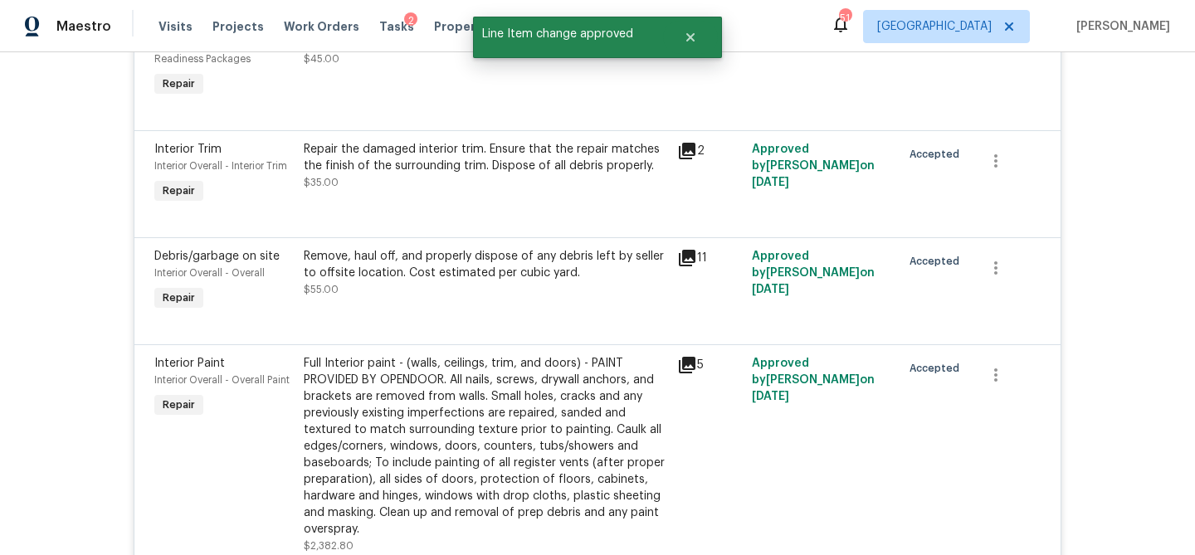
scroll to position [0, 0]
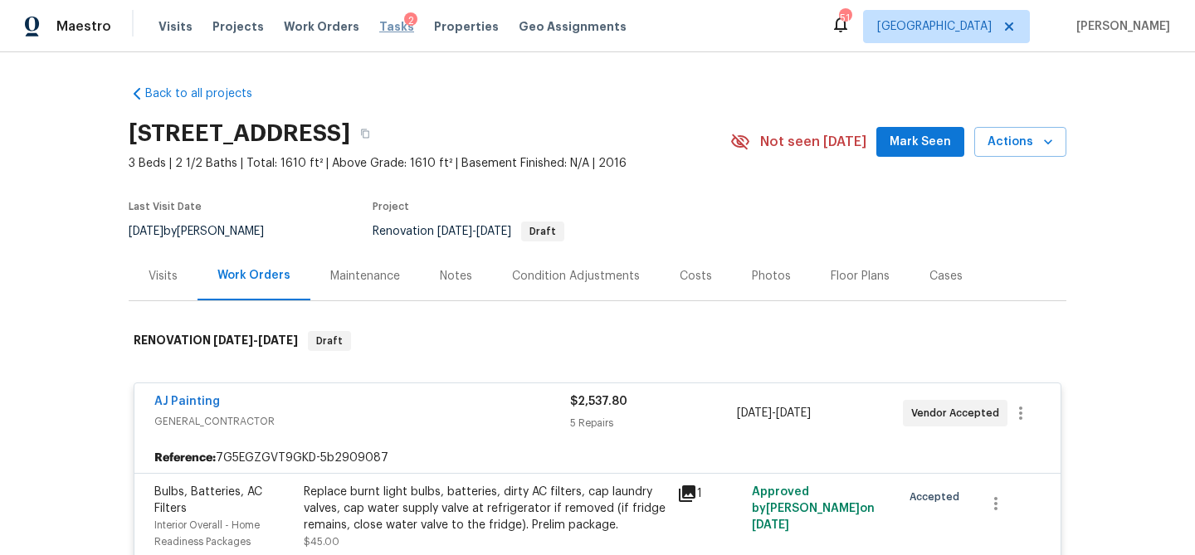
click at [382, 26] on span "Tasks" at bounding box center [396, 27] width 35 height 12
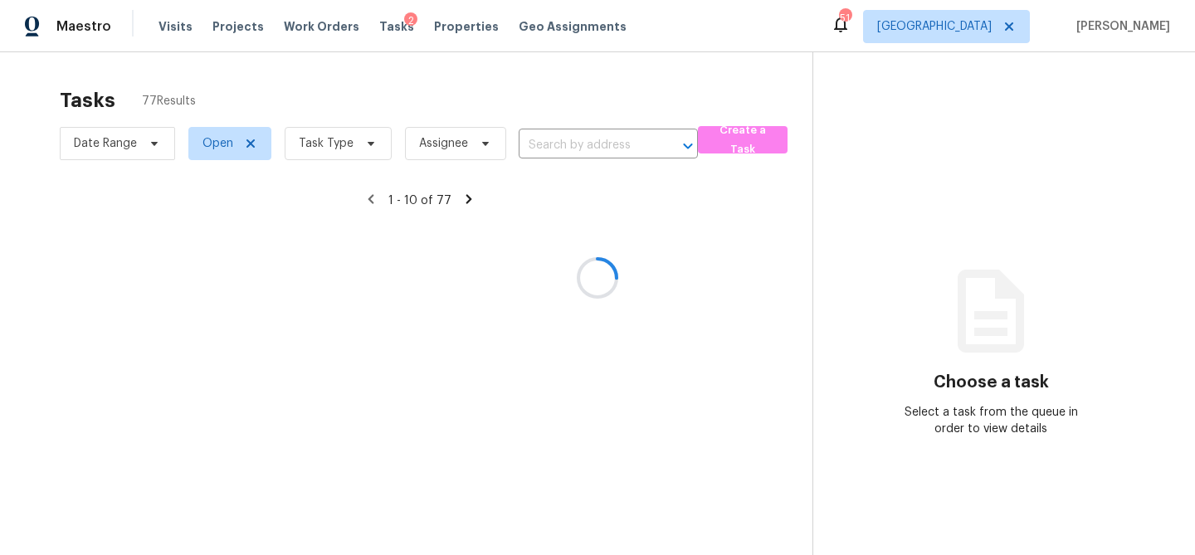
click at [370, 152] on div at bounding box center [597, 277] width 1195 height 555
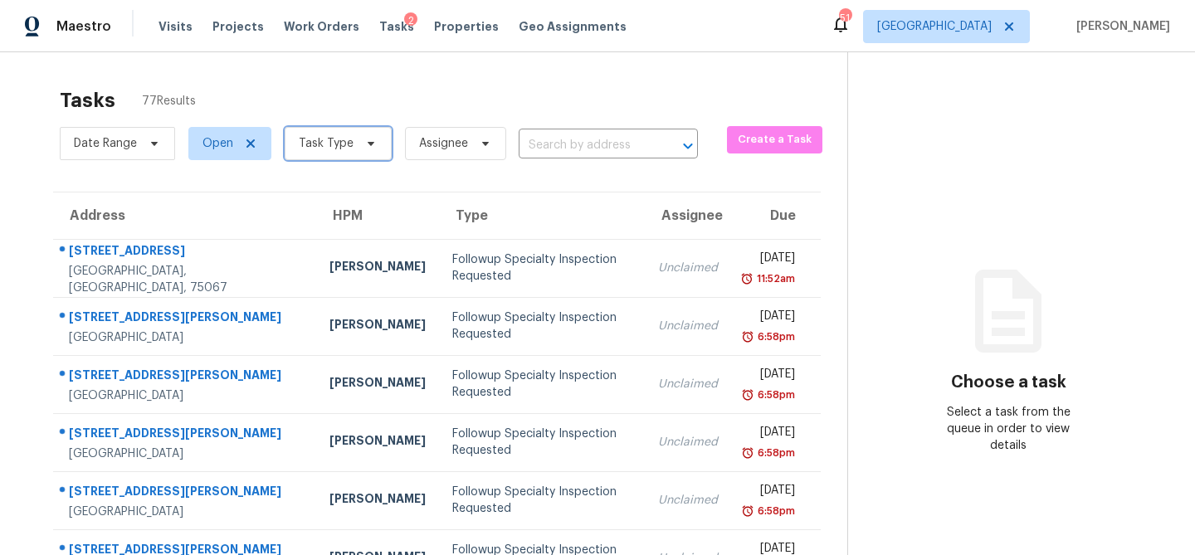
click at [370, 152] on span "Task Type" at bounding box center [338, 143] width 107 height 33
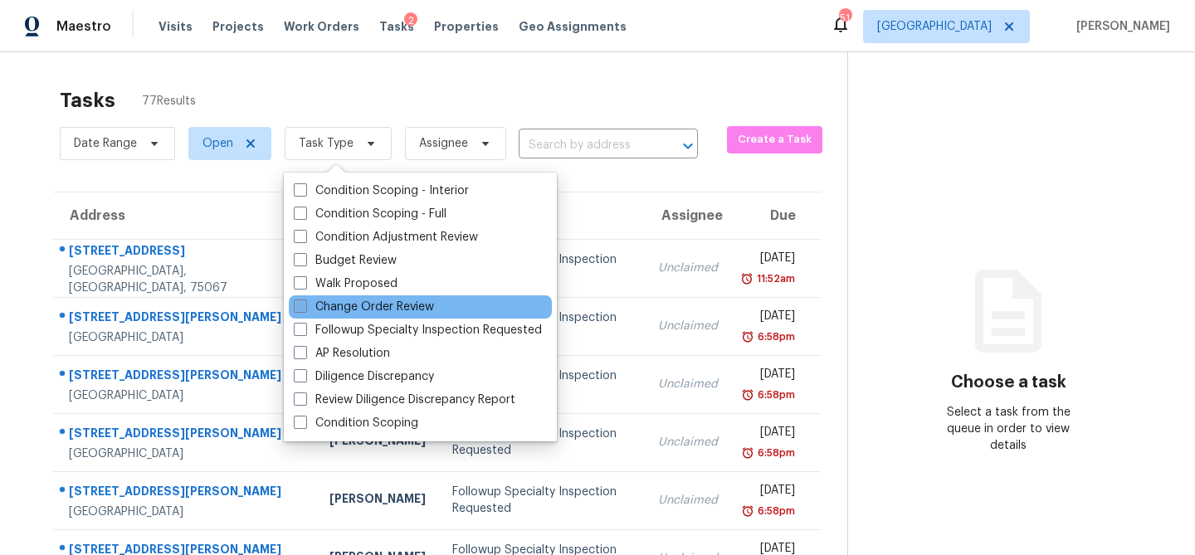
click at [369, 310] on label "Change Order Review" at bounding box center [364, 307] width 140 height 17
click at [305, 310] on input "Change Order Review" at bounding box center [299, 304] width 11 height 11
checkbox input "true"
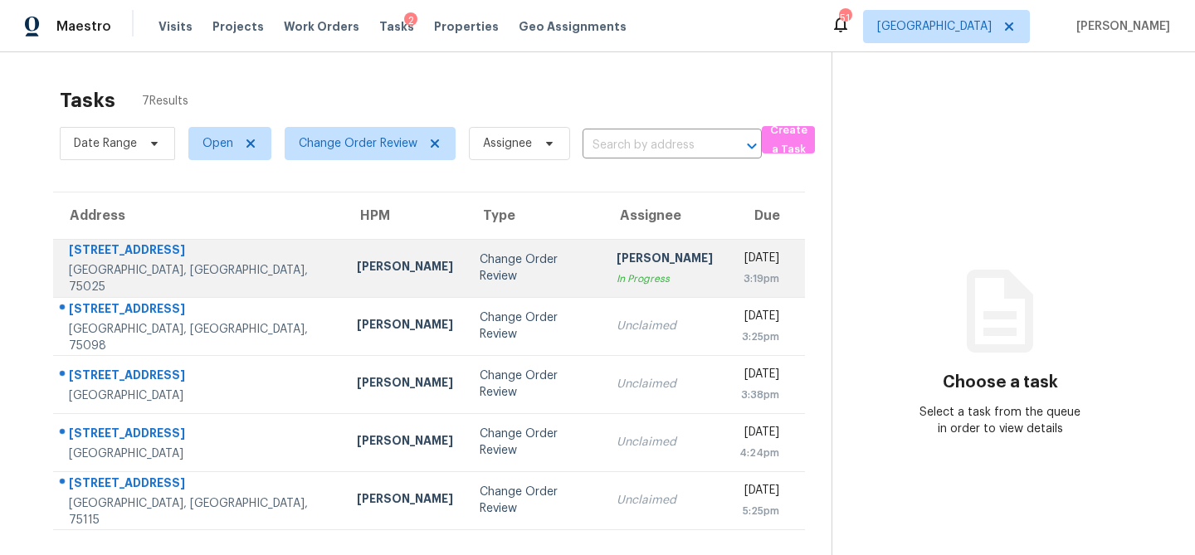
click at [357, 263] on div "[PERSON_NAME]" at bounding box center [405, 268] width 96 height 21
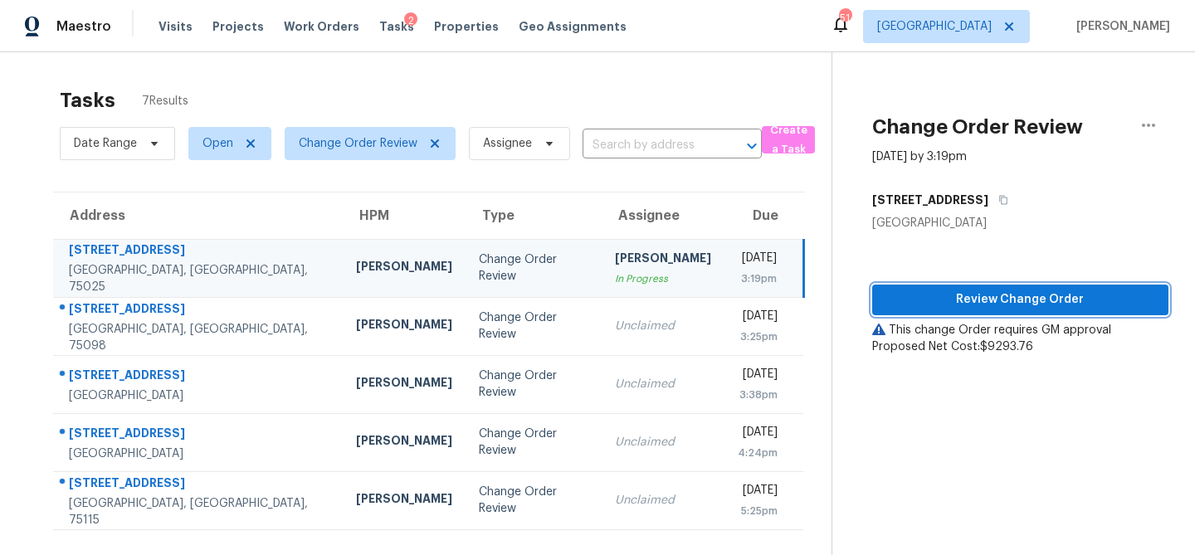
click at [916, 298] on span "Review Change Order" at bounding box center [1021, 300] width 270 height 21
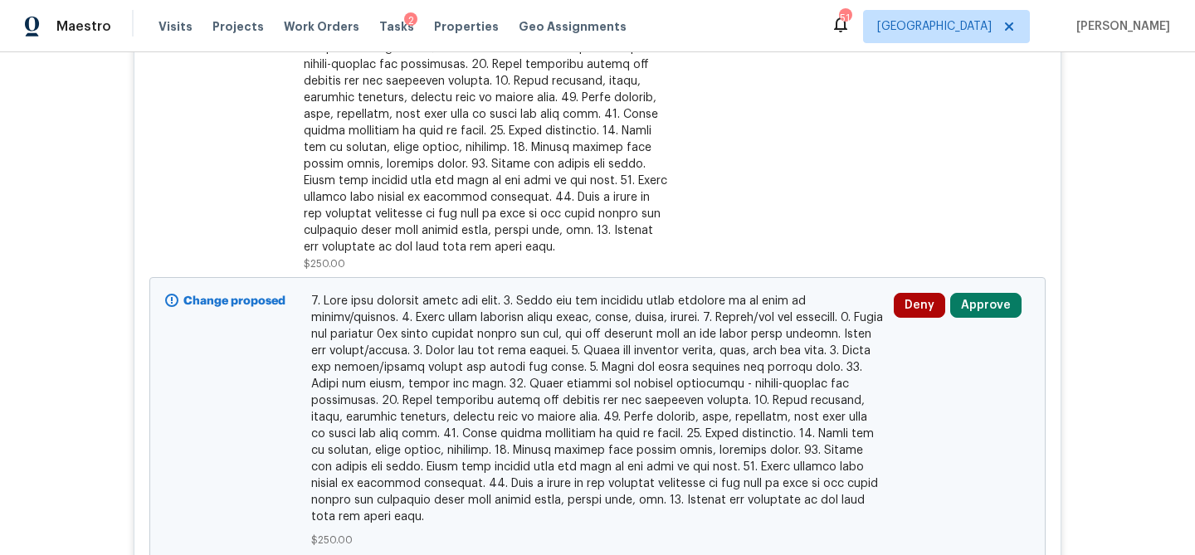
scroll to position [1284, 0]
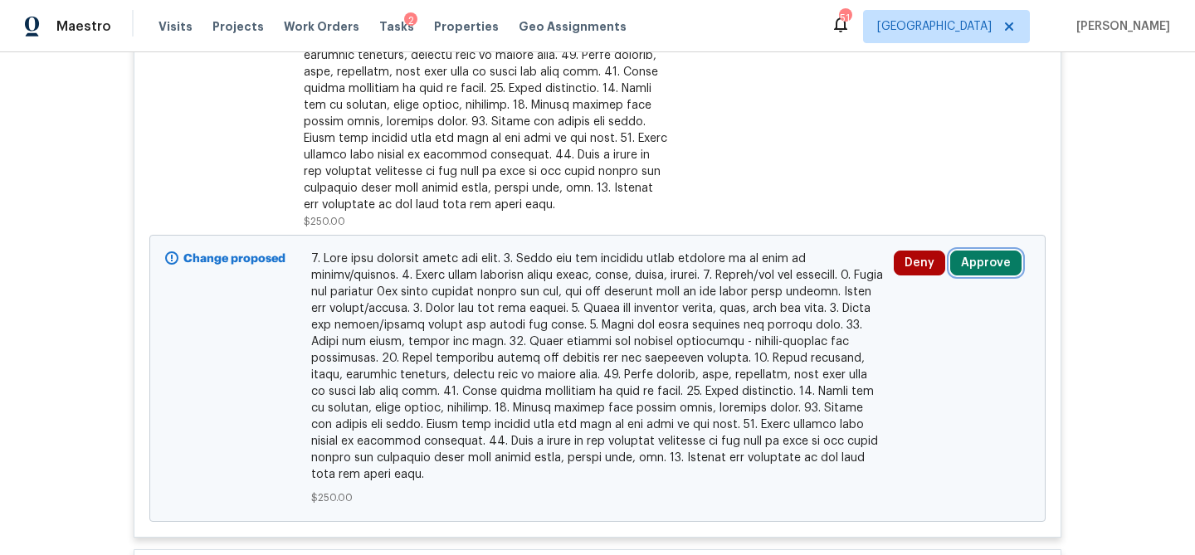
click at [980, 274] on button "Approve" at bounding box center [986, 263] width 71 height 25
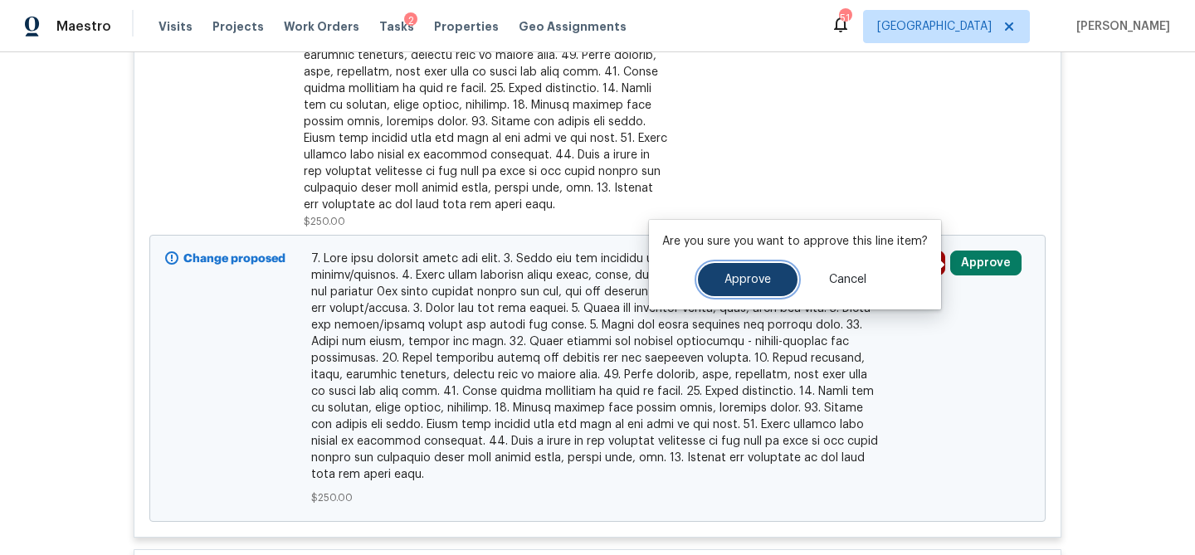
click at [767, 287] on button "Approve" at bounding box center [748, 279] width 100 height 33
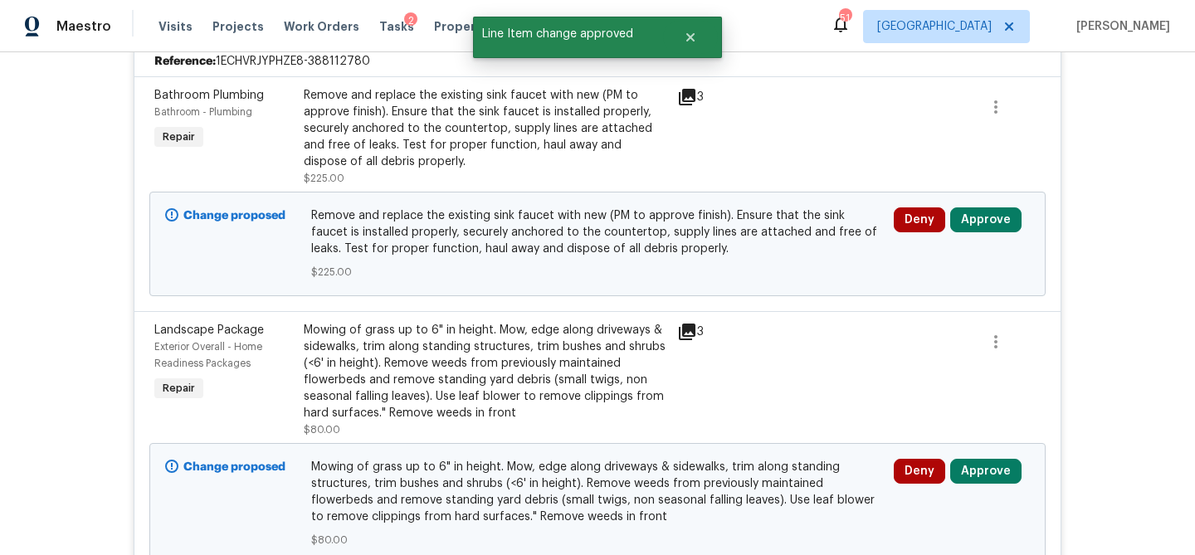
scroll to position [1847, 0]
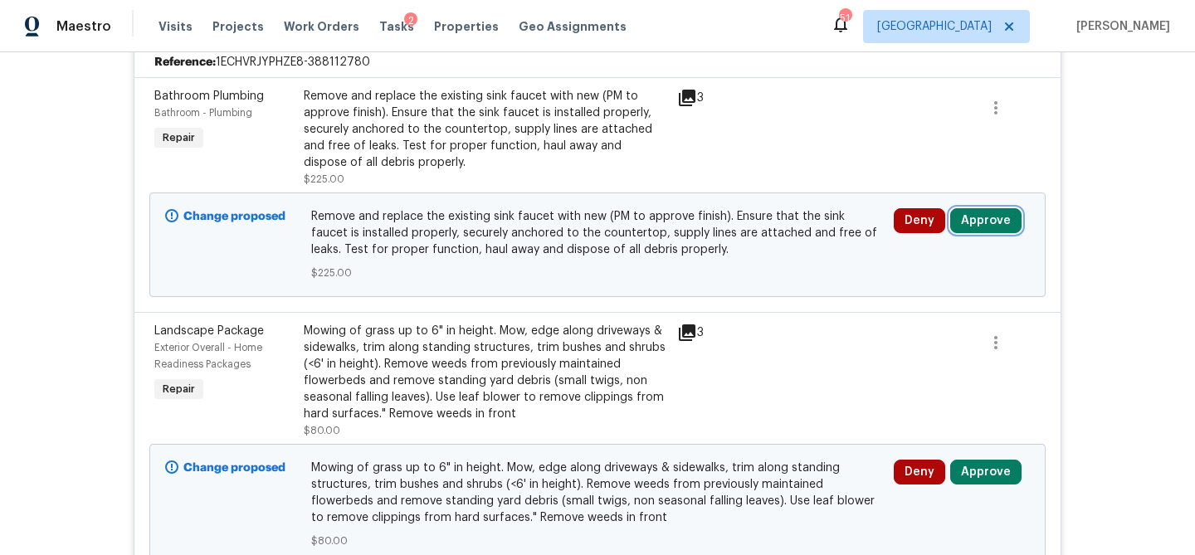
click at [975, 228] on button "Approve" at bounding box center [986, 220] width 71 height 25
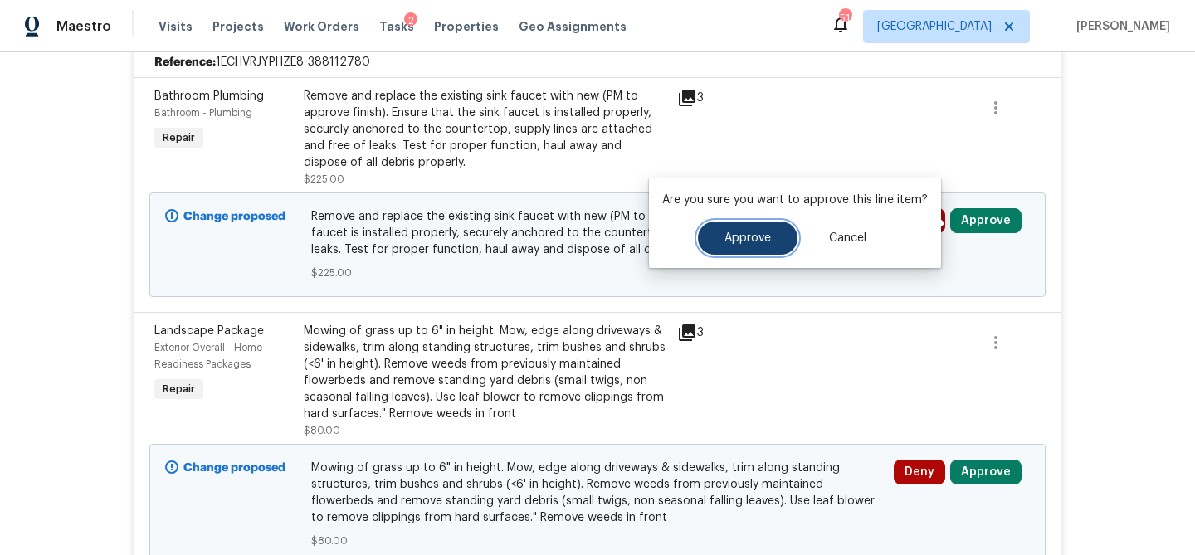
click at [768, 244] on button "Approve" at bounding box center [748, 238] width 100 height 33
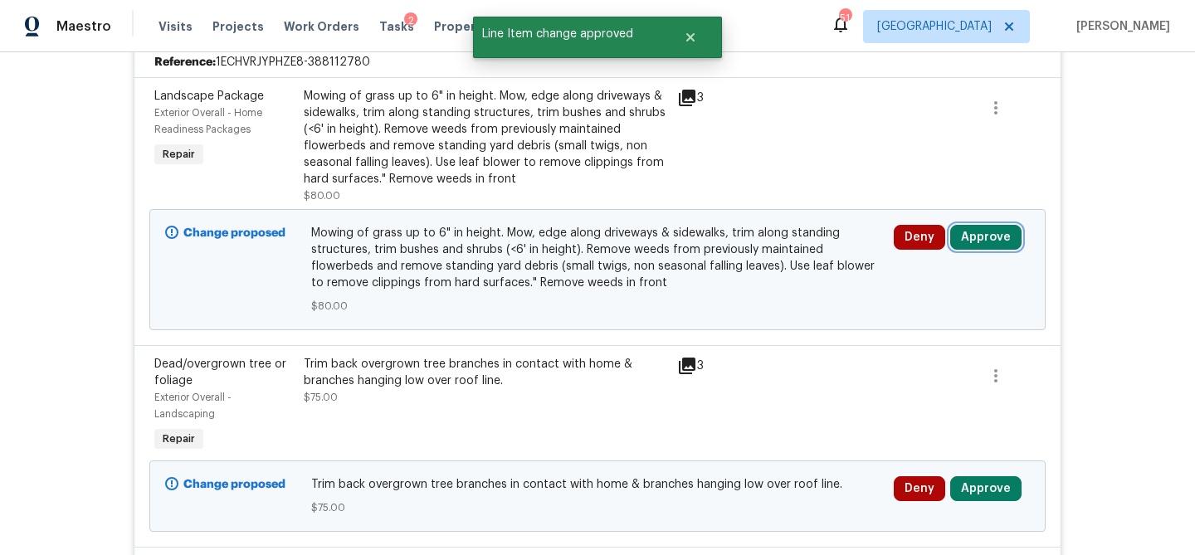
click at [996, 231] on button "Approve" at bounding box center [986, 237] width 71 height 25
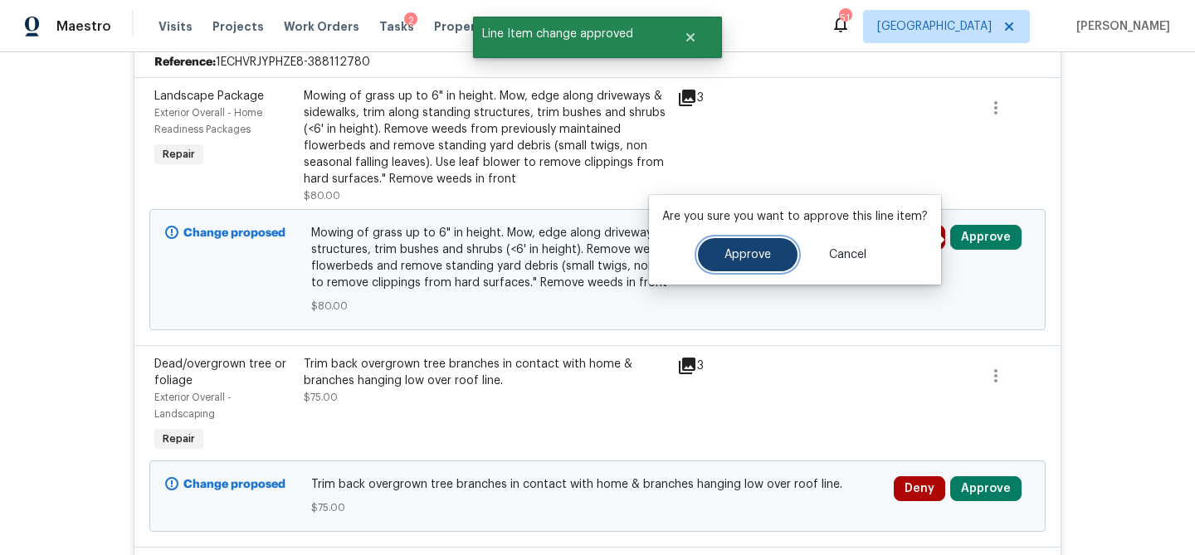
click at [758, 257] on span "Approve" at bounding box center [748, 255] width 46 height 12
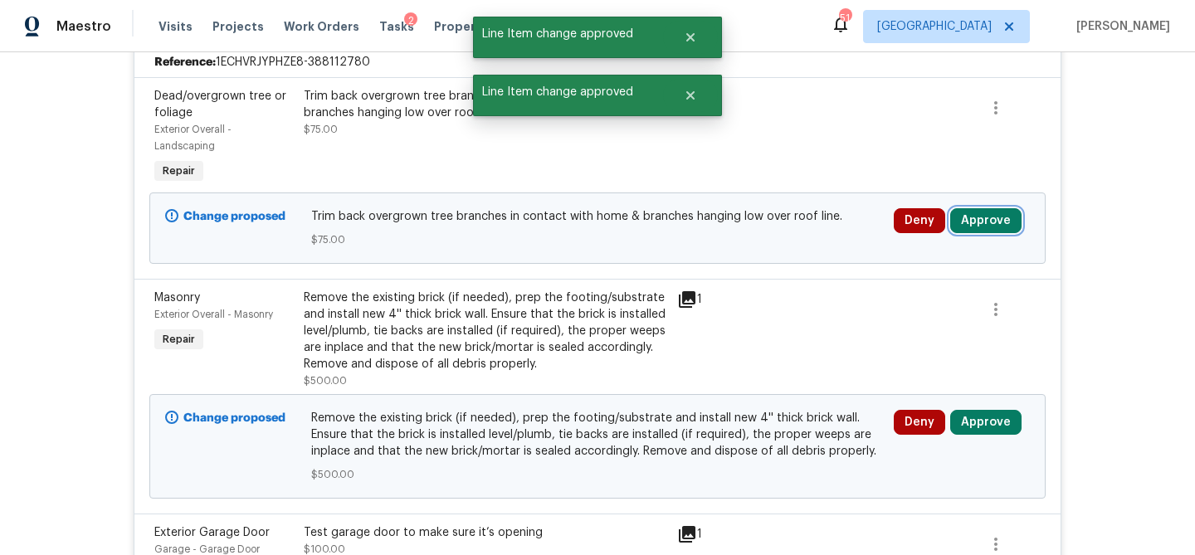
click at [975, 219] on button "Approve" at bounding box center [986, 220] width 71 height 25
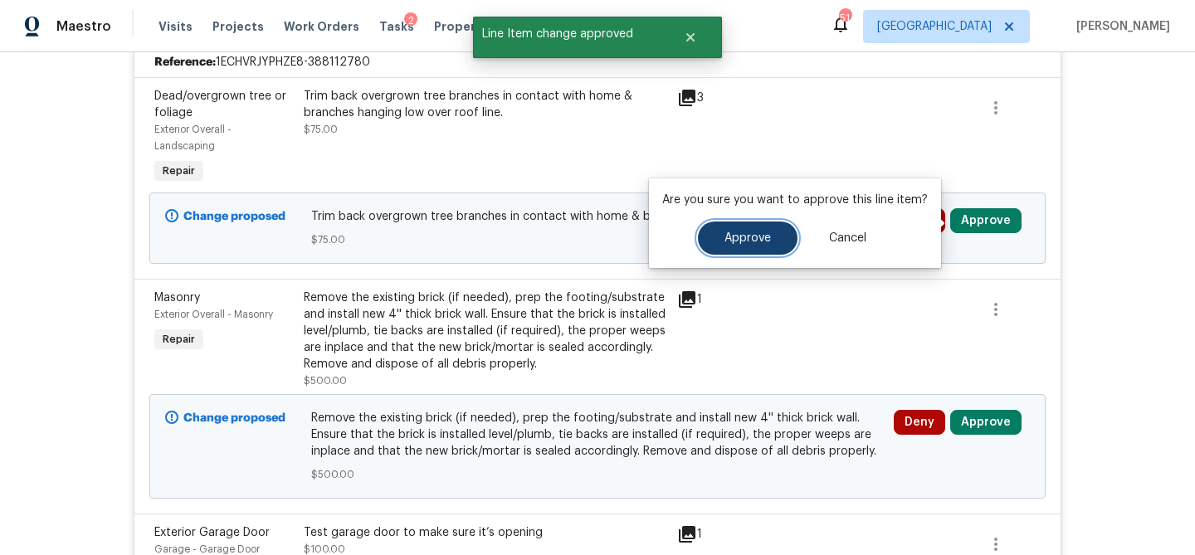
click at [780, 239] on button "Approve" at bounding box center [748, 238] width 100 height 33
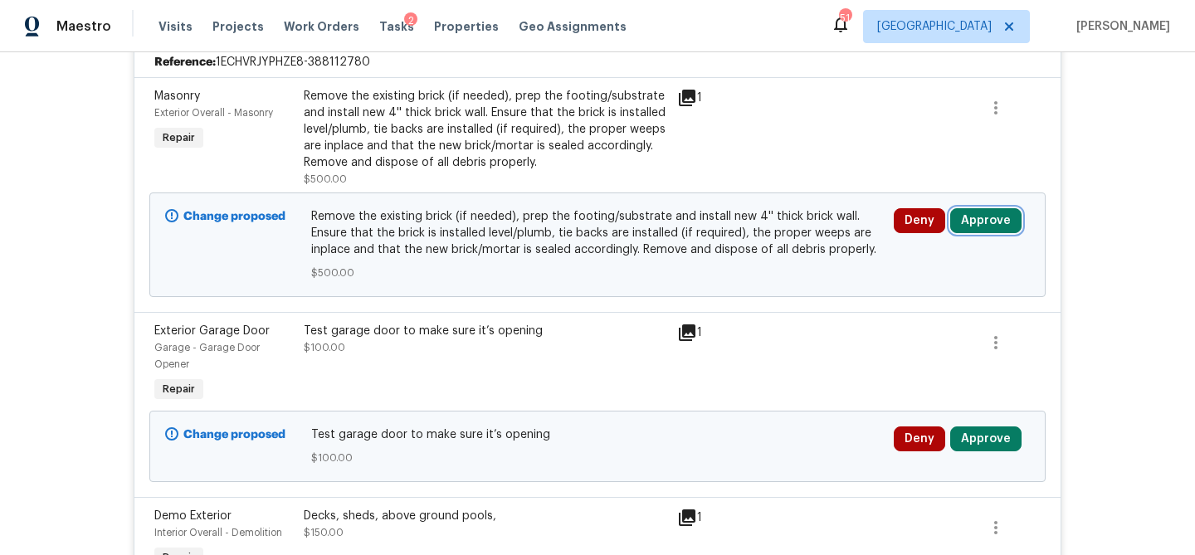
click at [971, 216] on button "Approve" at bounding box center [986, 220] width 71 height 25
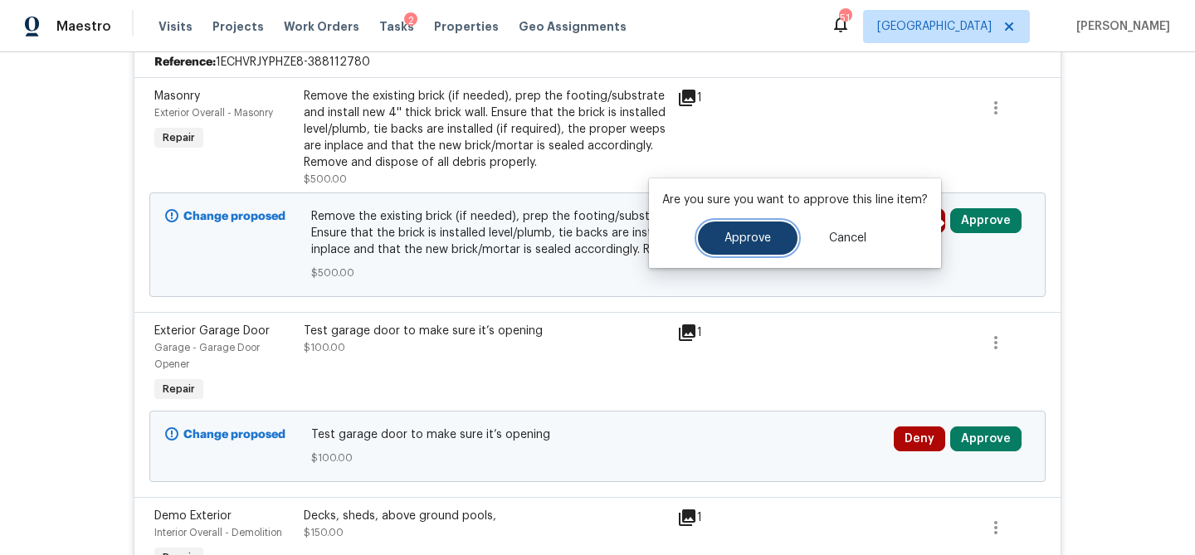
click at [760, 238] on span "Approve" at bounding box center [748, 238] width 46 height 12
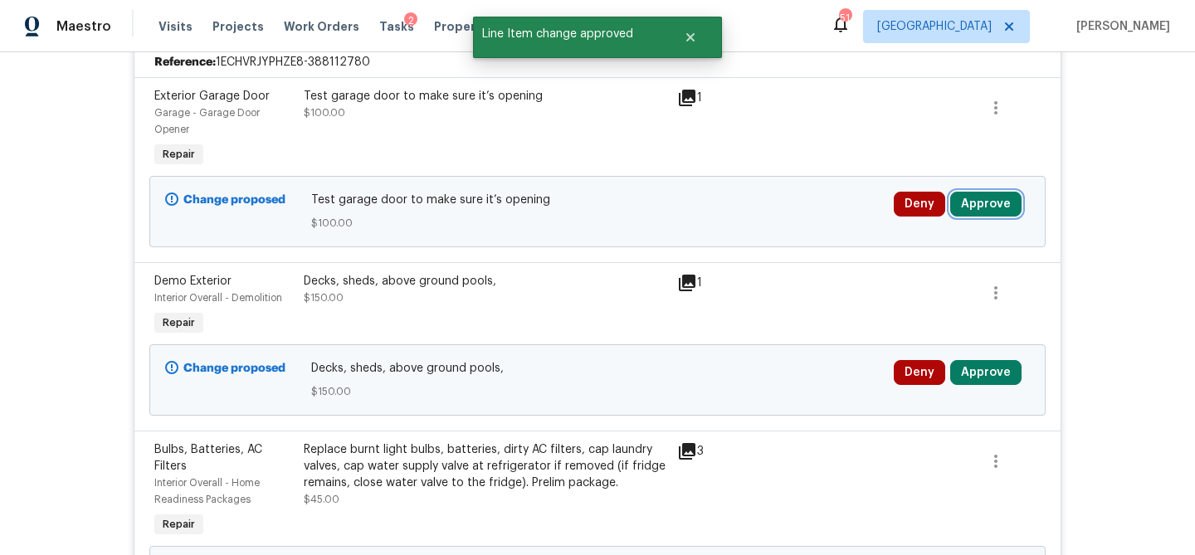
click at [980, 217] on button "Approve" at bounding box center [986, 204] width 71 height 25
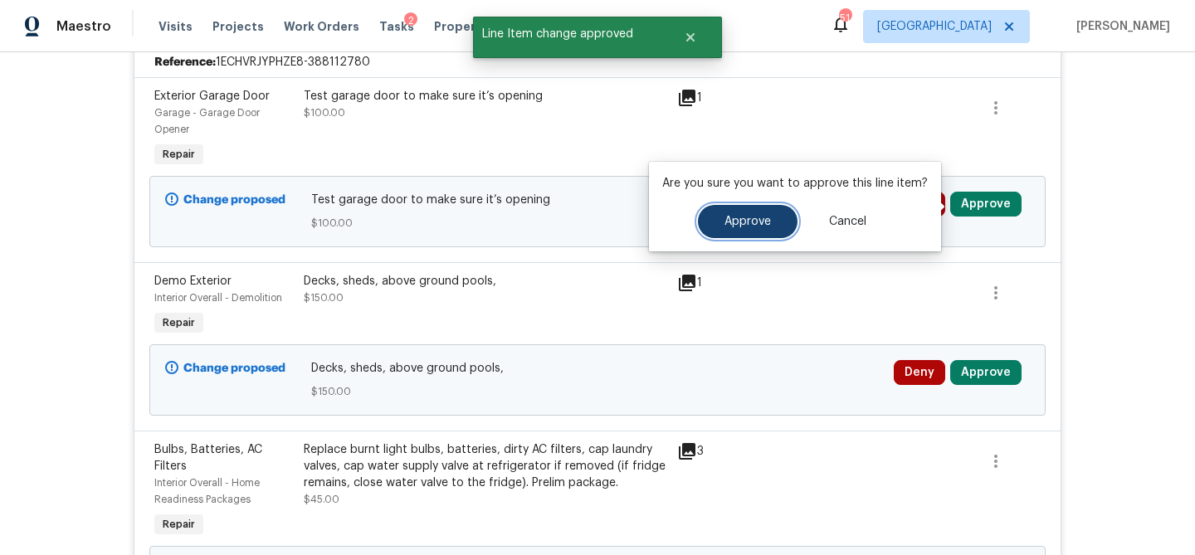
click at [765, 230] on button "Approve" at bounding box center [748, 221] width 100 height 33
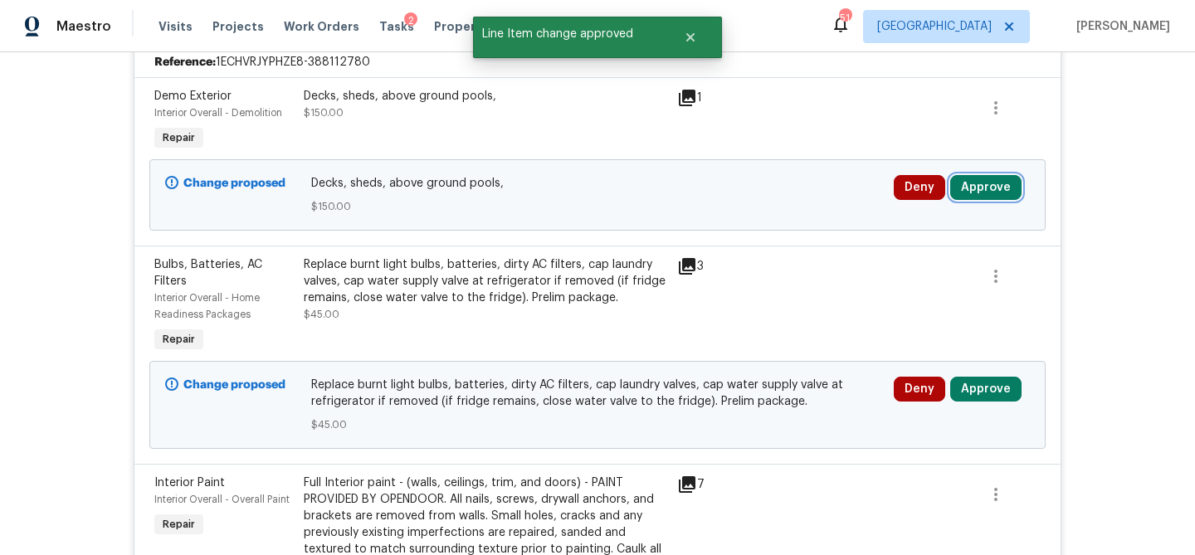
click at [970, 186] on button "Approve" at bounding box center [986, 187] width 71 height 25
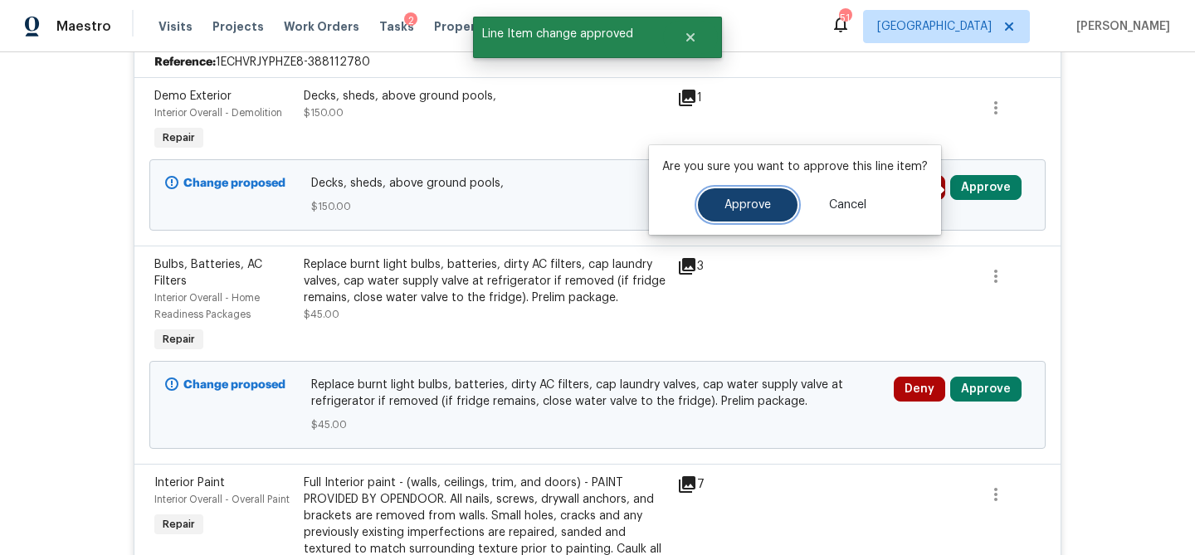
click at [754, 201] on span "Approve" at bounding box center [748, 205] width 46 height 12
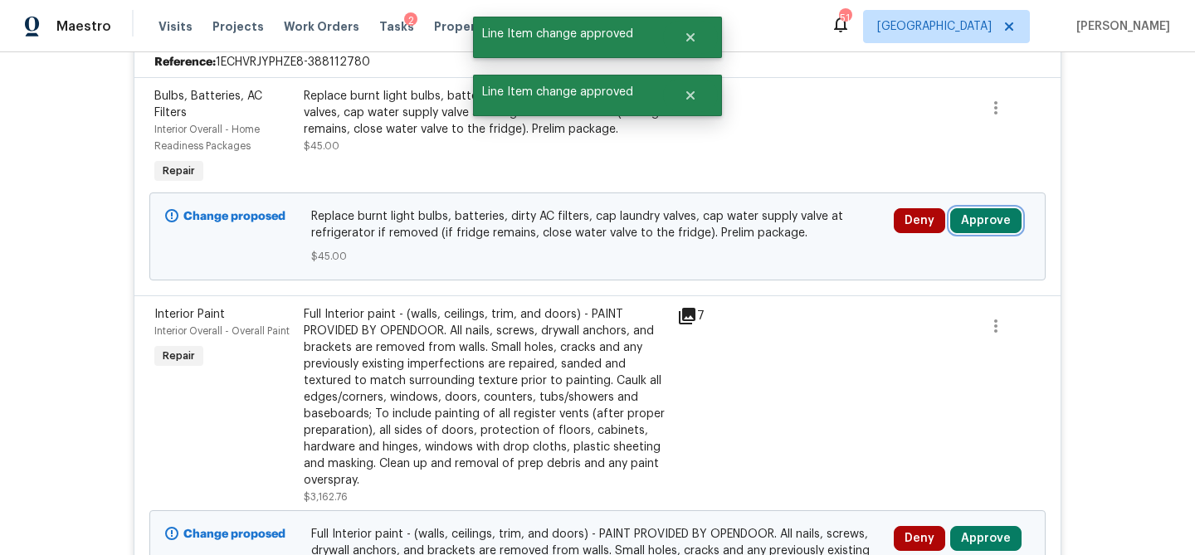
click at [979, 230] on button "Approve" at bounding box center [986, 220] width 71 height 25
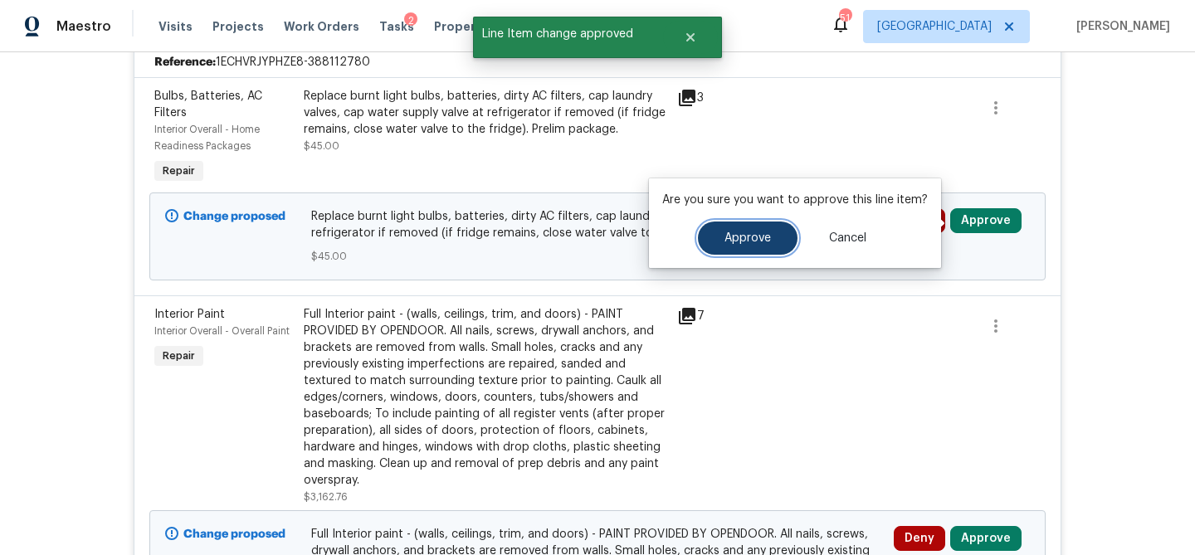
click at [755, 234] on span "Approve" at bounding box center [748, 238] width 46 height 12
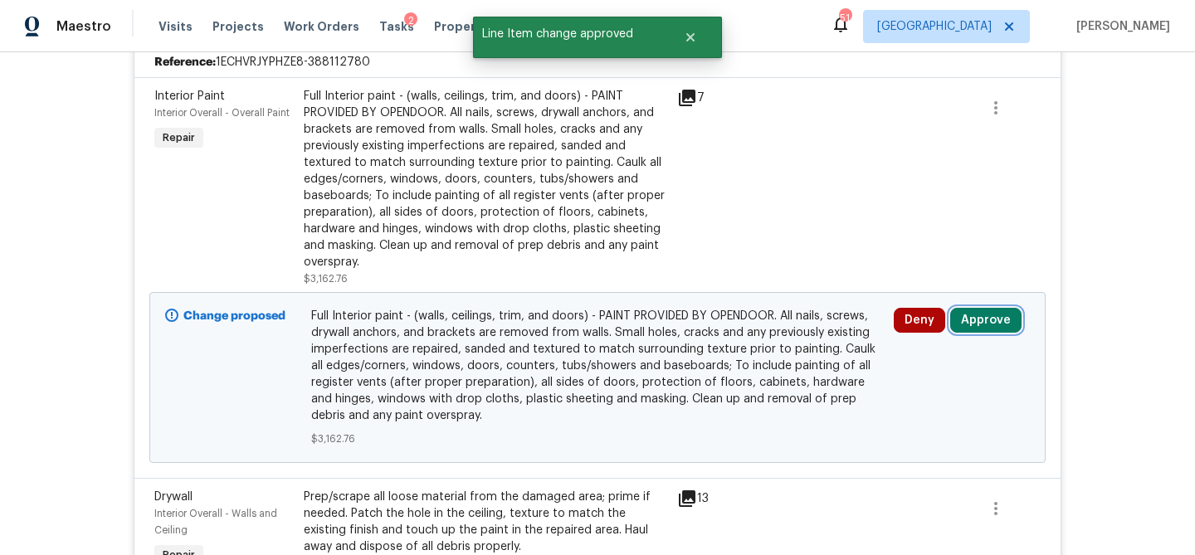
click at [968, 320] on button "Approve" at bounding box center [986, 320] width 71 height 25
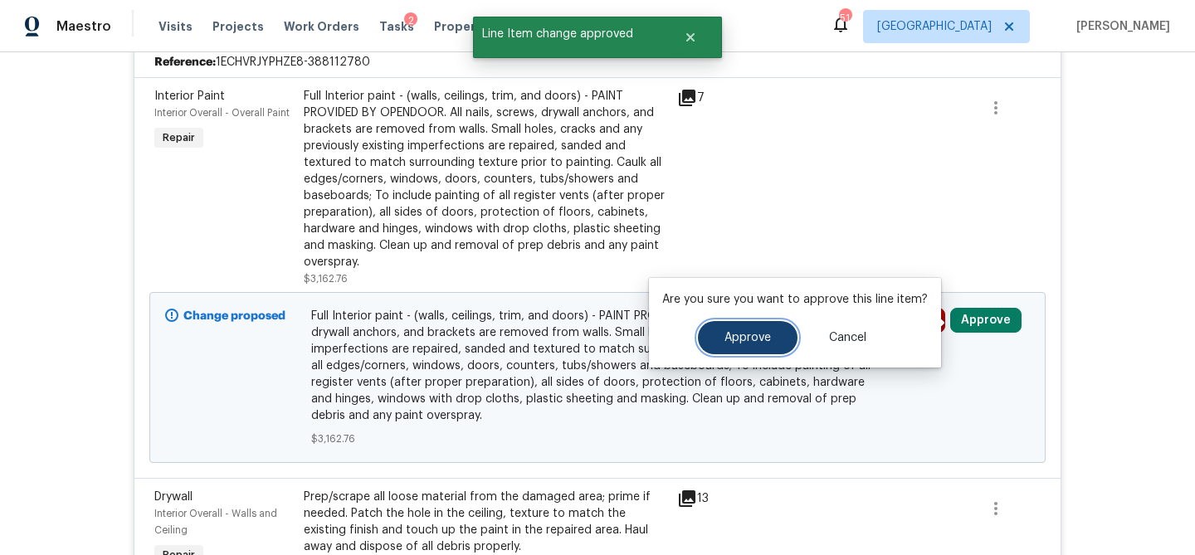
click at [773, 327] on button "Approve" at bounding box center [748, 337] width 100 height 33
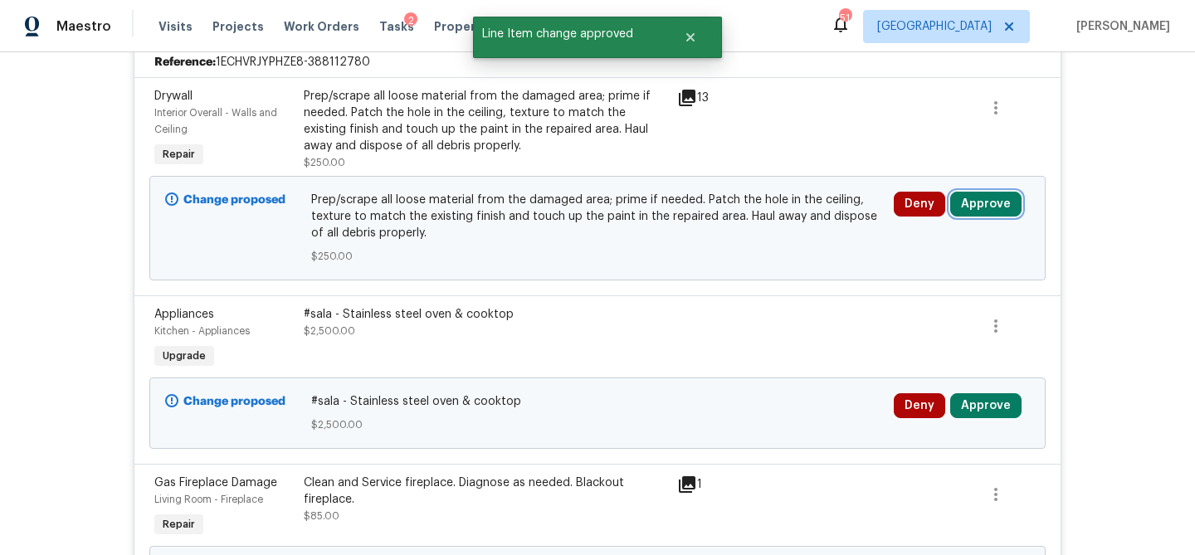
click at [981, 206] on button "Approve" at bounding box center [986, 204] width 71 height 25
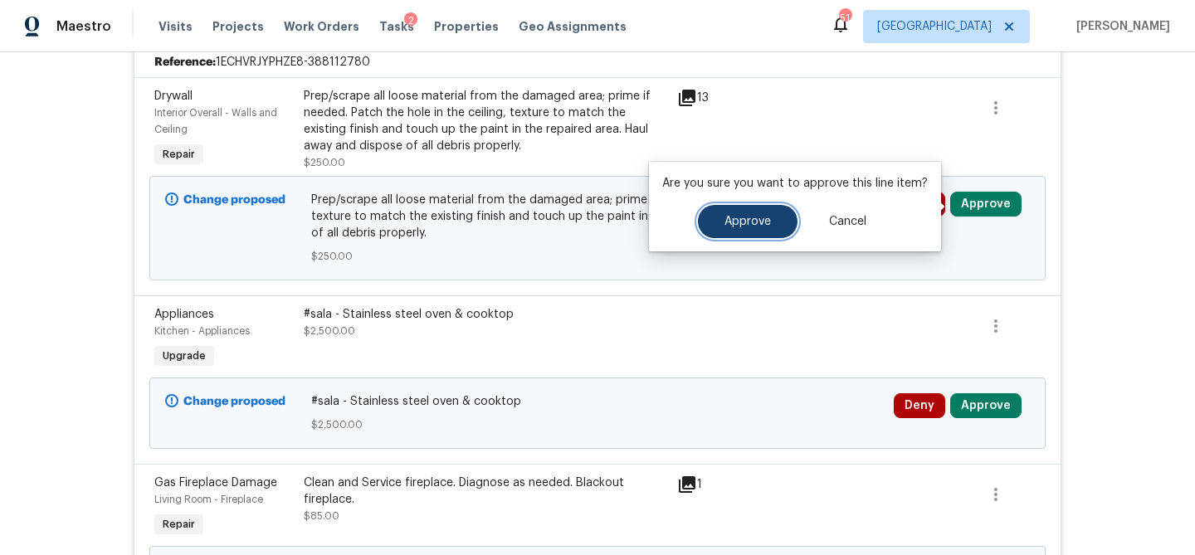
click at [773, 222] on button "Approve" at bounding box center [748, 221] width 100 height 33
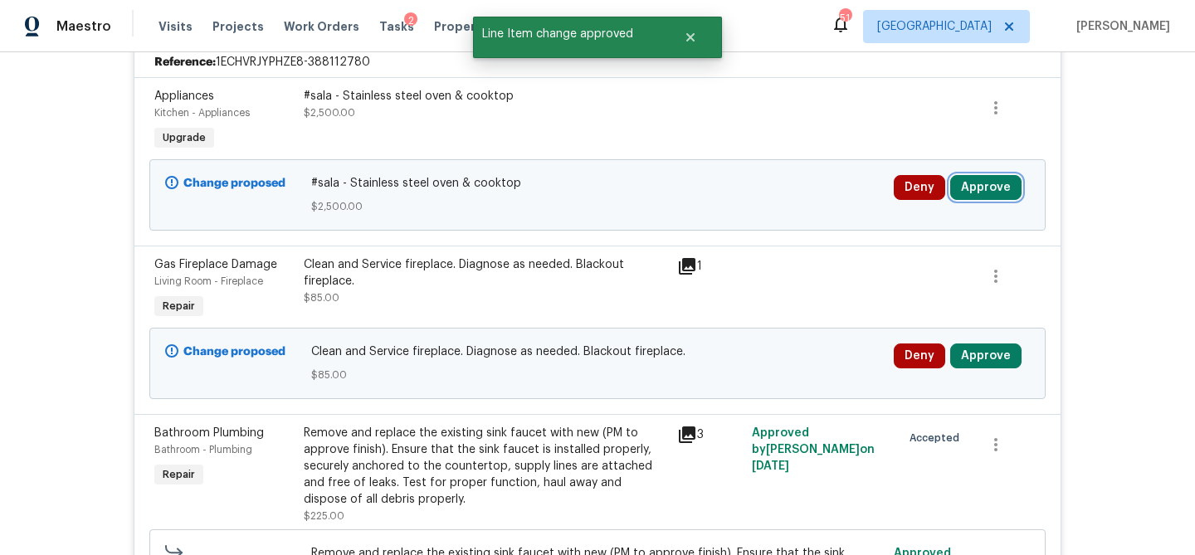
click at [978, 183] on button "Approve" at bounding box center [986, 187] width 71 height 25
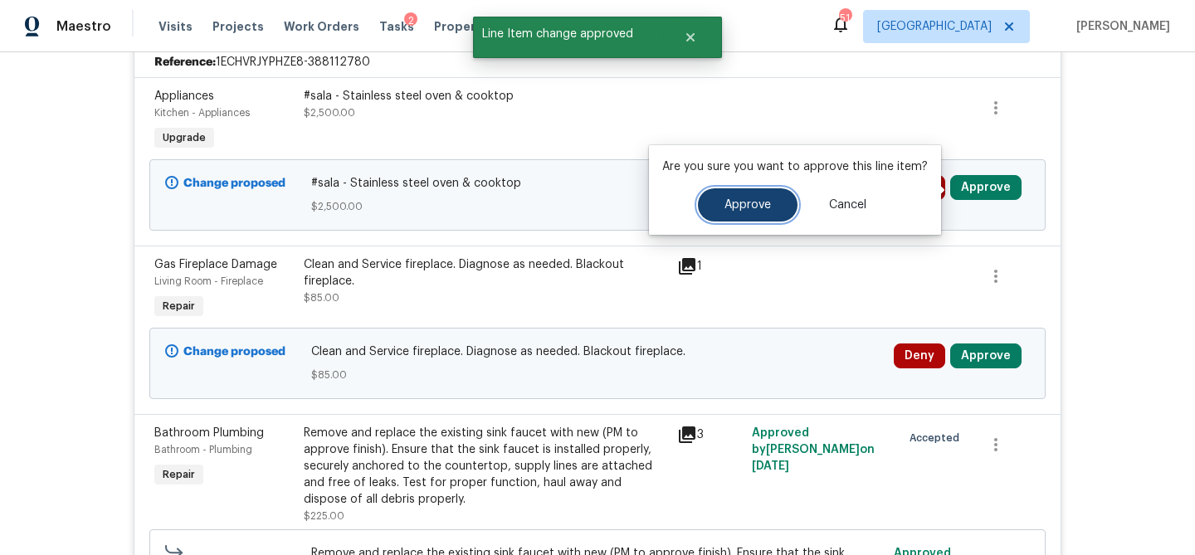
click at [745, 208] on span "Approve" at bounding box center [748, 205] width 46 height 12
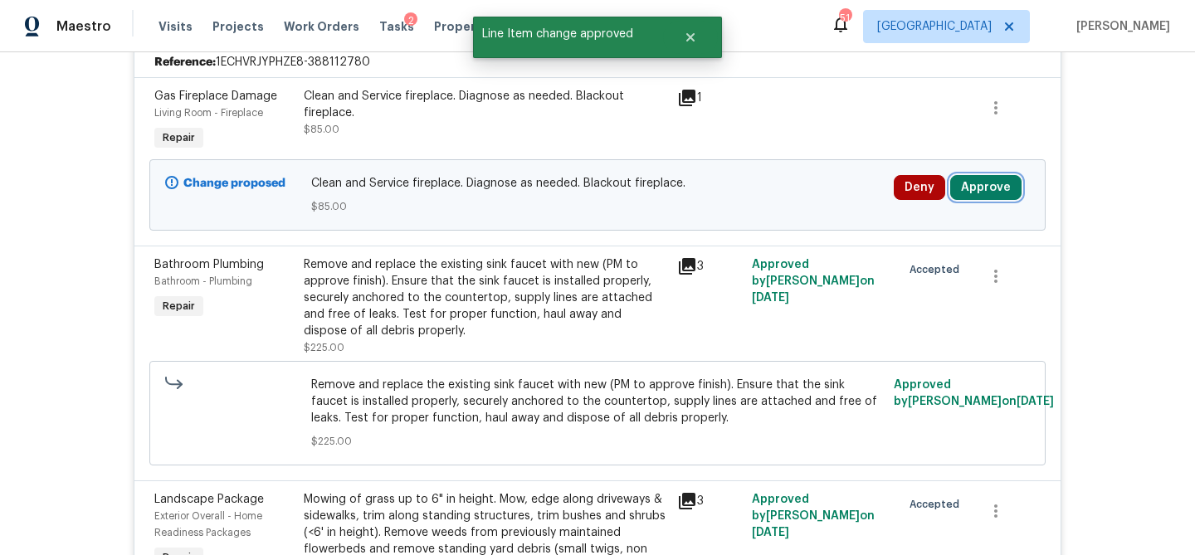
click at [1004, 193] on button "Approve" at bounding box center [986, 187] width 71 height 25
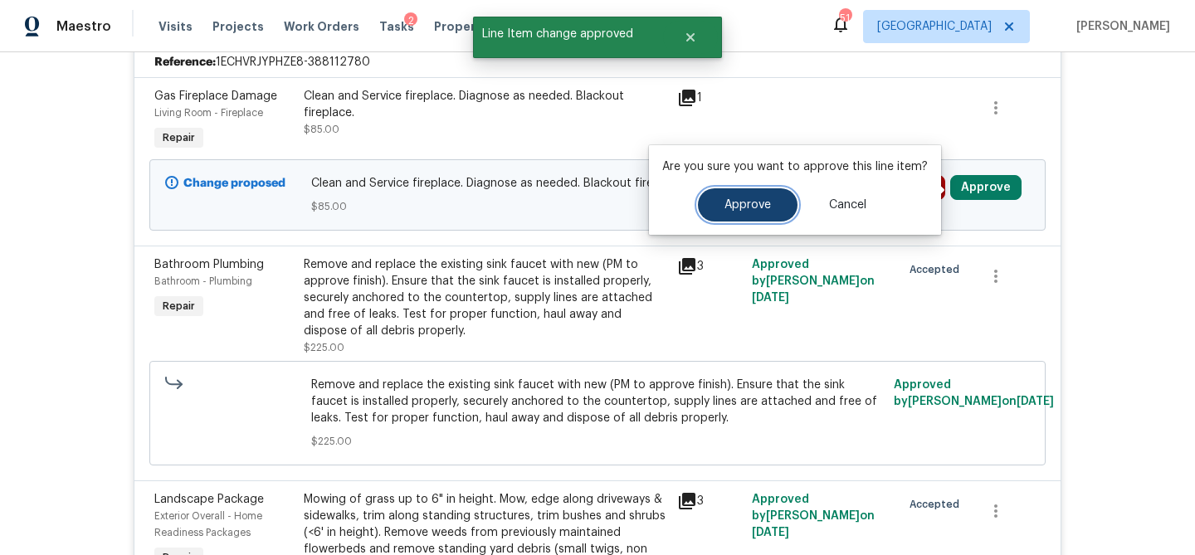
click at [730, 205] on span "Approve" at bounding box center [748, 205] width 46 height 12
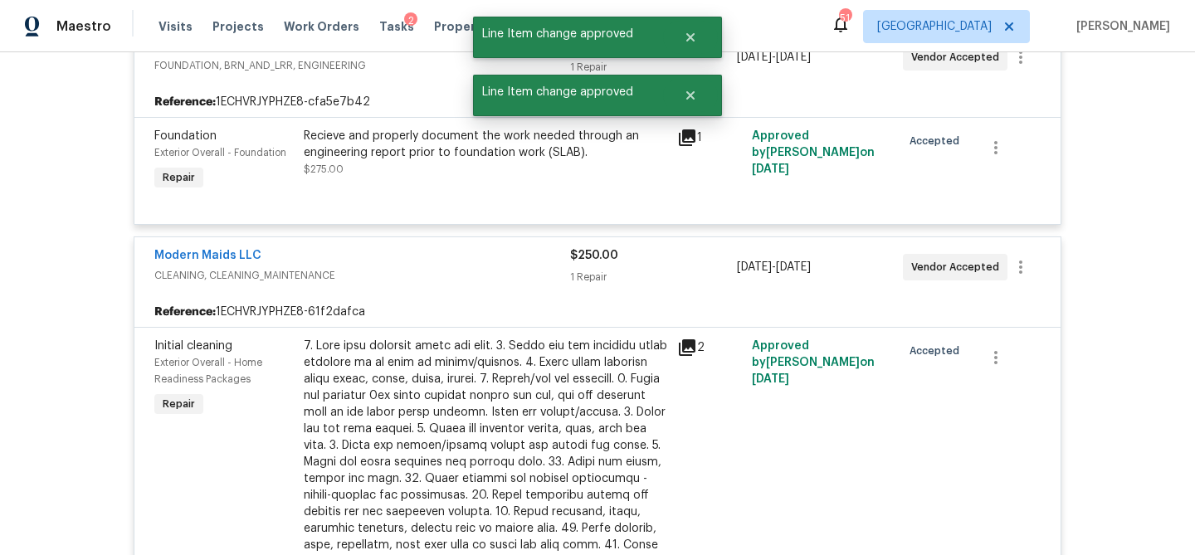
scroll to position [0, 0]
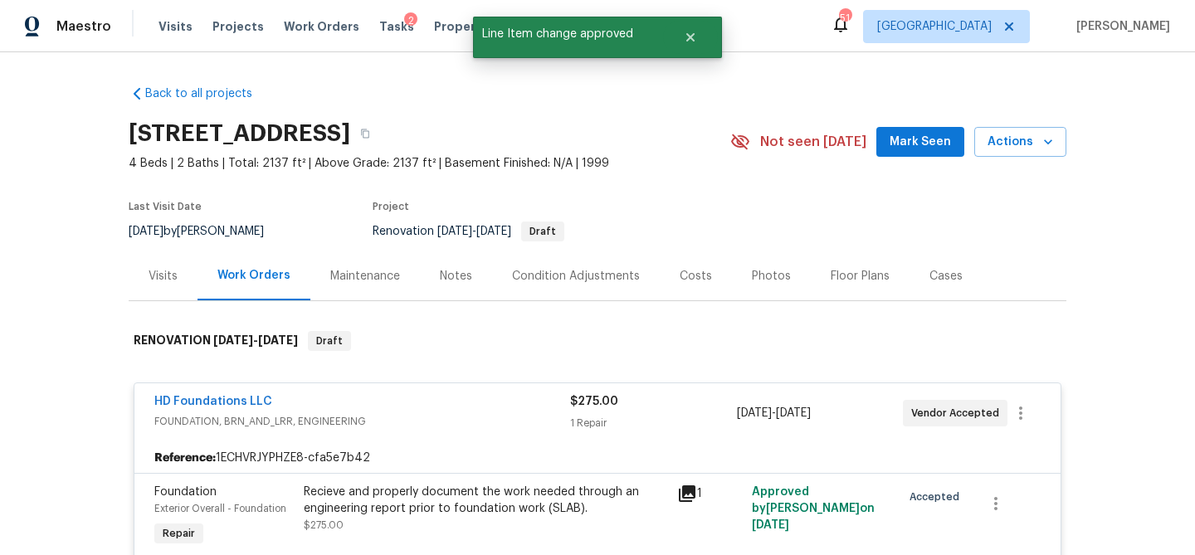
click at [441, 287] on div "Notes" at bounding box center [456, 276] width 72 height 49
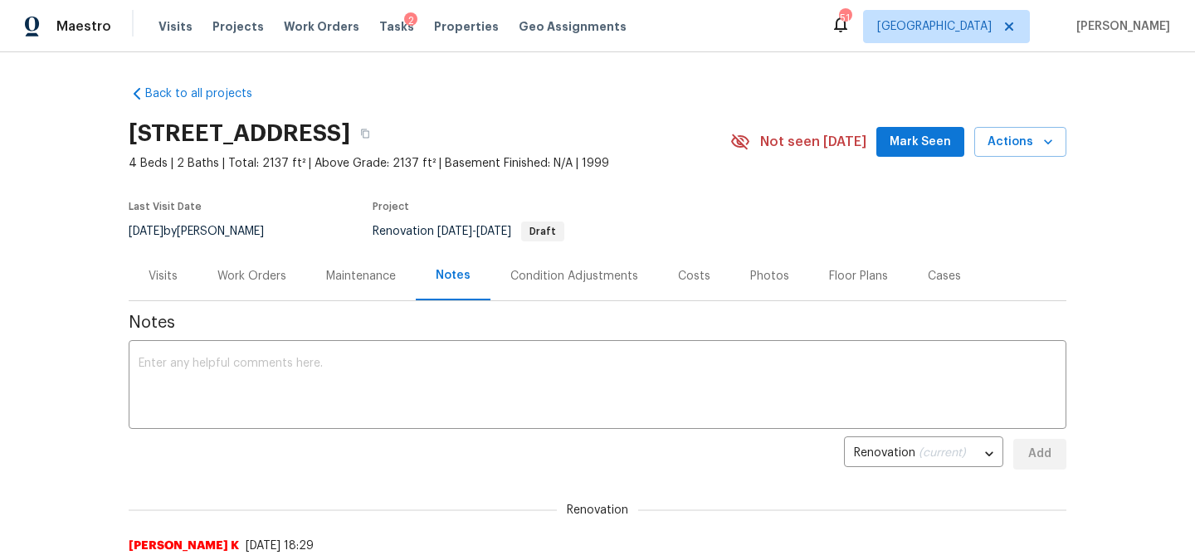
click at [695, 281] on div "Costs" at bounding box center [694, 276] width 32 height 17
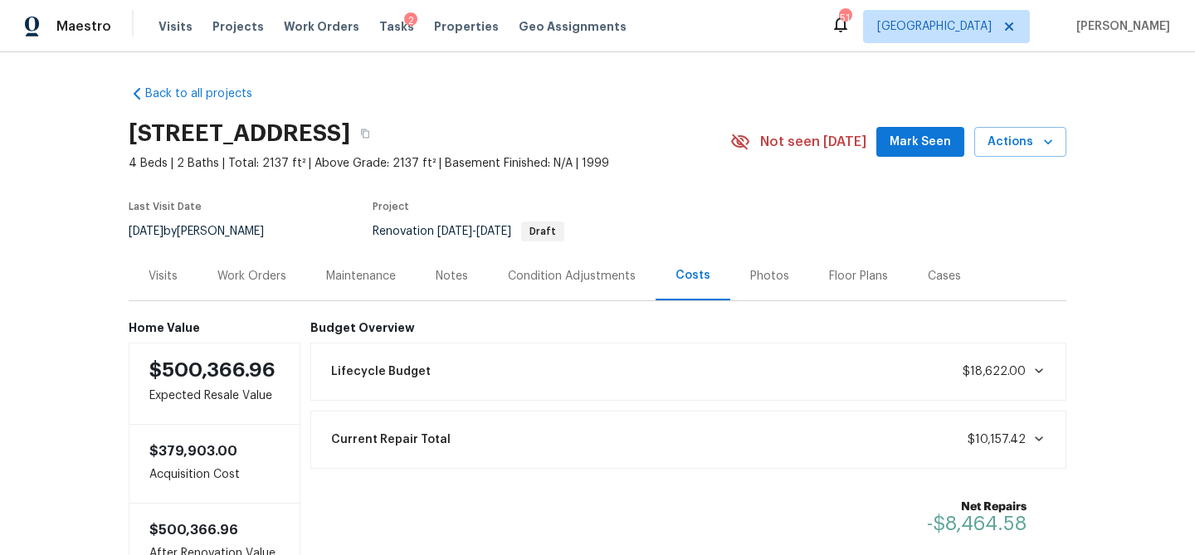
click at [266, 269] on div "Work Orders" at bounding box center [251, 276] width 69 height 17
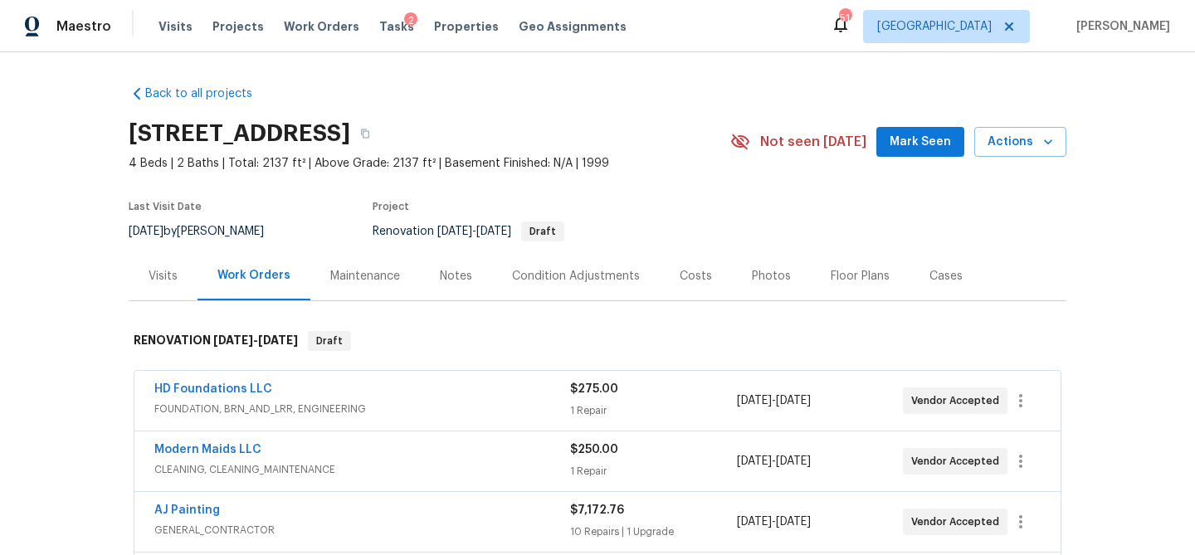
click at [379, 34] on div "Tasks 2" at bounding box center [396, 26] width 35 height 17
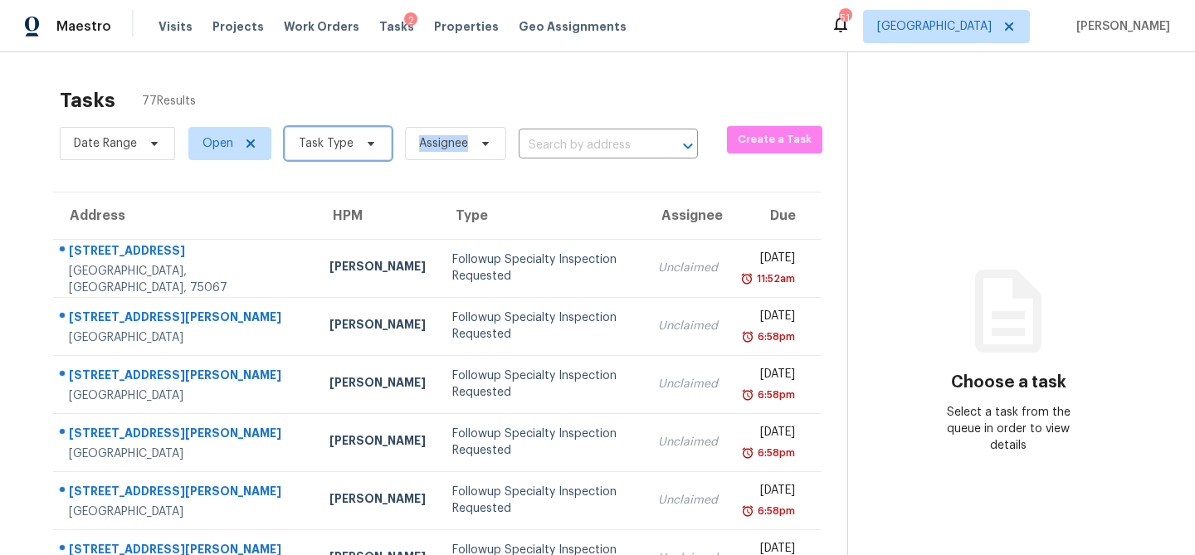
click at [368, 149] on icon at bounding box center [370, 143] width 13 height 13
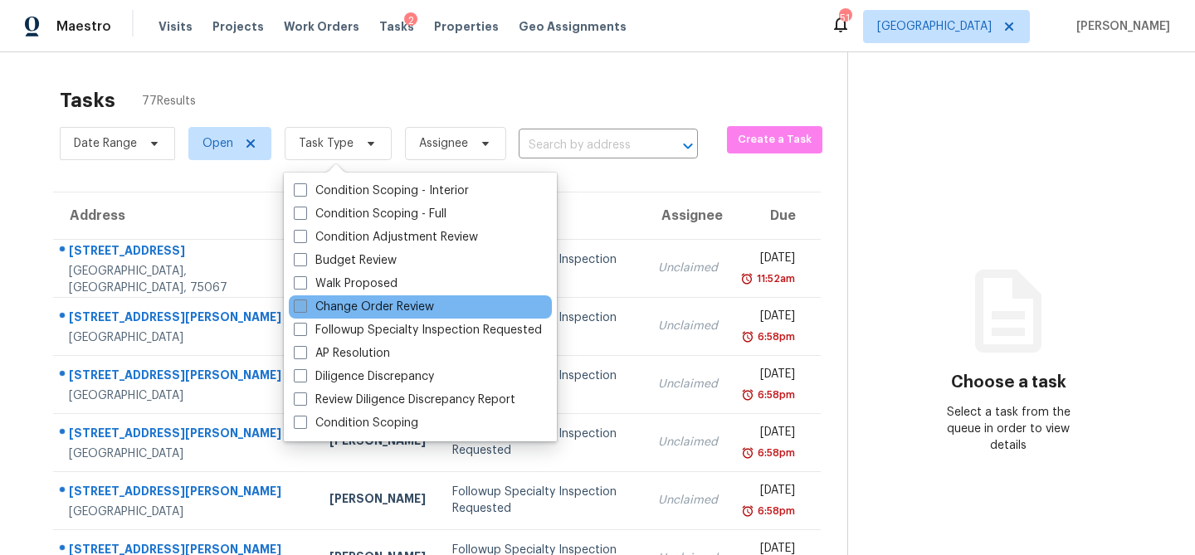
click at [362, 306] on label "Change Order Review" at bounding box center [364, 307] width 140 height 17
click at [305, 306] on input "Change Order Review" at bounding box center [299, 304] width 11 height 11
checkbox input "true"
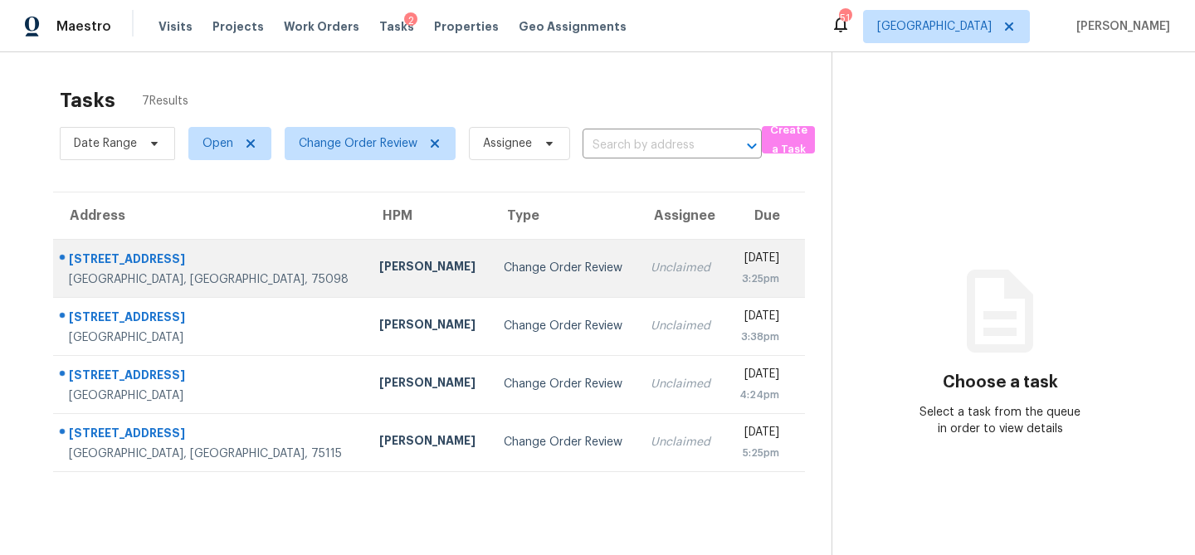
click at [366, 284] on td "[PERSON_NAME]" at bounding box center [428, 268] width 125 height 58
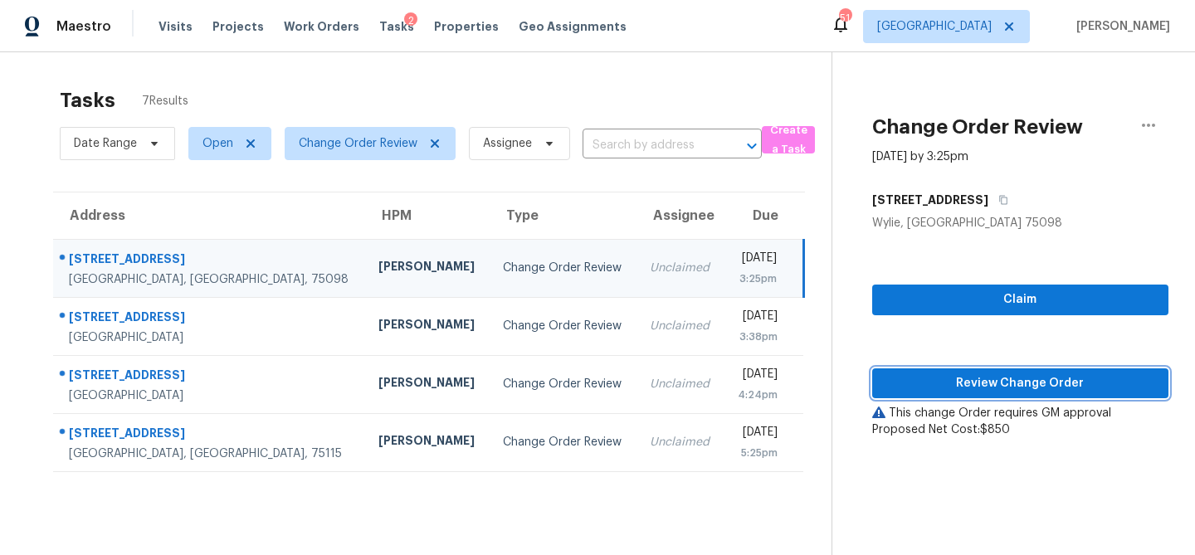
click at [980, 385] on span "Review Change Order" at bounding box center [1021, 384] width 270 height 21
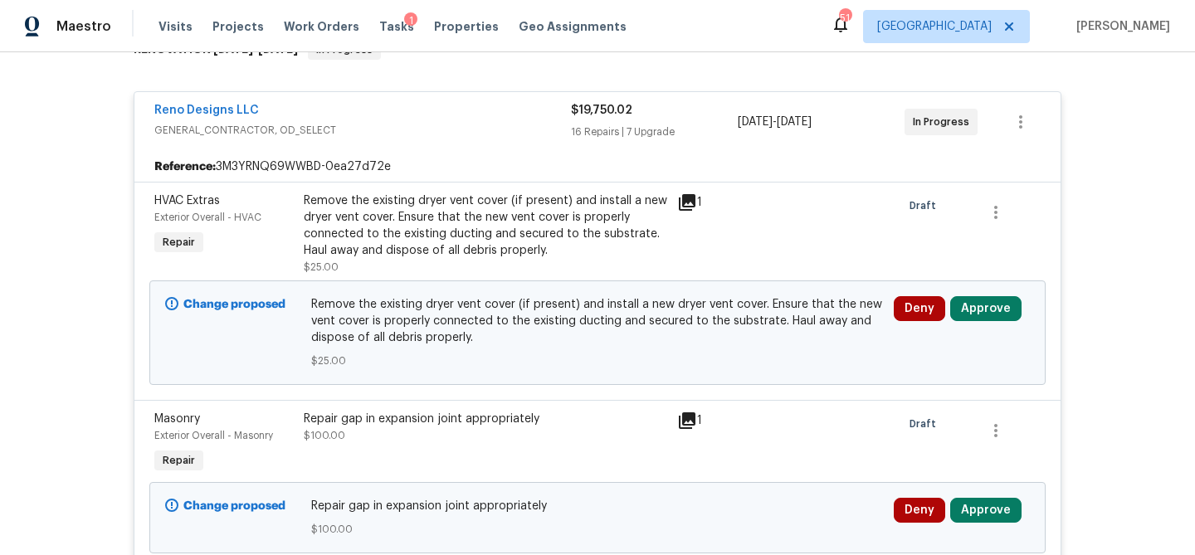
scroll to position [305, 0]
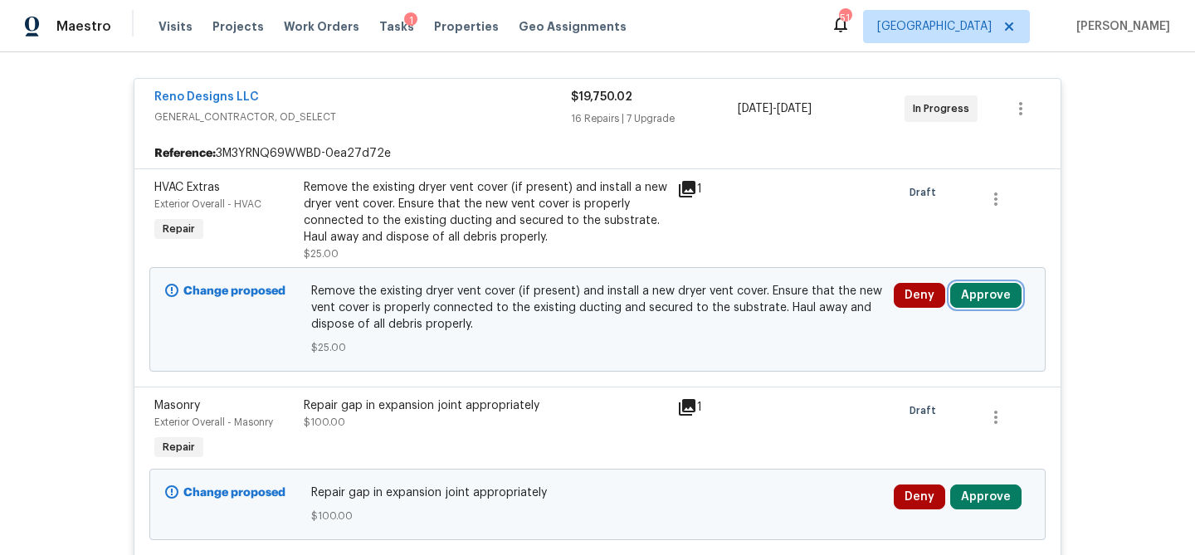
click at [987, 305] on button "Approve" at bounding box center [986, 295] width 71 height 25
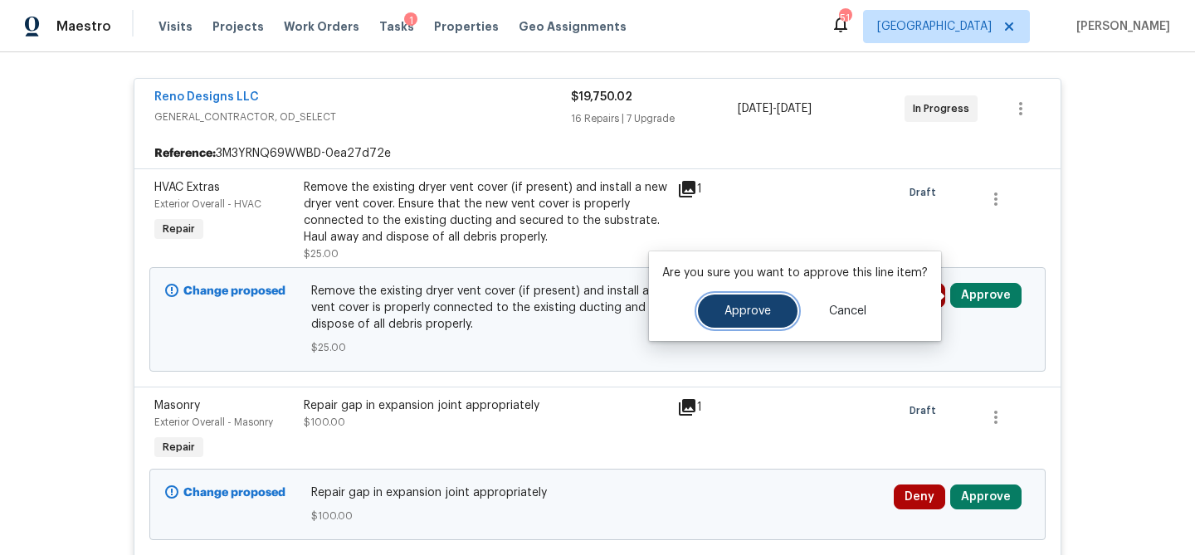
click at [745, 308] on span "Approve" at bounding box center [748, 311] width 46 height 12
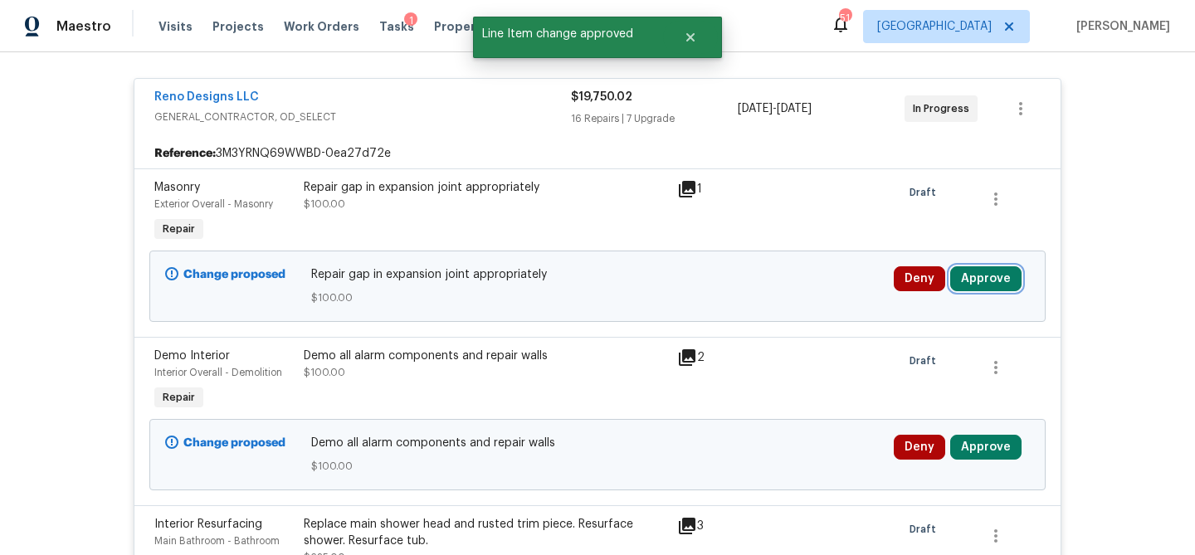
click at [975, 275] on button "Approve" at bounding box center [986, 278] width 71 height 25
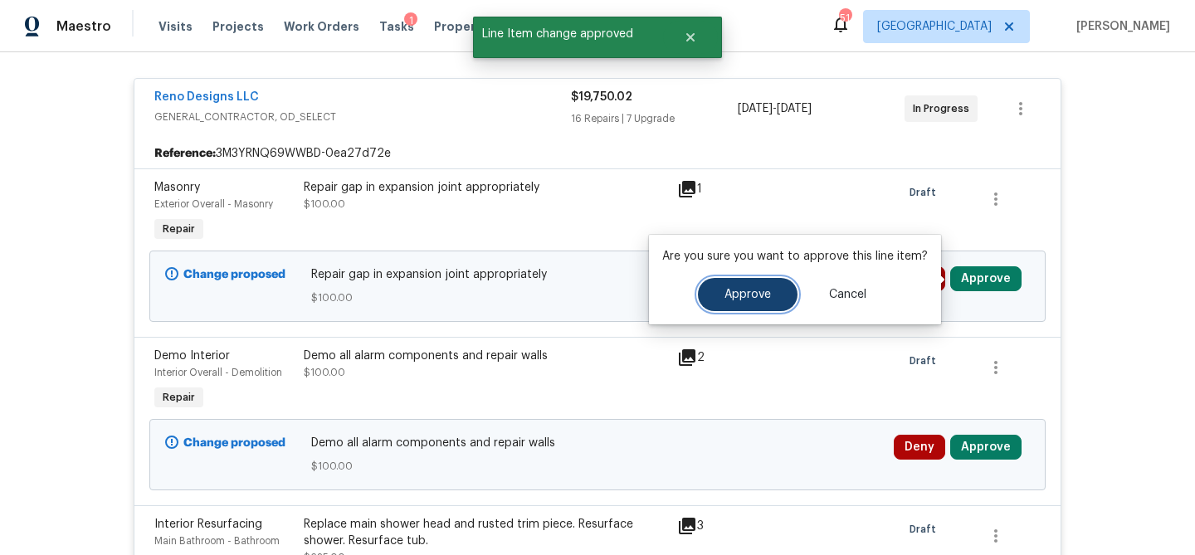
click at [744, 289] on span "Approve" at bounding box center [748, 295] width 46 height 12
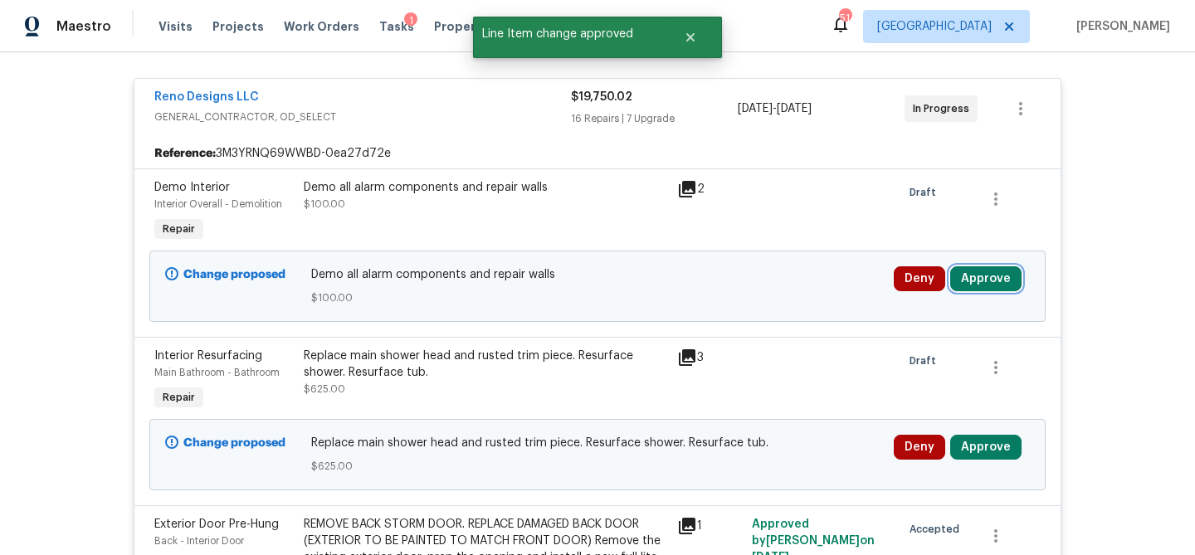
click at [991, 274] on button "Approve" at bounding box center [986, 278] width 71 height 25
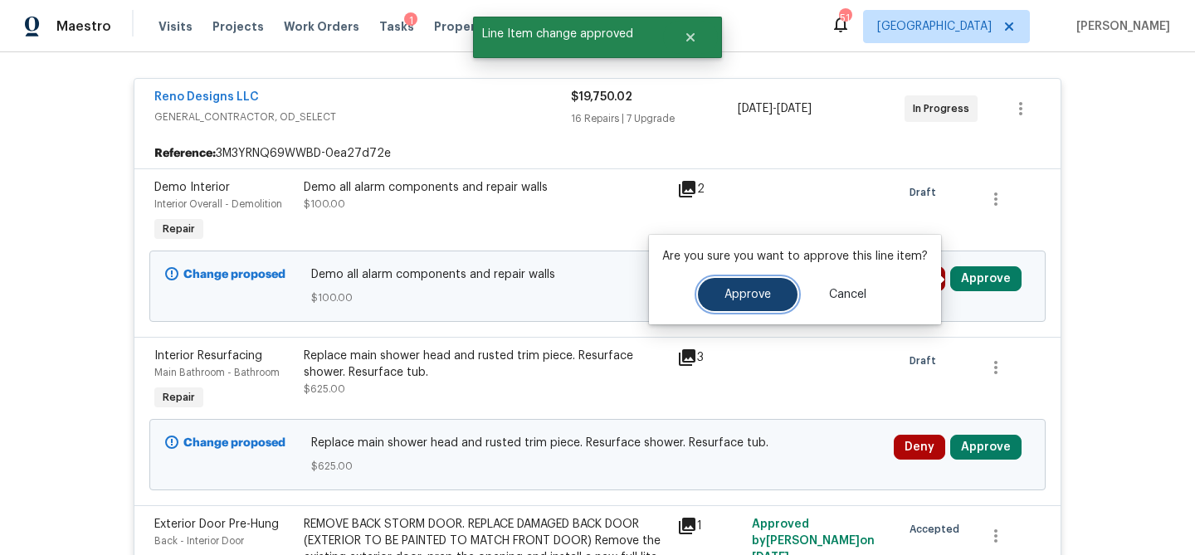
click at [746, 293] on span "Approve" at bounding box center [748, 295] width 46 height 12
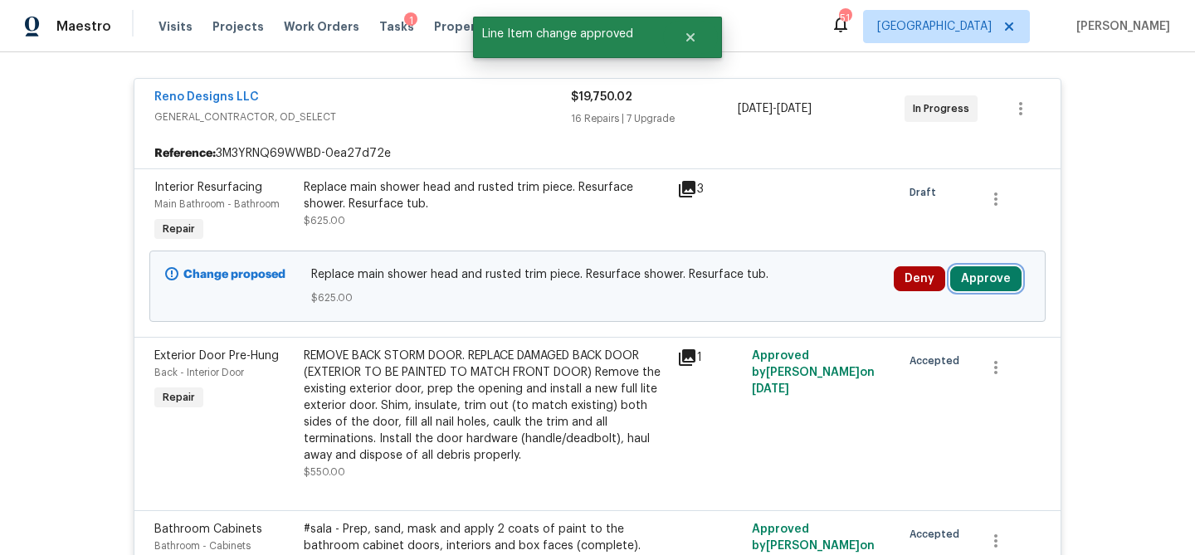
click at [968, 278] on button "Approve" at bounding box center [986, 278] width 71 height 25
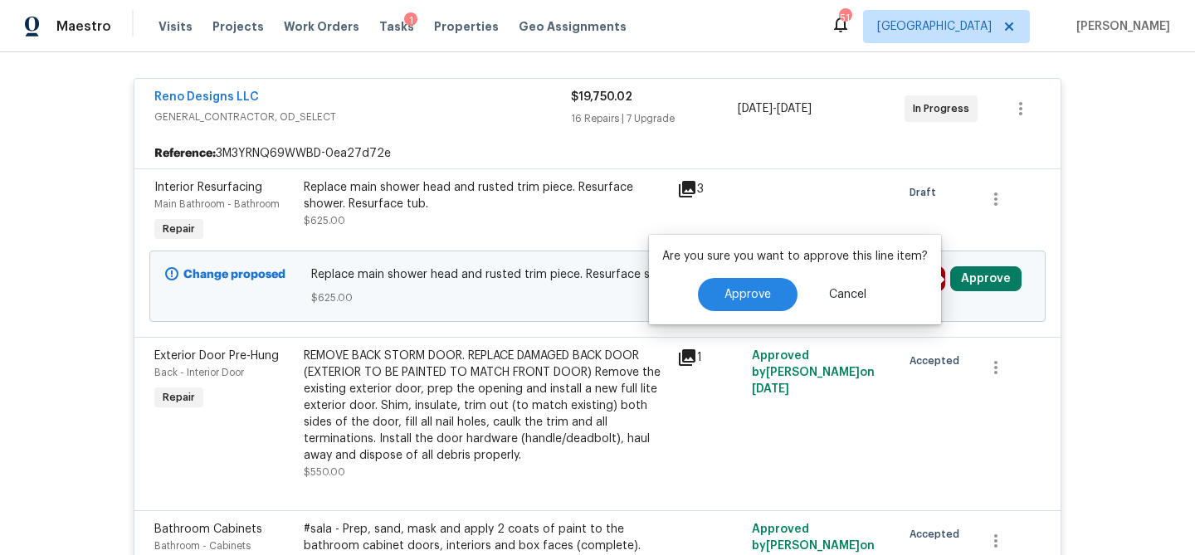
click at [750, 311] on div "Are you sure you want to approve this line item? Approve Cancel" at bounding box center [795, 280] width 292 height 90
click at [748, 308] on button "Approve" at bounding box center [748, 294] width 100 height 33
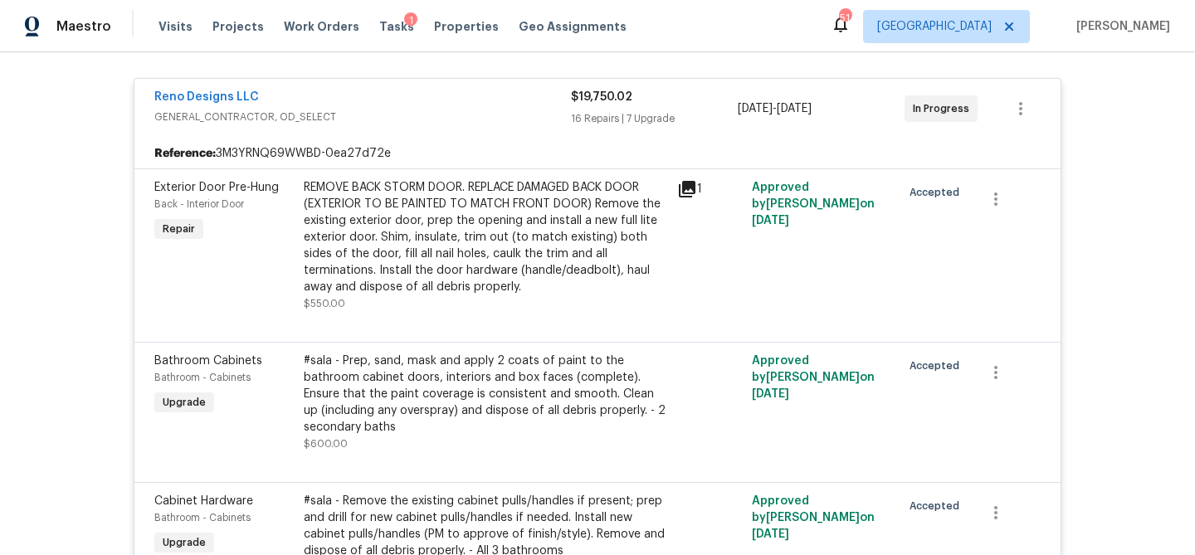
scroll to position [0, 0]
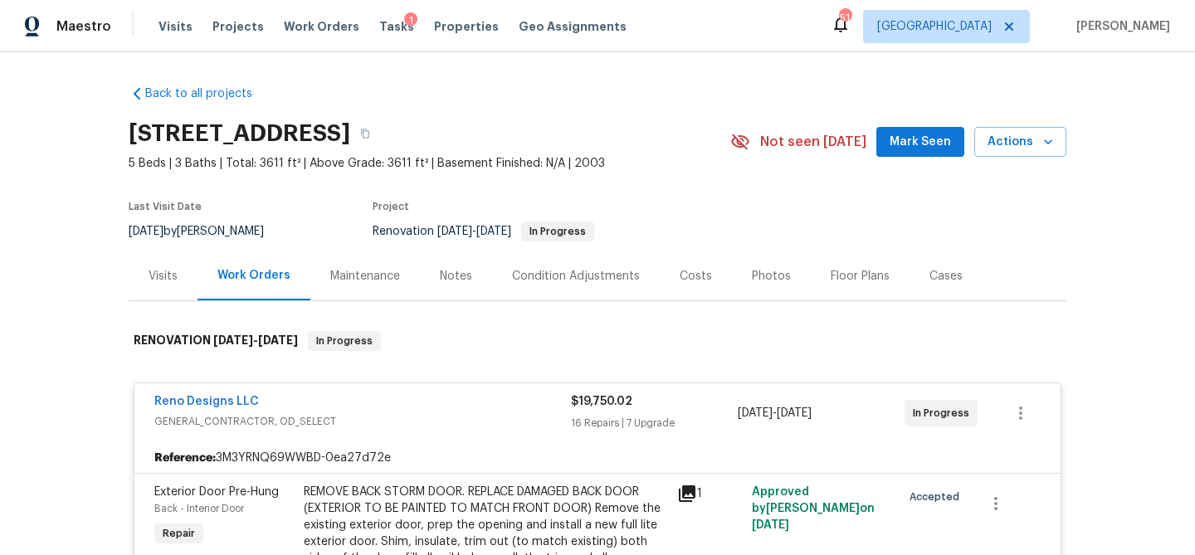
click at [706, 283] on div "Costs" at bounding box center [696, 276] width 72 height 49
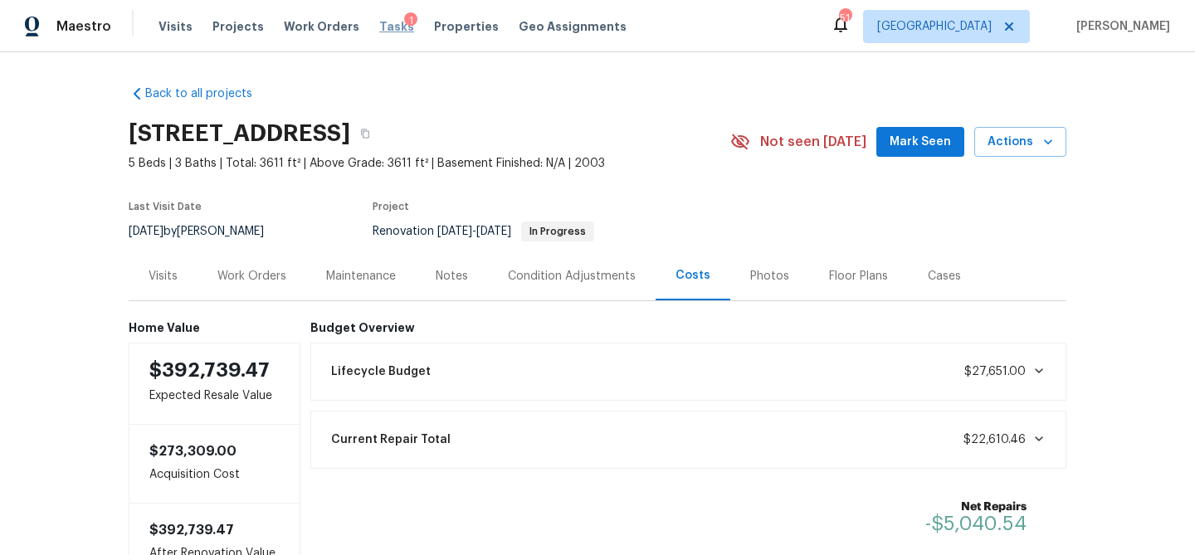
click at [380, 30] on span "Tasks" at bounding box center [396, 27] width 35 height 12
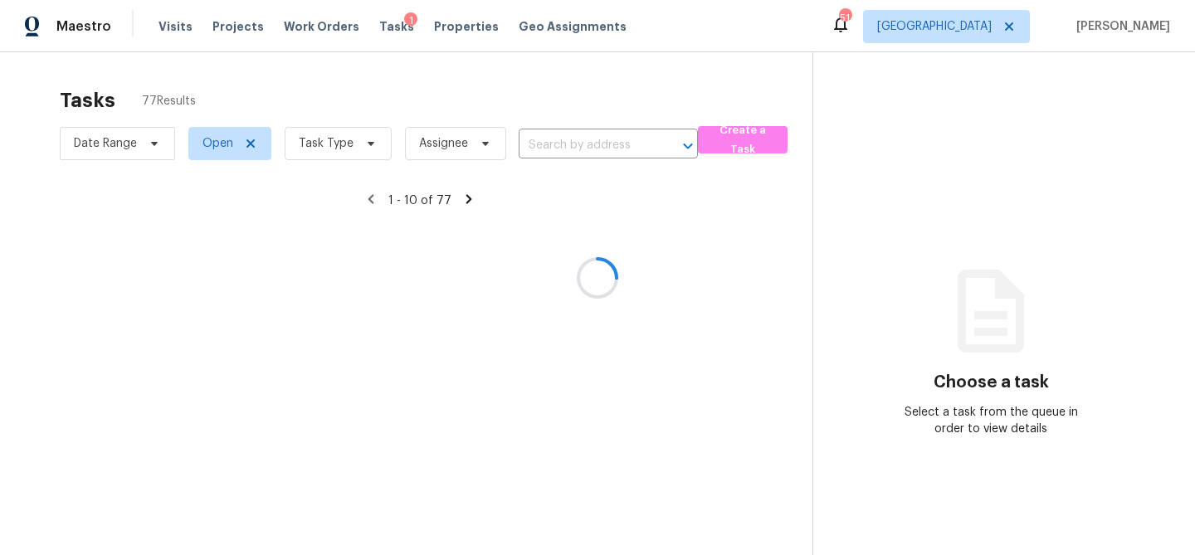
click at [361, 144] on div at bounding box center [597, 277] width 1195 height 555
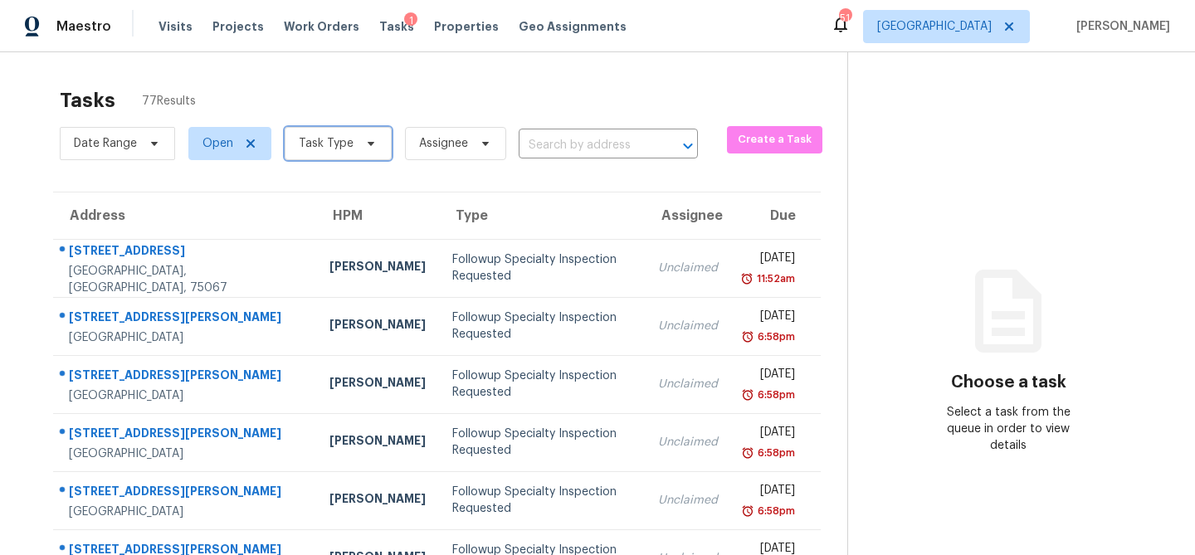
click at [364, 145] on icon at bounding box center [370, 143] width 13 height 13
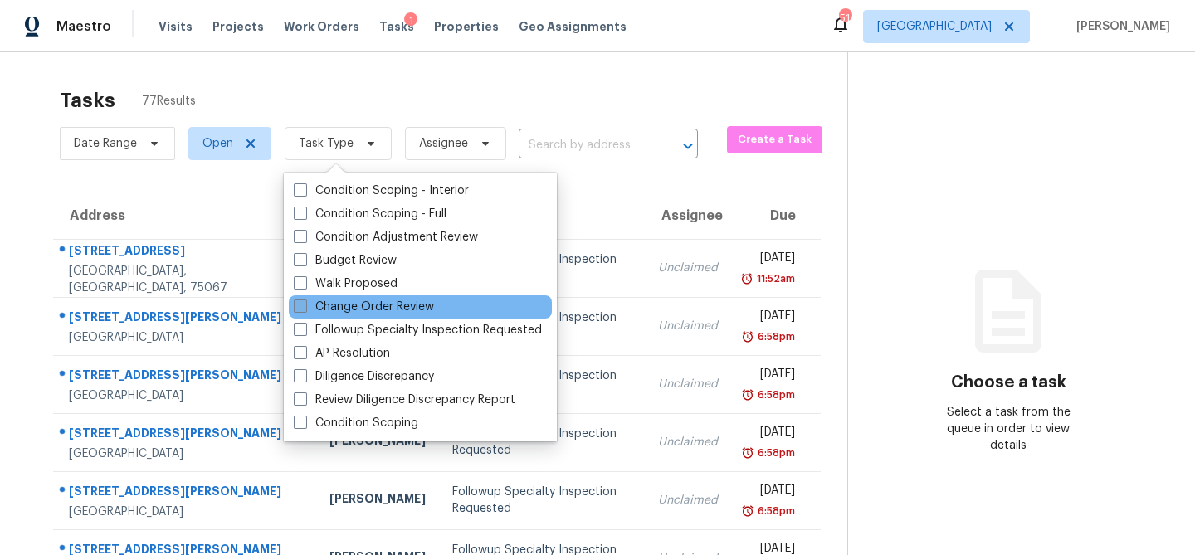
click at [350, 305] on label "Change Order Review" at bounding box center [364, 307] width 140 height 17
click at [305, 305] on input "Change Order Review" at bounding box center [299, 304] width 11 height 11
checkbox input "true"
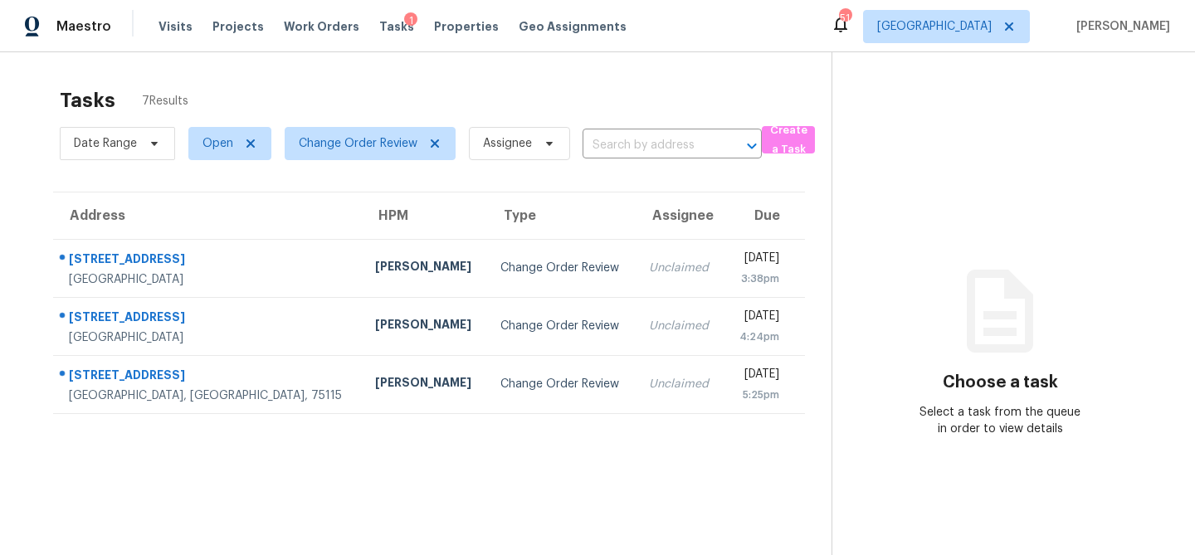
click at [336, 102] on div "Tasks 7 Results" at bounding box center [446, 100] width 772 height 43
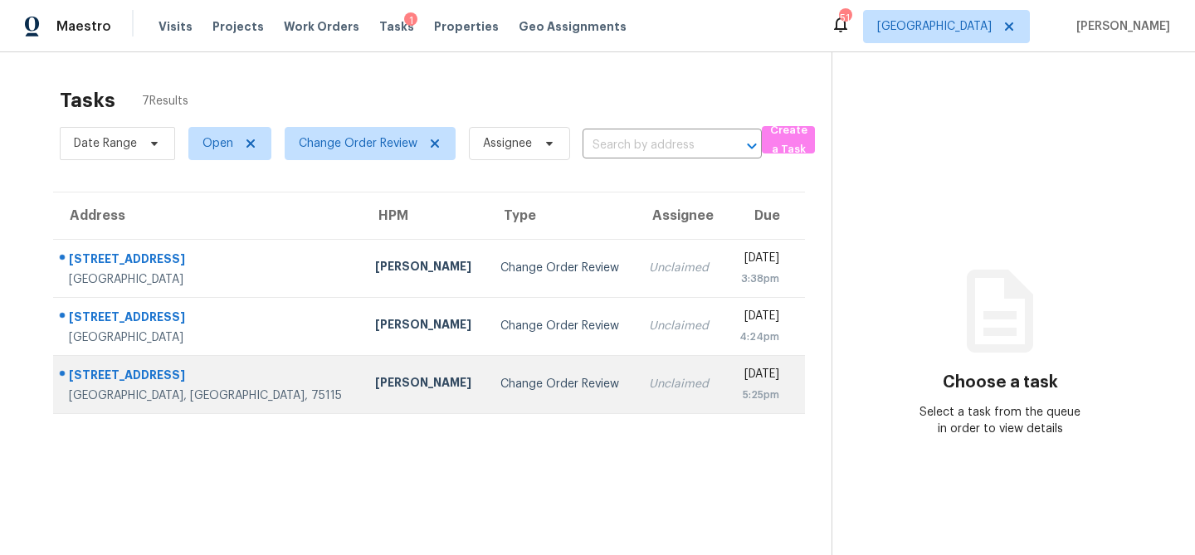
click at [362, 370] on td "[PERSON_NAME]" at bounding box center [424, 384] width 125 height 58
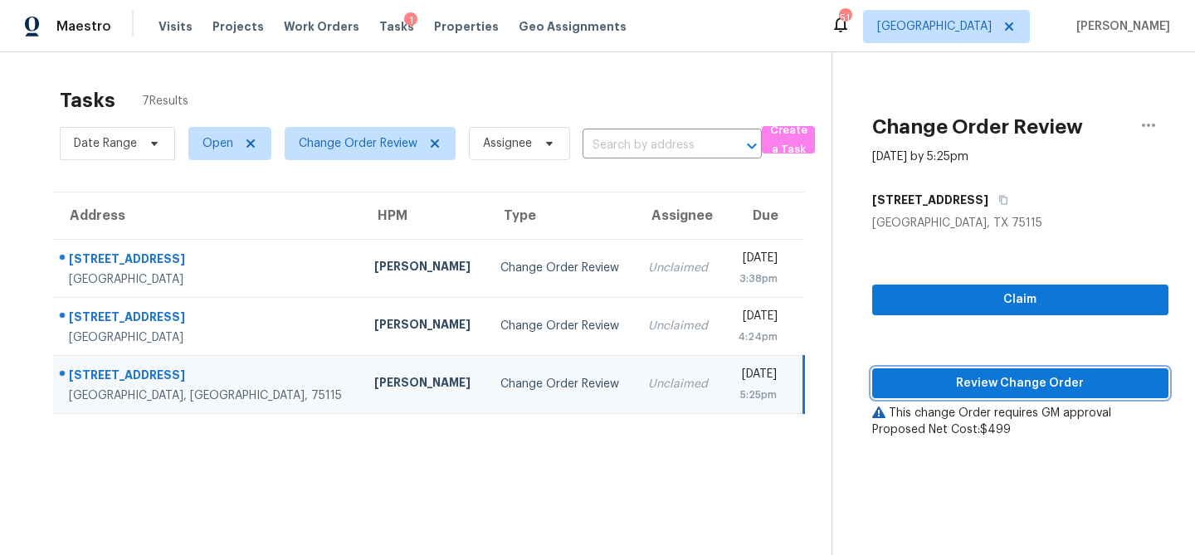
click at [959, 381] on span "Review Change Order" at bounding box center [1021, 384] width 270 height 21
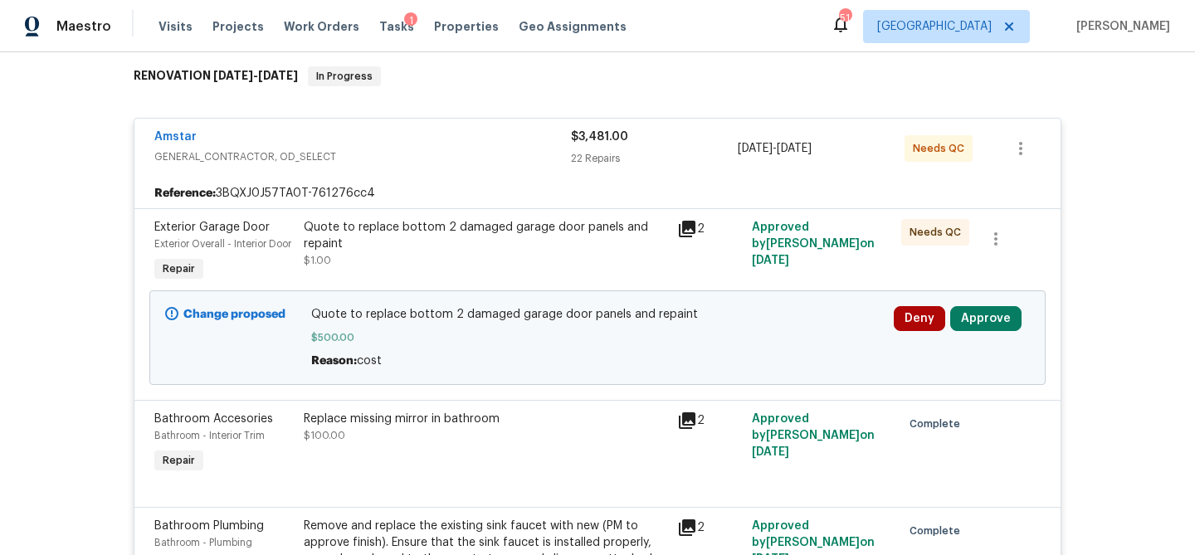
scroll to position [320, 0]
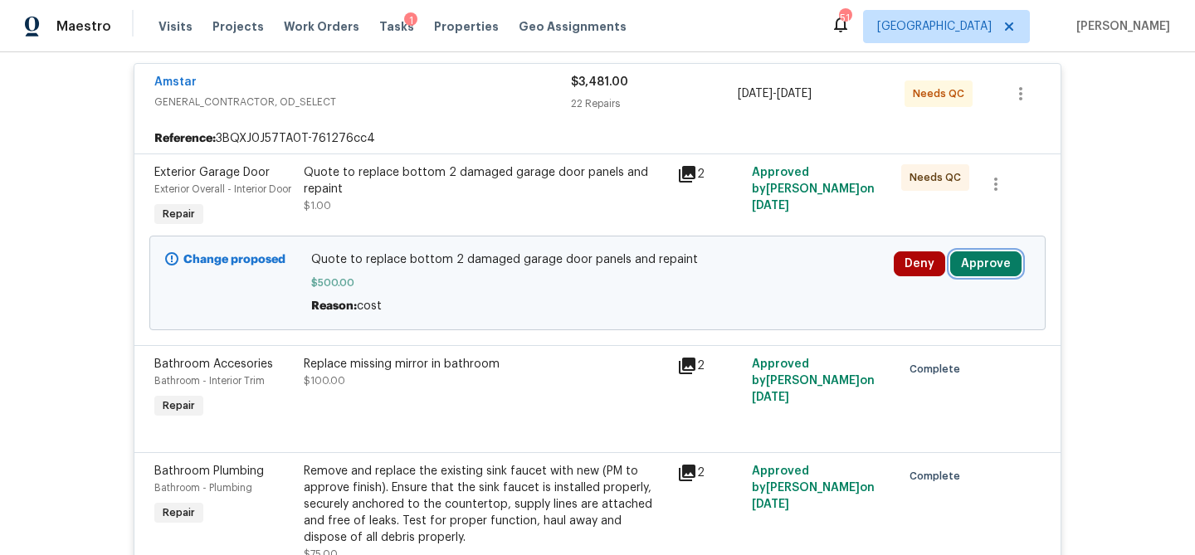
click at [970, 276] on button "Approve" at bounding box center [986, 264] width 71 height 25
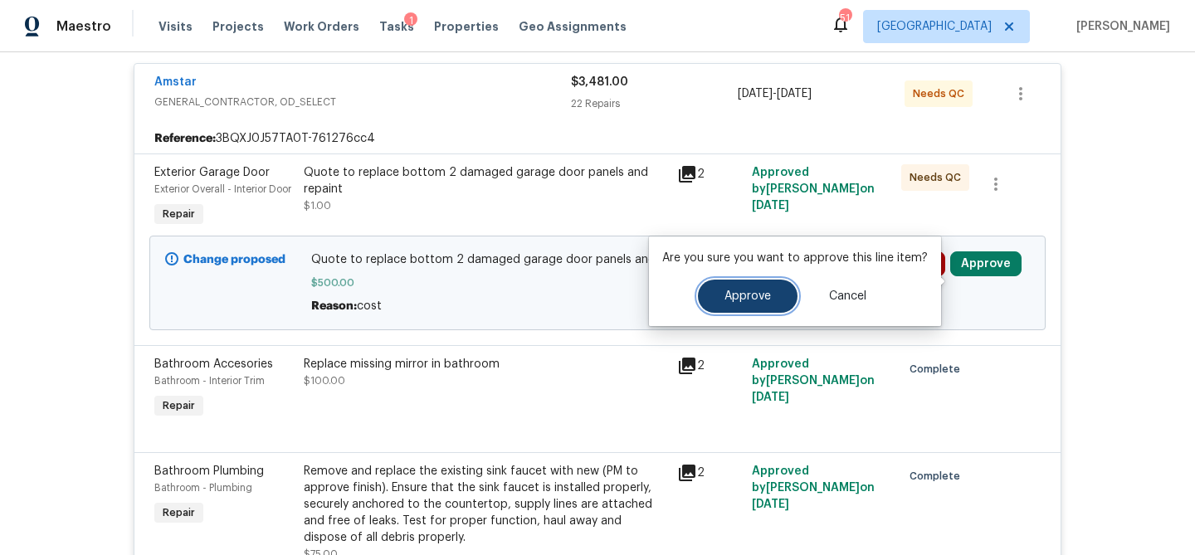
click at [765, 299] on span "Approve" at bounding box center [748, 297] width 46 height 12
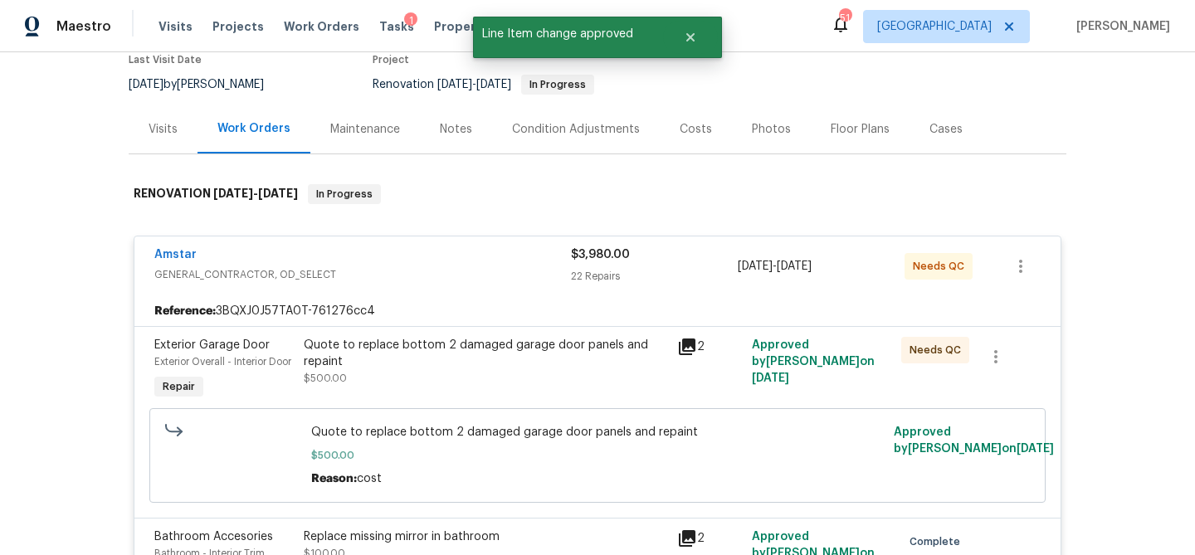
scroll to position [0, 0]
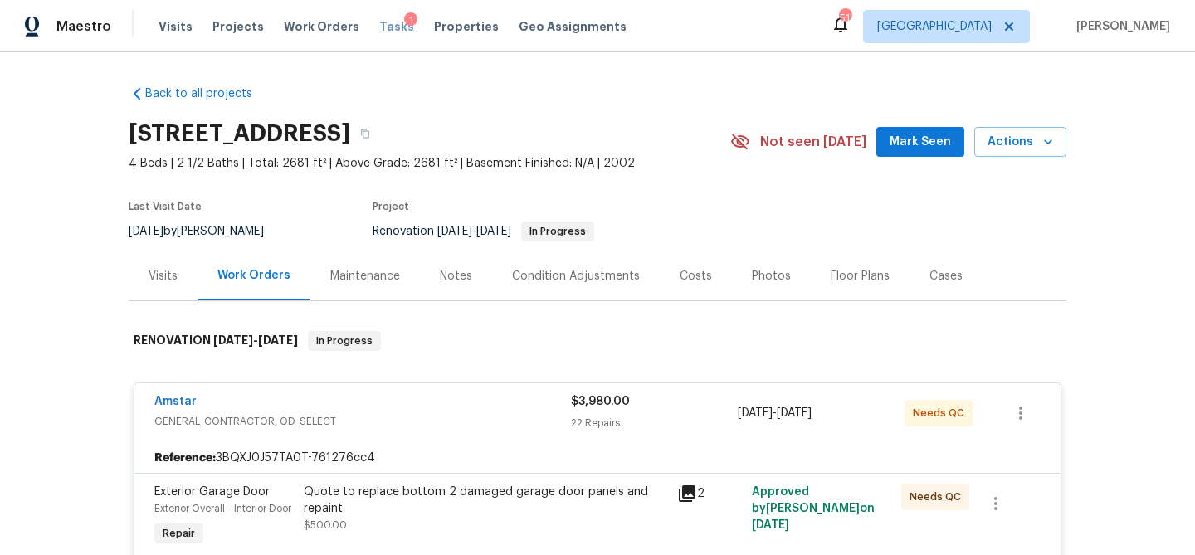
click at [379, 23] on span "Tasks" at bounding box center [396, 27] width 35 height 12
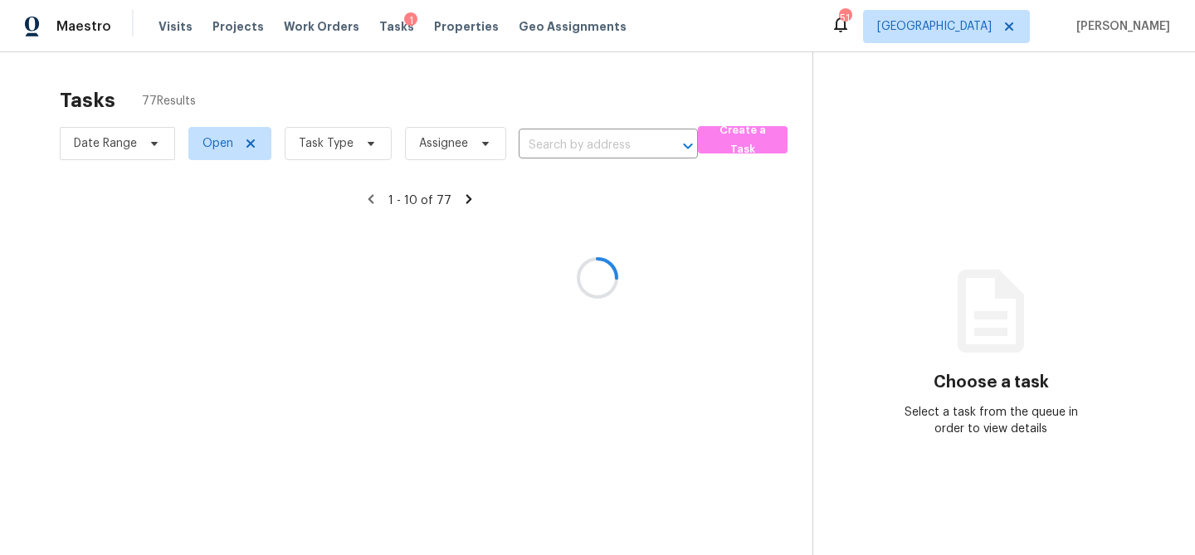
click at [359, 139] on div at bounding box center [597, 277] width 1195 height 555
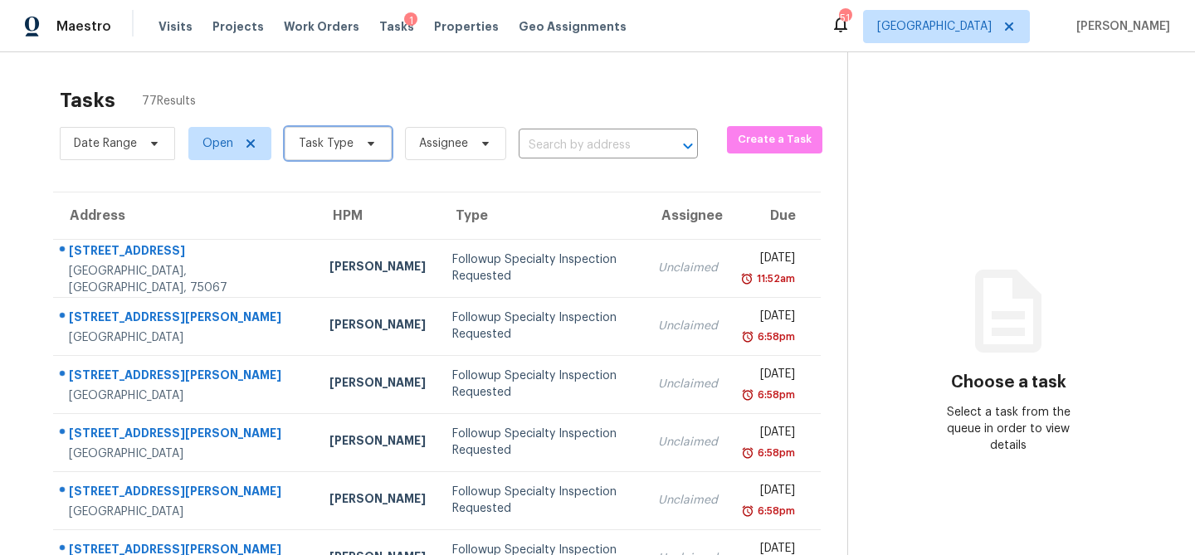
click at [359, 140] on span at bounding box center [368, 143] width 18 height 13
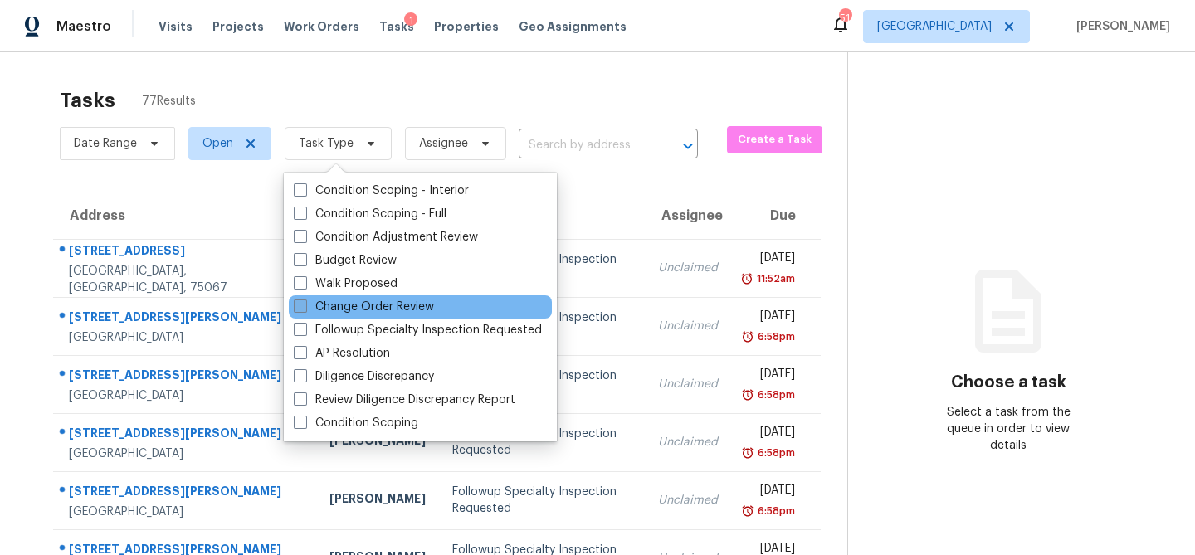
click at [354, 302] on label "Change Order Review" at bounding box center [364, 307] width 140 height 17
click at [305, 302] on input "Change Order Review" at bounding box center [299, 304] width 11 height 11
checkbox input "true"
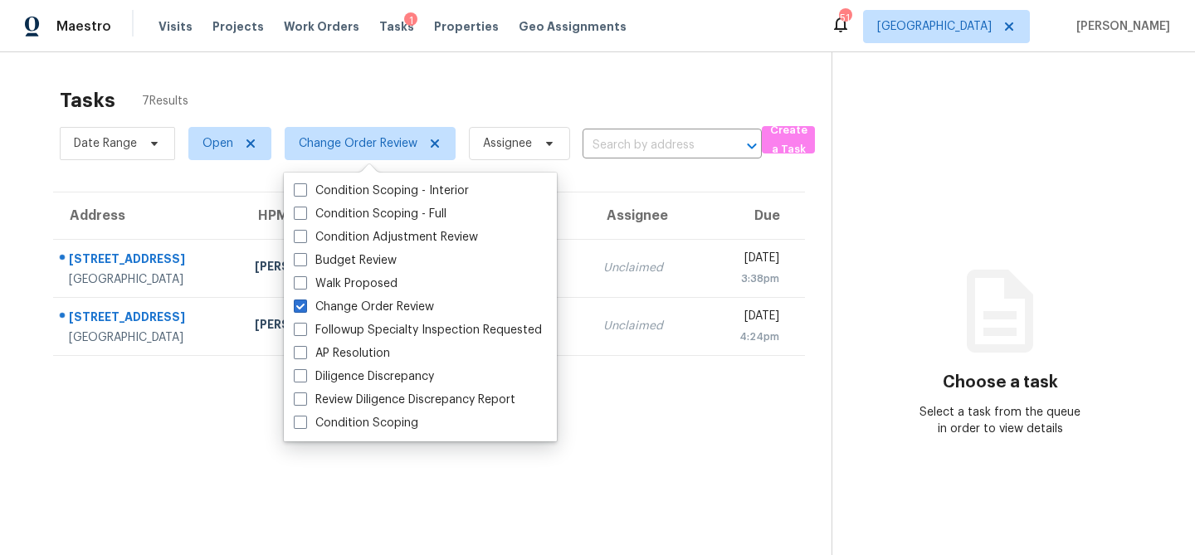
click at [442, 92] on div "Tasks 7 Results" at bounding box center [446, 100] width 772 height 43
